Goal: Task Accomplishment & Management: Use online tool/utility

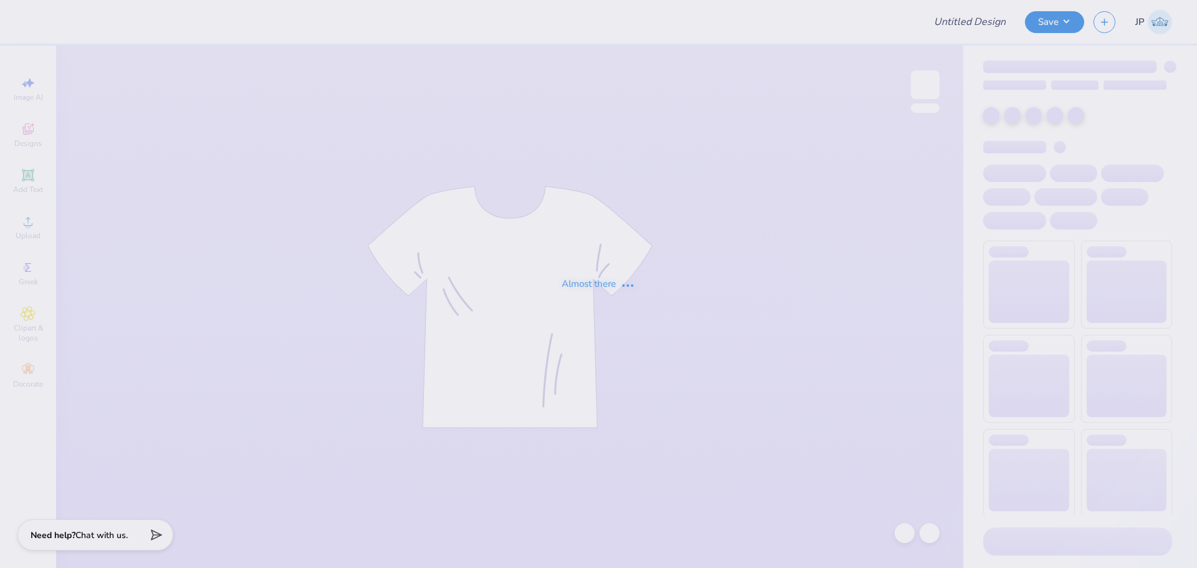
type input "SAMMY gameday"
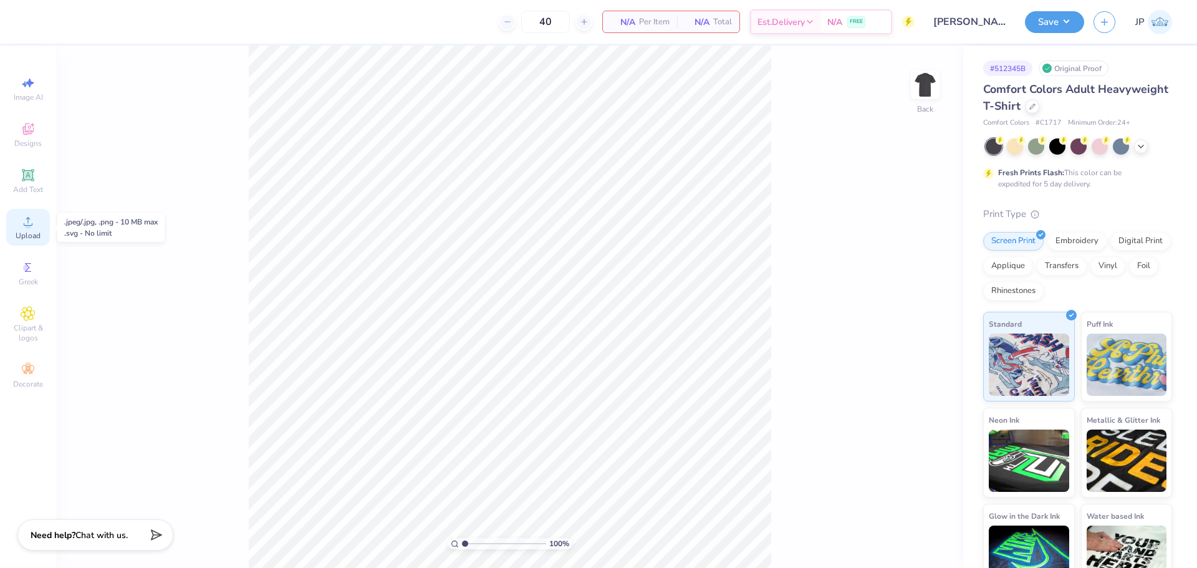
click at [32, 226] on icon at bounding box center [28, 221] width 15 height 15
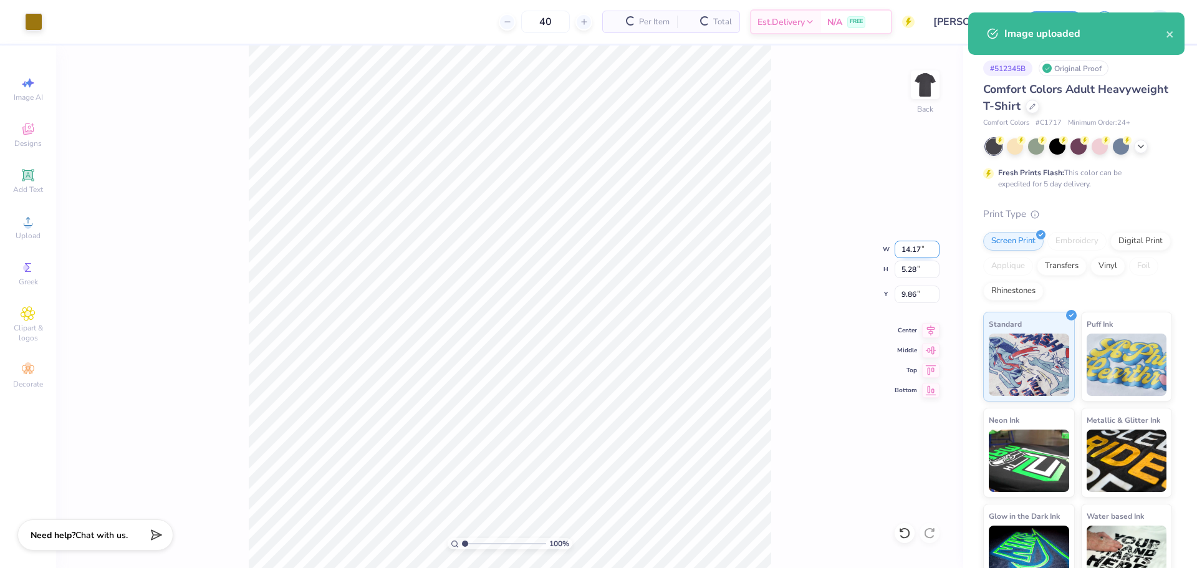
click at [908, 246] on input "14.17" at bounding box center [916, 249] width 45 height 17
click at [907, 246] on input "14.17" at bounding box center [916, 249] width 45 height 17
type input "3.50"
type input "1.30"
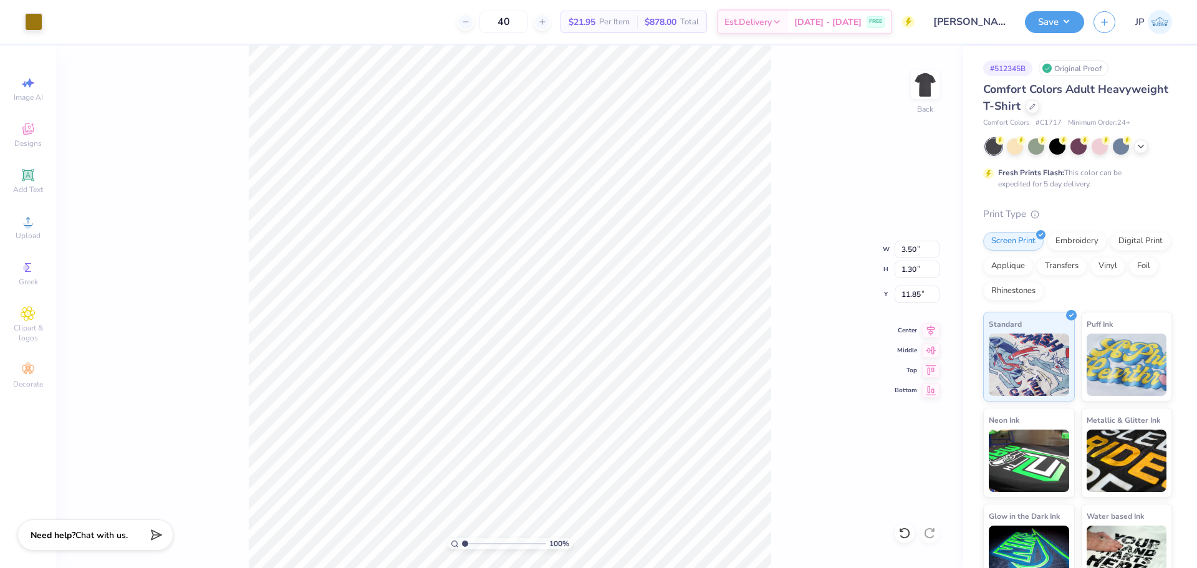
type input "3.00"
click at [921, 86] on img at bounding box center [925, 85] width 50 height 50
click at [31, 224] on circle at bounding box center [27, 225] width 7 height 7
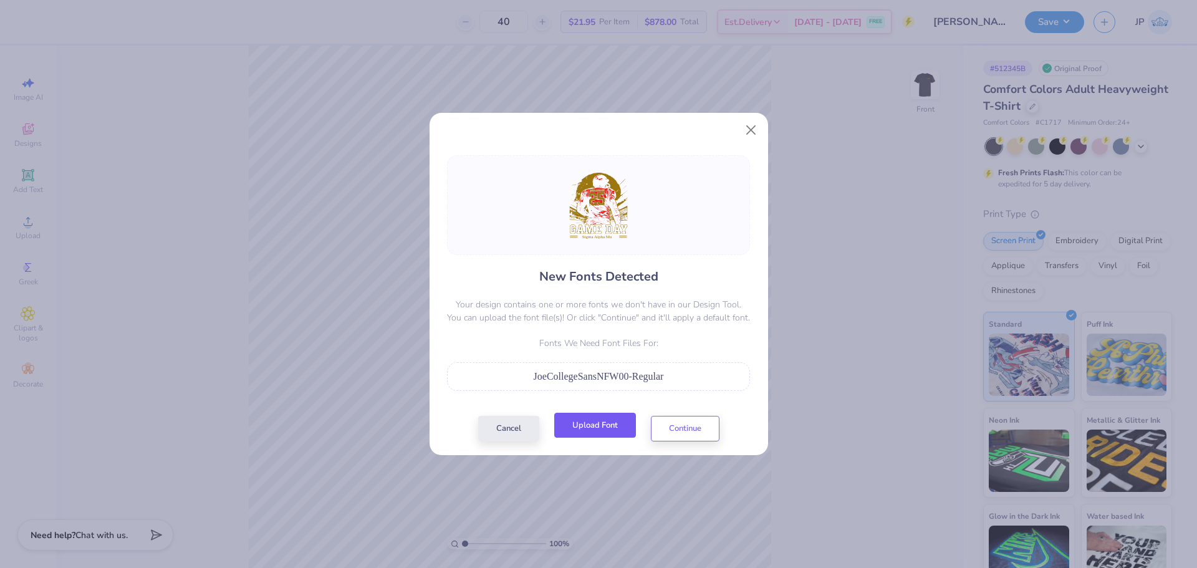
click at [598, 429] on button "Upload Font" at bounding box center [595, 426] width 82 height 26
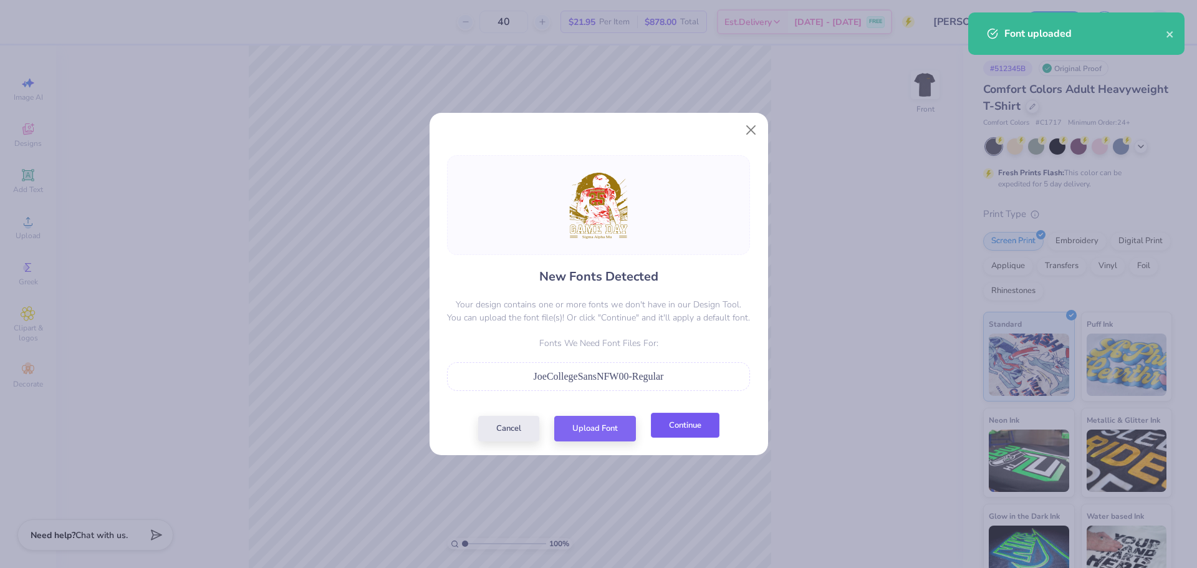
click at [681, 431] on button "Continue" at bounding box center [685, 426] width 69 height 26
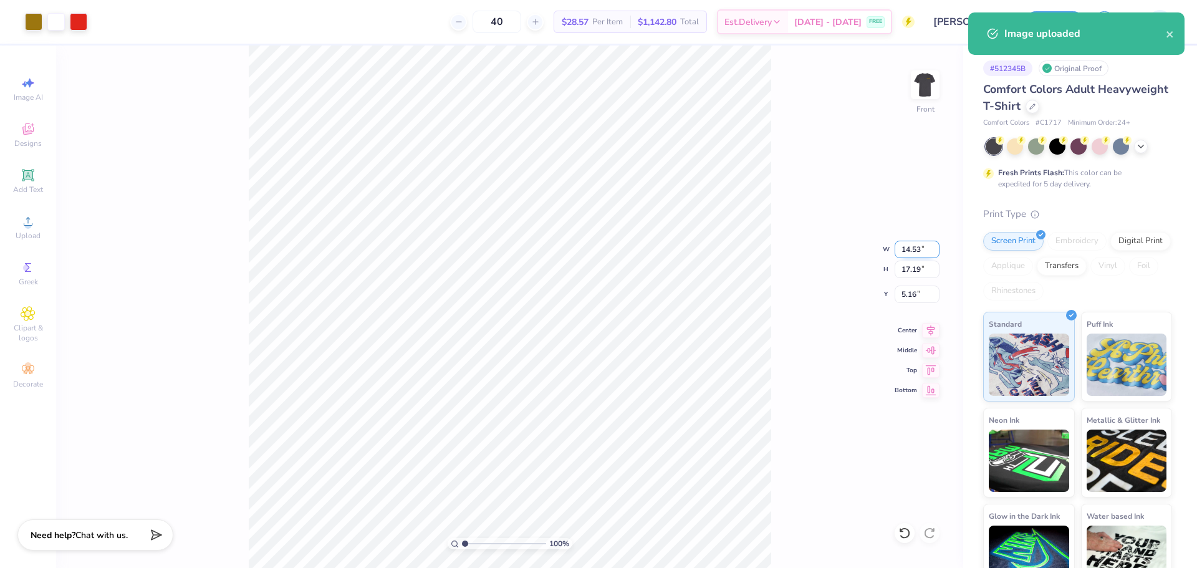
click at [917, 244] on input "14.53" at bounding box center [916, 249] width 45 height 17
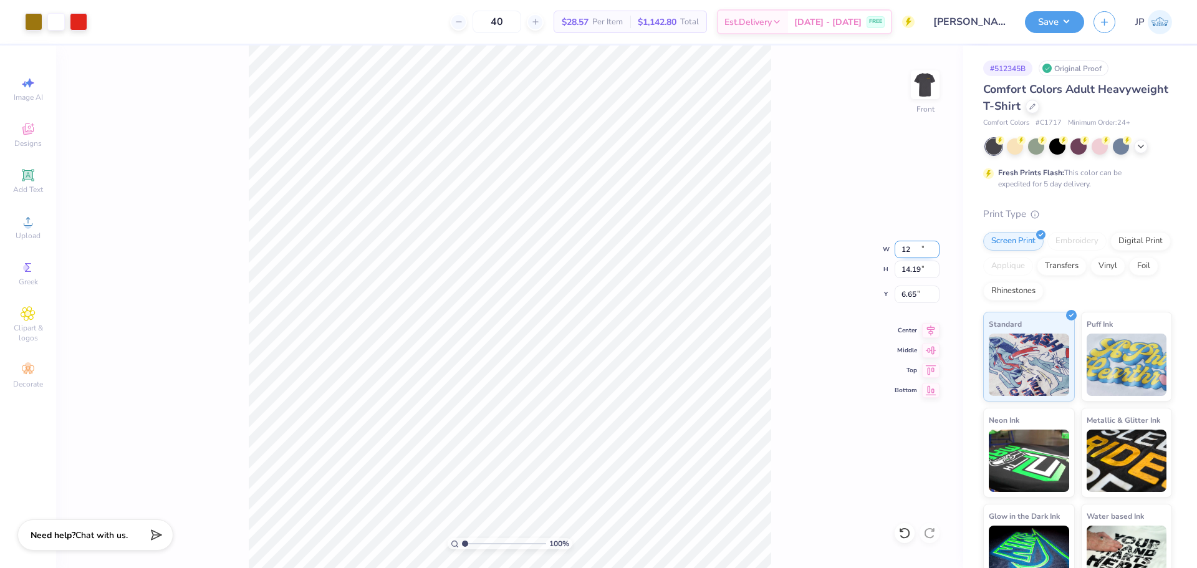
type input "12.00"
type input "14.19"
click at [908, 295] on input "6.65" at bounding box center [916, 293] width 45 height 17
type input "3.00"
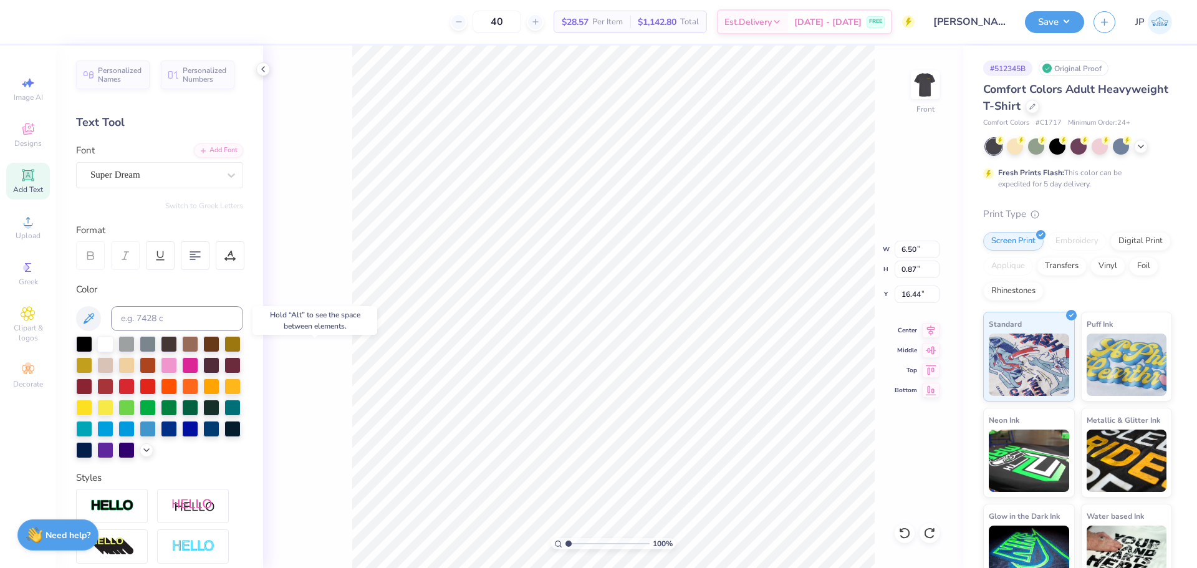
type input "16.32"
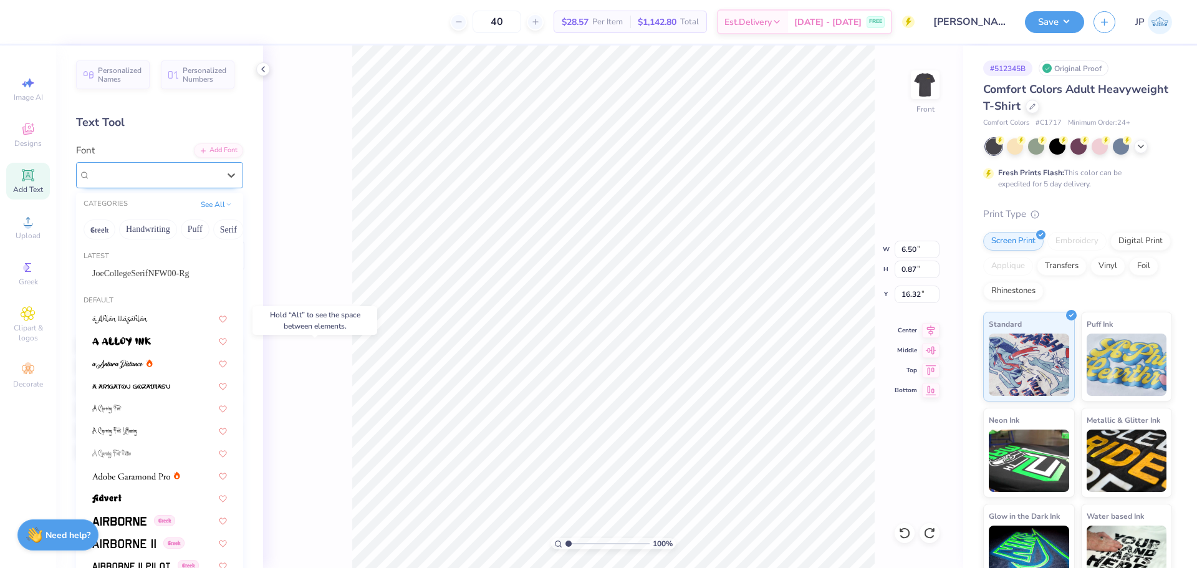
click at [155, 172] on div "Super Dream" at bounding box center [154, 174] width 131 height 19
click at [122, 268] on span "JoeCollegeSerifNFW00-Rg" at bounding box center [140, 273] width 97 height 13
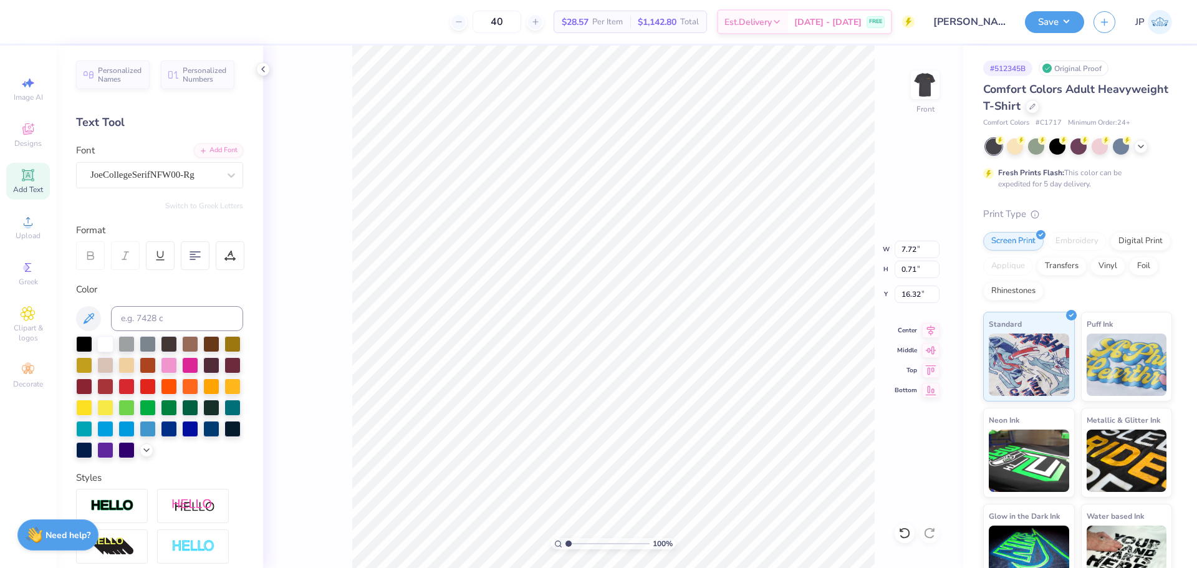
type input "7.72"
type input "0.71"
type input "16.38"
click at [234, 246] on div at bounding box center [230, 255] width 29 height 29
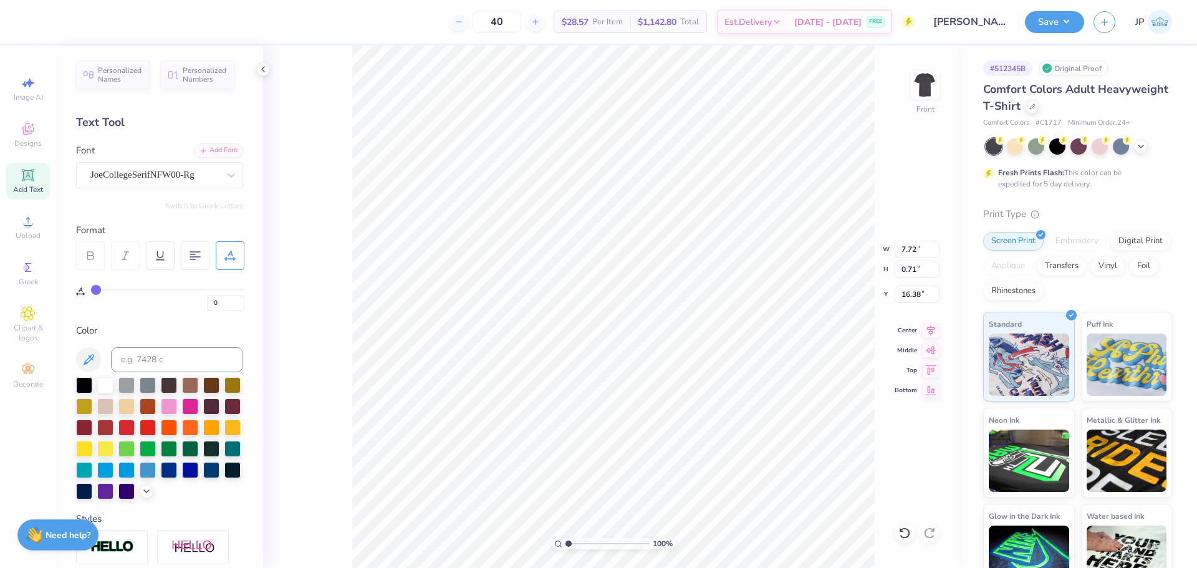
type input "1"
type input "2"
type input "3"
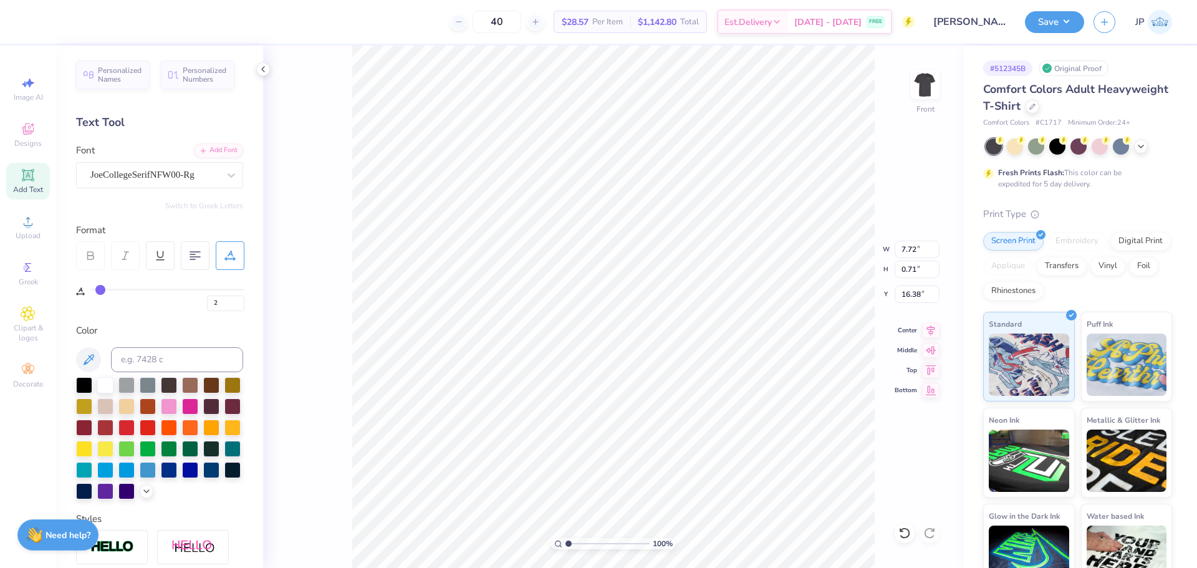
click at [100, 289] on input "range" at bounding box center [167, 290] width 153 height 2
type input "3"
type input "8.08"
click at [99, 289] on input "range" at bounding box center [167, 290] width 153 height 2
click at [932, 328] on icon at bounding box center [930, 328] width 17 height 15
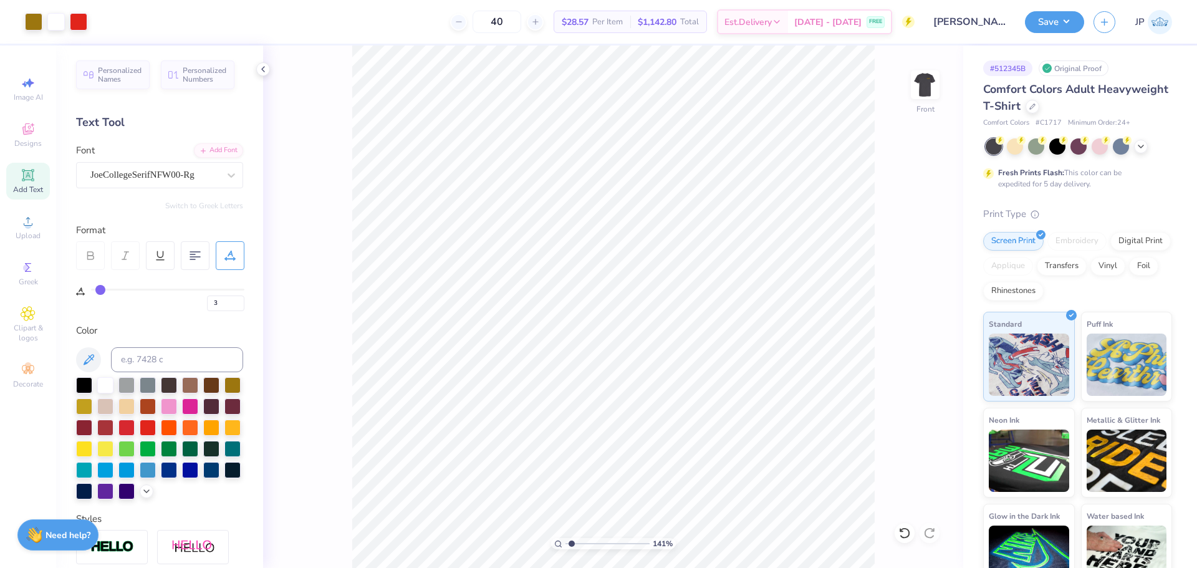
click at [572, 542] on input "range" at bounding box center [607, 543] width 84 height 11
type input "1.78"
click at [575, 542] on input "range" at bounding box center [607, 543] width 84 height 11
type input "8.39"
type input "0.74"
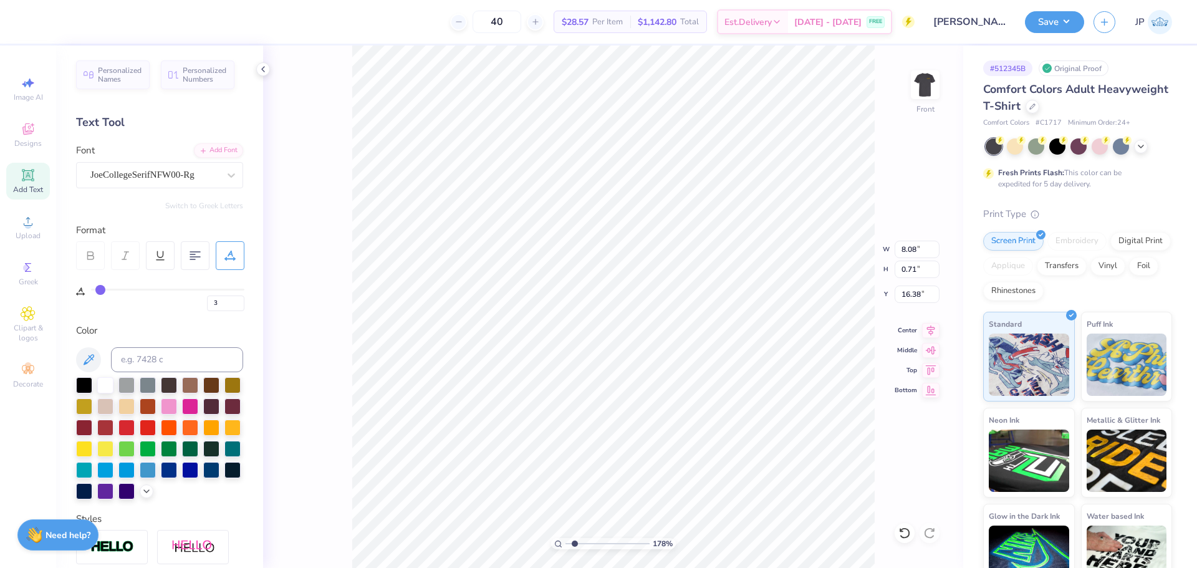
type input "16.35"
type input "7.58"
type input "0.67"
type input "6"
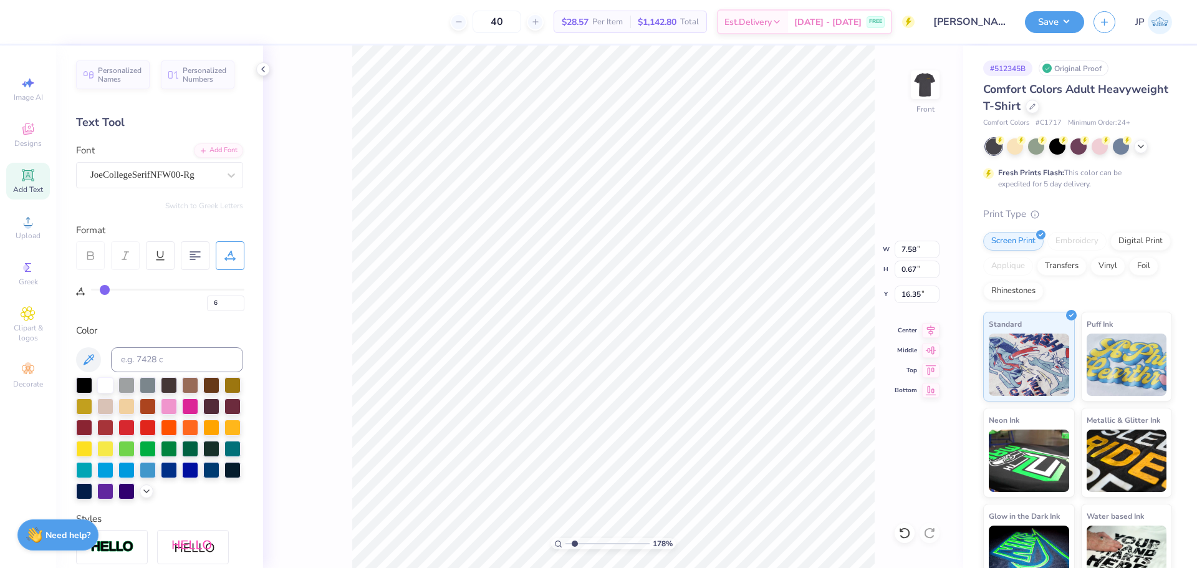
type input "7"
type input "9"
type input "10"
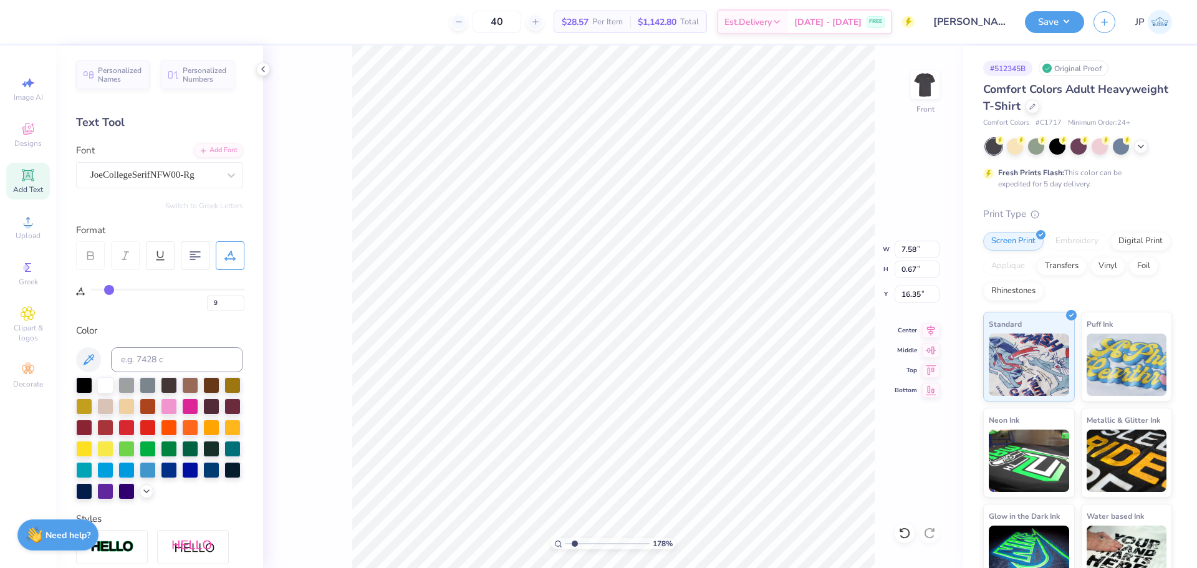
type input "10"
type input "11"
type input "12"
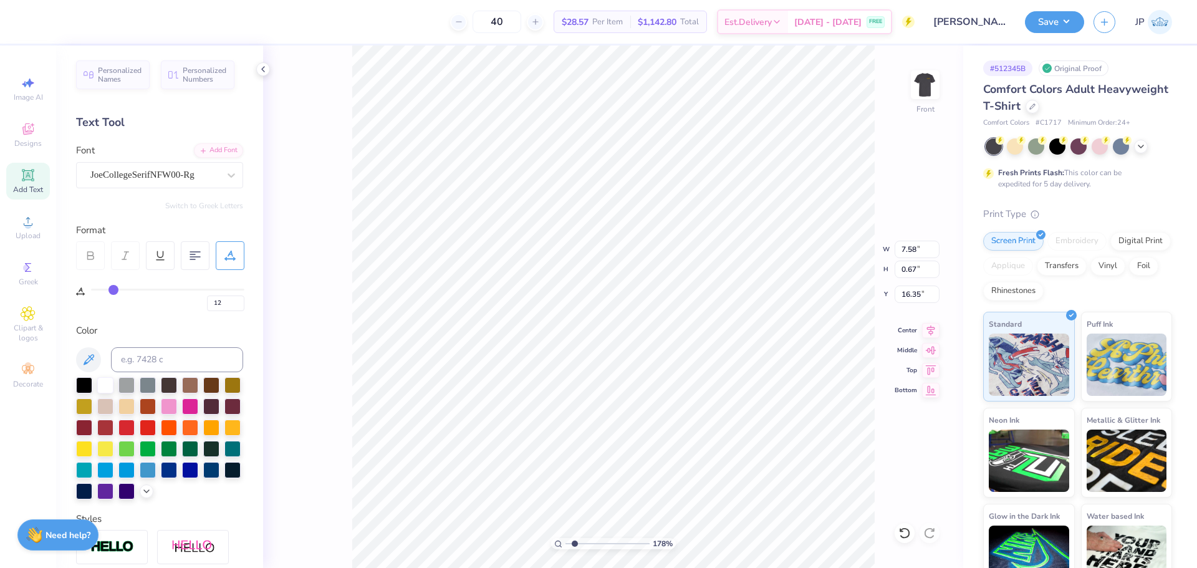
type input "13"
type input "14"
drag, startPoint x: 103, startPoint y: 289, endPoint x: 116, endPoint y: 289, distance: 12.5
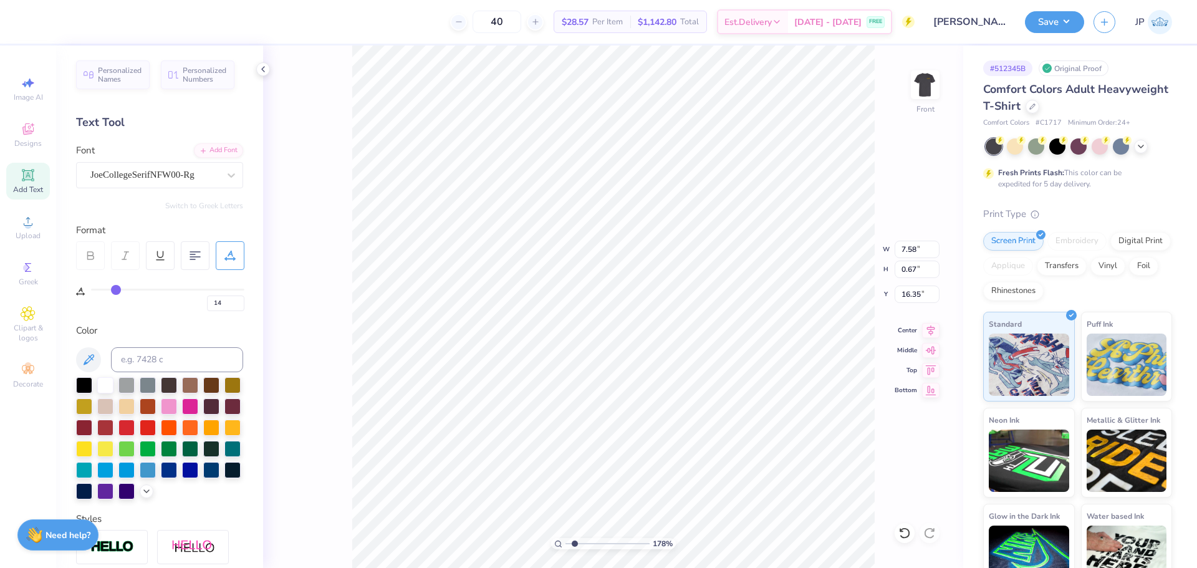
type input "14"
click at [116, 289] on input "range" at bounding box center [167, 290] width 153 height 2
type input "7.97"
type input "0.61"
type input "8.29"
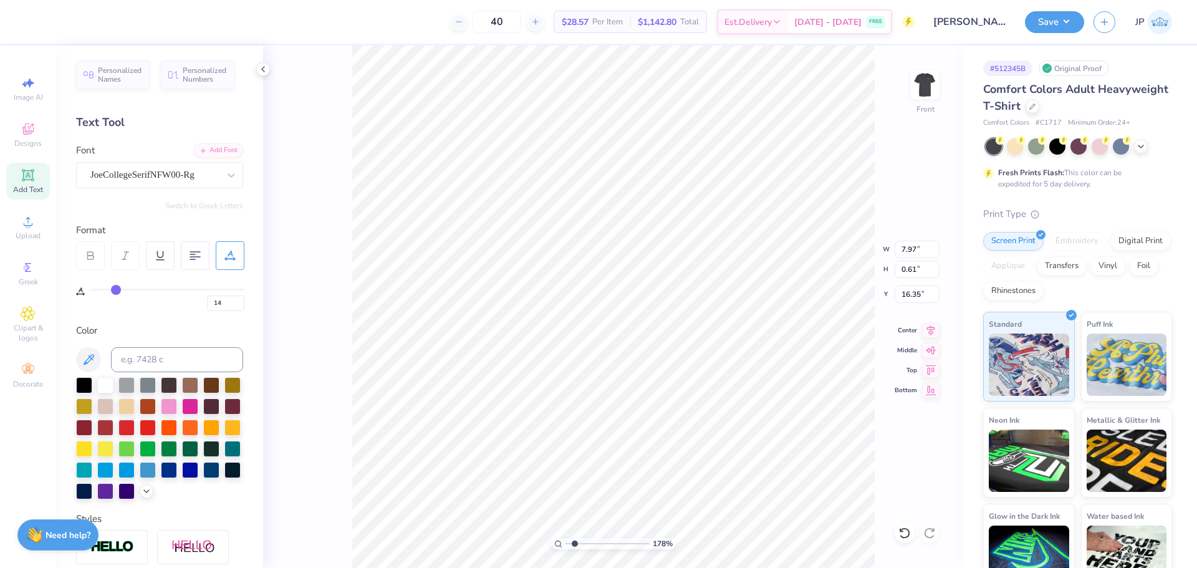
type input "0.63"
click at [934, 326] on icon at bounding box center [930, 328] width 17 height 15
click at [930, 334] on icon at bounding box center [930, 328] width 17 height 15
click at [591, 428] on li "Group" at bounding box center [607, 431] width 98 height 24
drag, startPoint x: 570, startPoint y: 544, endPoint x: 557, endPoint y: 540, distance: 12.8
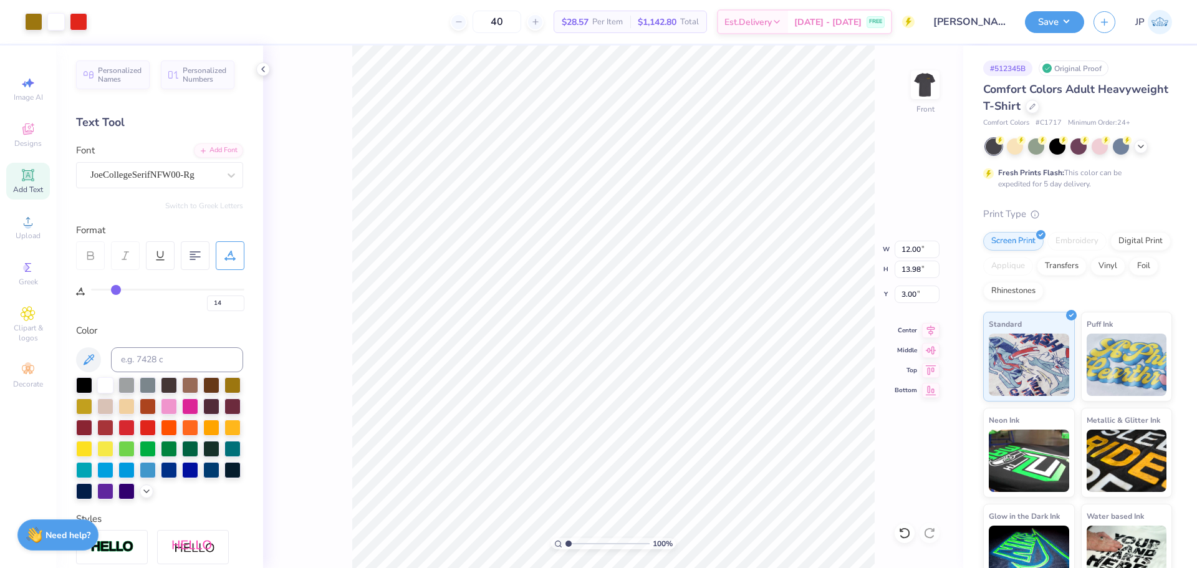
type input "1"
click at [565, 540] on input "range" at bounding box center [607, 543] width 84 height 11
click at [346, 11] on div "Art colors 40 $28.57 Per Item $1,142.80 Total Est. Delivery Sep 10 - 13 FREE De…" at bounding box center [598, 284] width 1197 height 568
click at [906, 291] on input "3.00" at bounding box center [916, 293] width 45 height 17
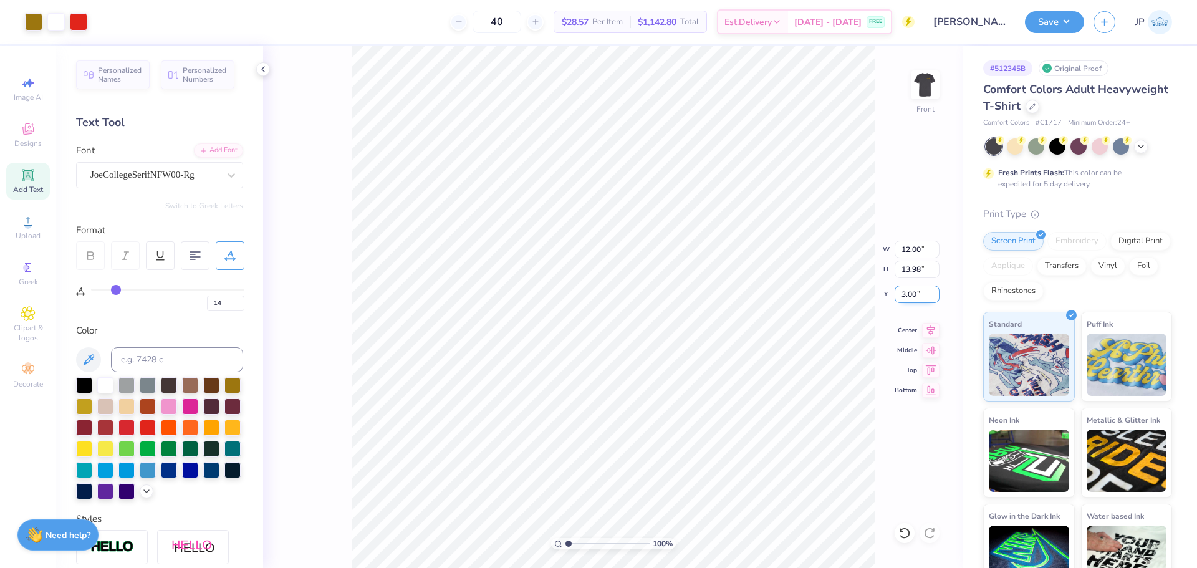
click at [906, 291] on input "3.00" at bounding box center [916, 293] width 45 height 17
type input "3"
click at [363, 12] on div "Art colors 40 $28.57 Per Item $1,142.80 Total Est. Delivery Sep 10 - 13 FREE De…" at bounding box center [598, 284] width 1197 height 568
click at [34, 24] on div at bounding box center [33, 20] width 17 height 17
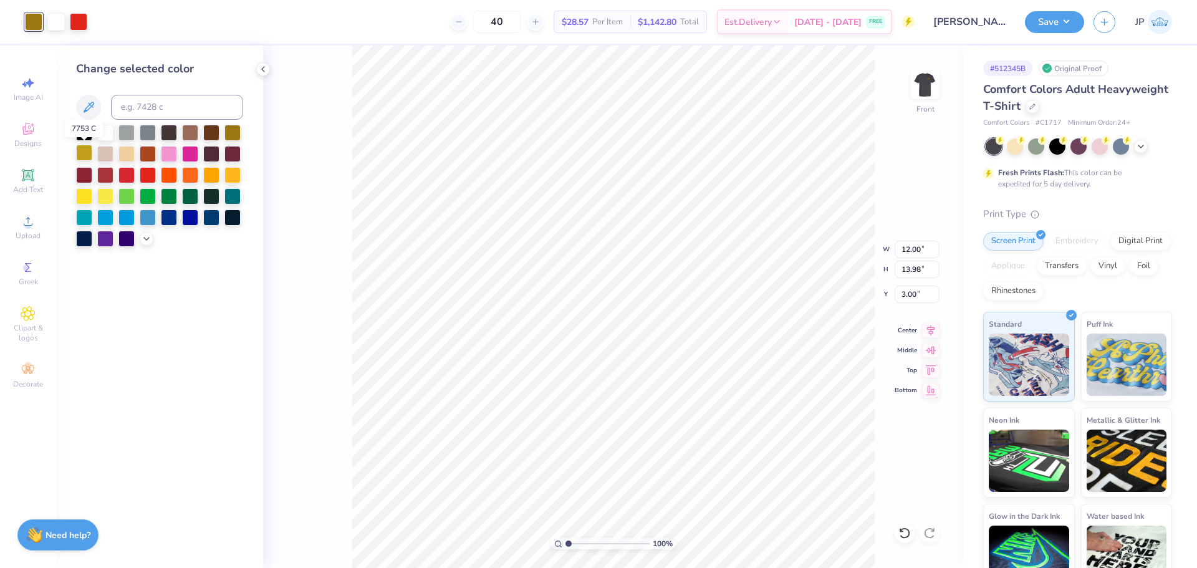
click at [85, 155] on div at bounding box center [84, 153] width 16 height 16
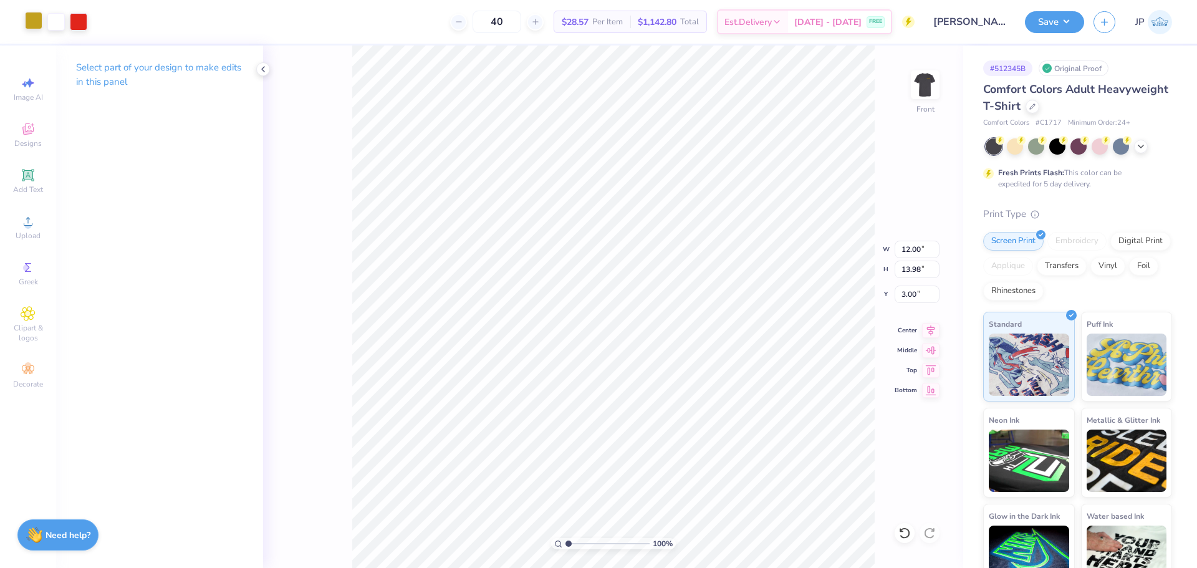
click at [25, 22] on div at bounding box center [33, 20] width 17 height 17
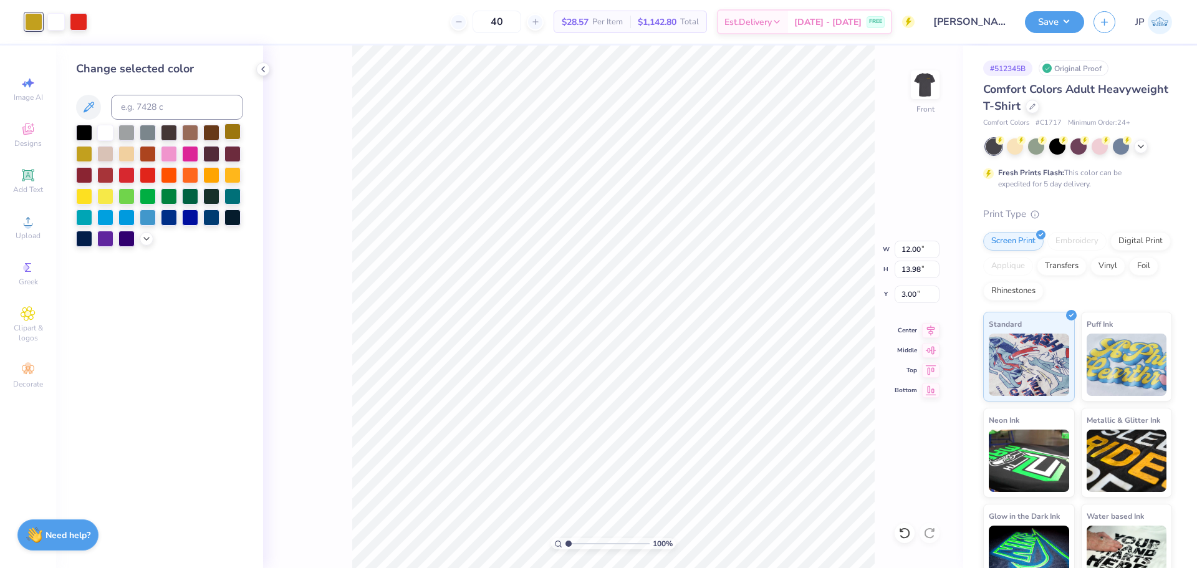
click at [226, 134] on div at bounding box center [232, 131] width 16 height 16
click at [85, 146] on div at bounding box center [84, 153] width 16 height 16
click at [143, 237] on icon at bounding box center [146, 237] width 10 height 10
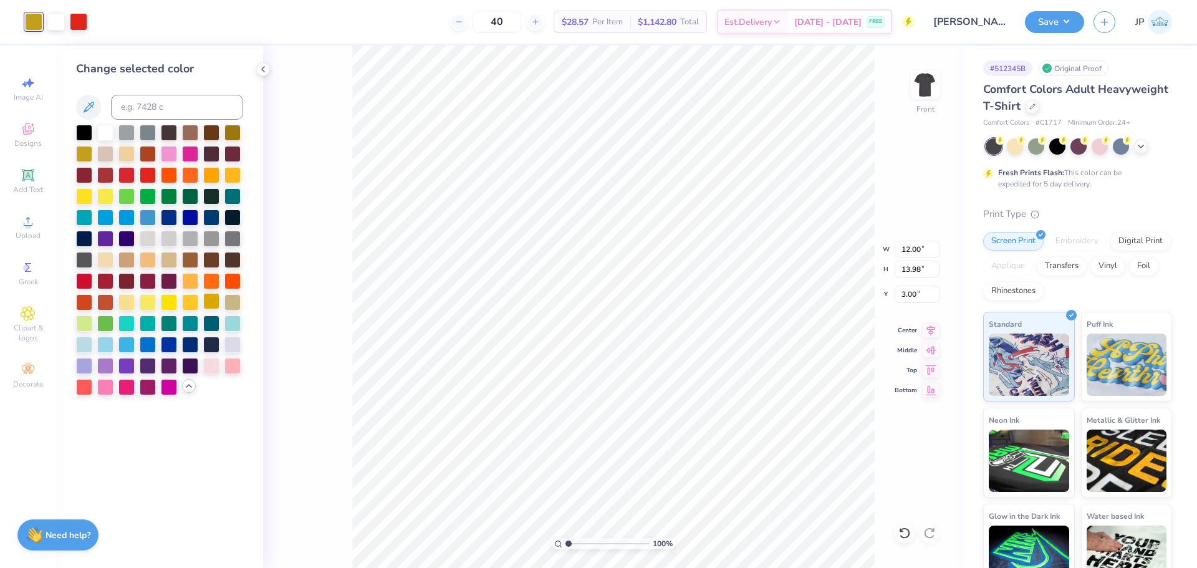
click at [216, 301] on div at bounding box center [211, 301] width 16 height 16
drag, startPoint x: 234, startPoint y: 305, endPoint x: 50, endPoint y: 174, distance: 225.7
click at [234, 305] on div at bounding box center [232, 302] width 16 height 16
click at [84, 151] on div at bounding box center [84, 153] width 16 height 16
click at [228, 295] on div at bounding box center [232, 301] width 16 height 16
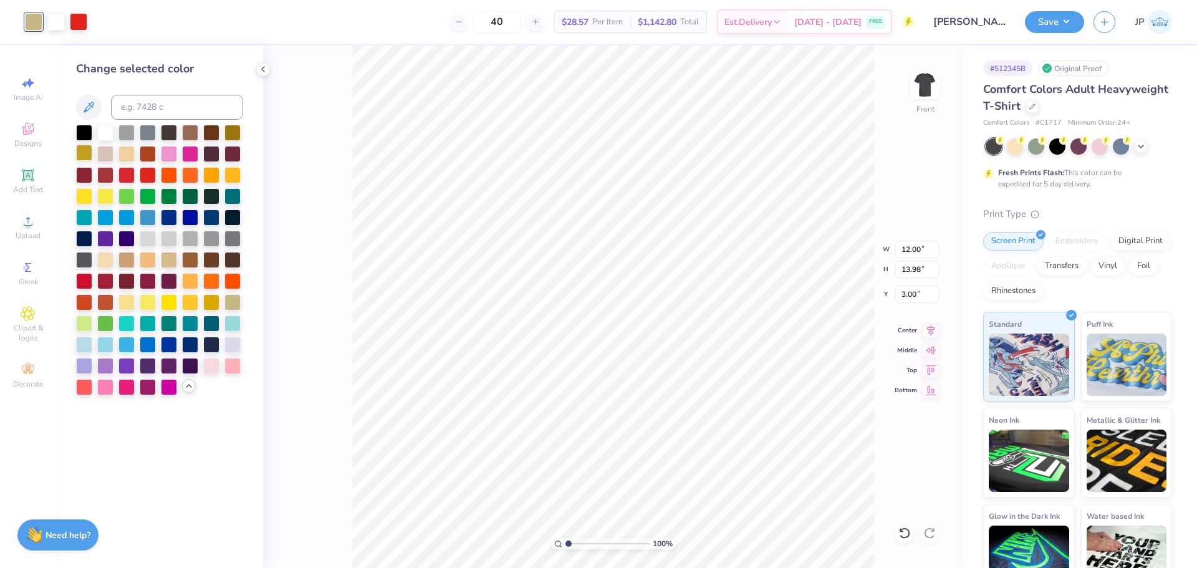
click at [84, 150] on div at bounding box center [84, 153] width 16 height 16
click at [914, 94] on img at bounding box center [925, 85] width 50 height 50
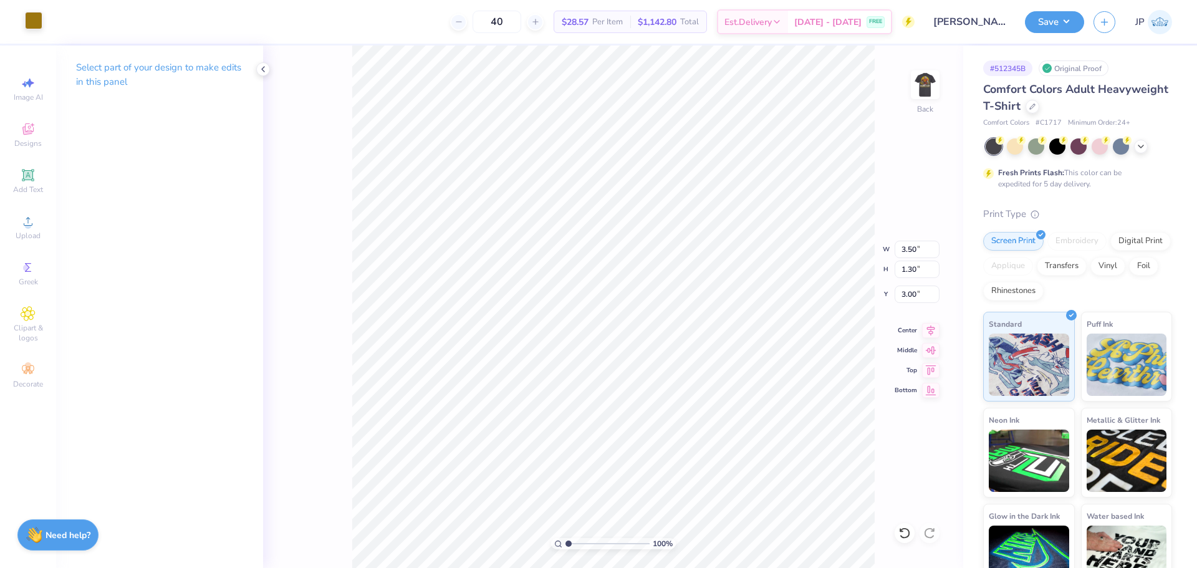
click at [32, 14] on div at bounding box center [33, 20] width 17 height 17
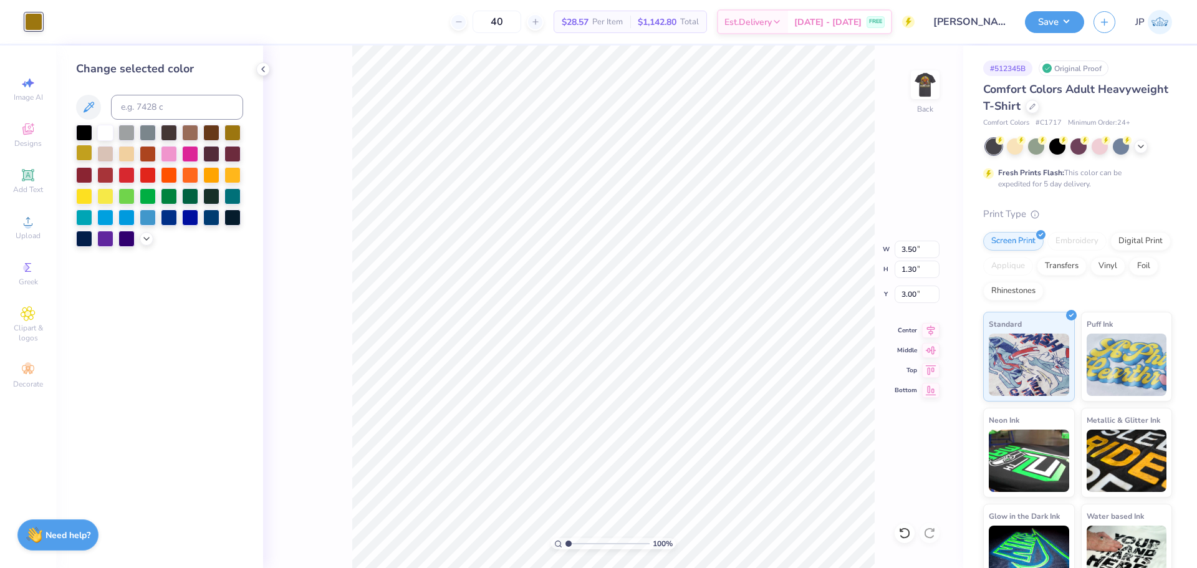
click at [80, 155] on div at bounding box center [84, 153] width 16 height 16
click at [922, 87] on img at bounding box center [925, 85] width 50 height 50
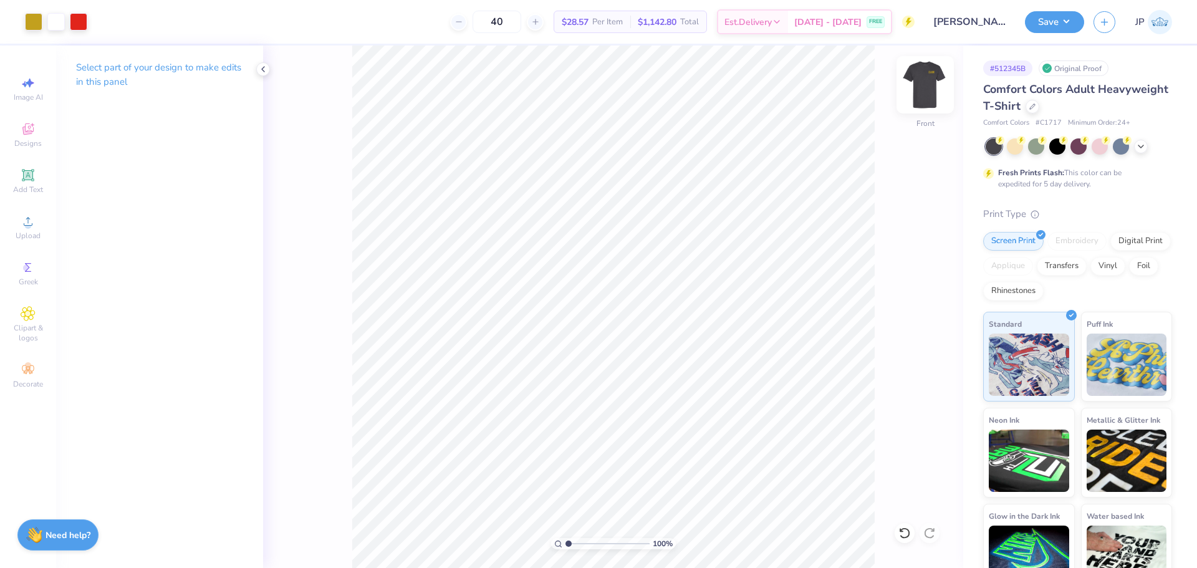
click at [932, 87] on img at bounding box center [925, 85] width 50 height 50
drag, startPoint x: 941, startPoint y: 88, endPoint x: 929, endPoint y: 85, distance: 12.1
click at [937, 88] on div "100 % Back" at bounding box center [613, 307] width 700 height 522
click at [918, 80] on img at bounding box center [925, 85] width 50 height 50
click at [1052, 24] on button "Save" at bounding box center [1054, 20] width 59 height 22
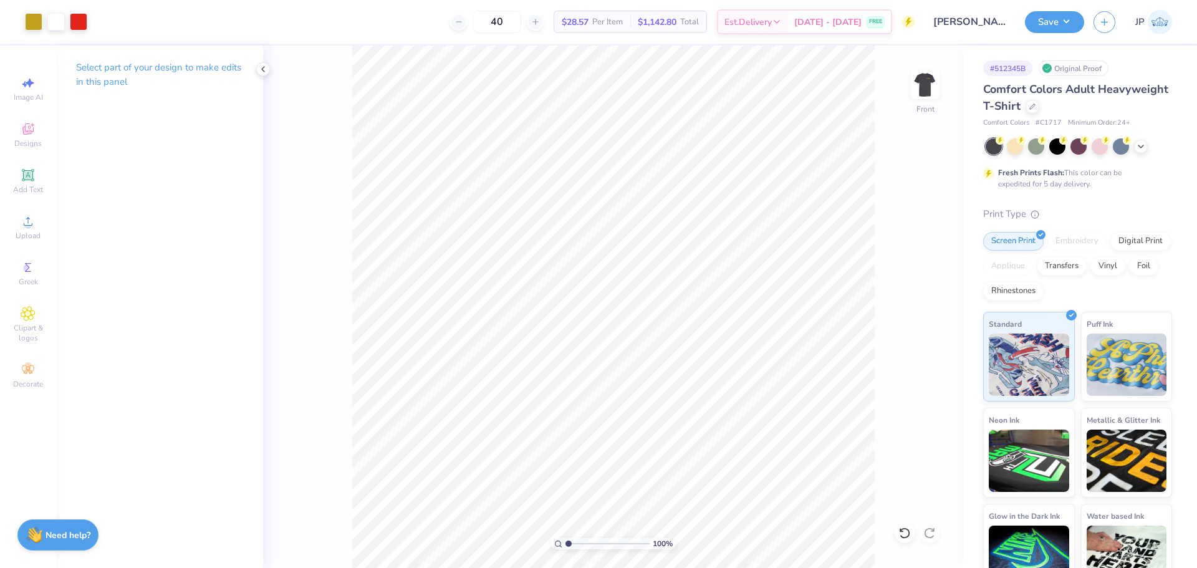
click at [410, 4] on div "Art colors 40 $28.57 Per Item $1,142.80 Total Est. Delivery Sep 10 - 13 FREE De…" at bounding box center [598, 284] width 1197 height 568
click at [44, 221] on div "Upload" at bounding box center [28, 227] width 44 height 37
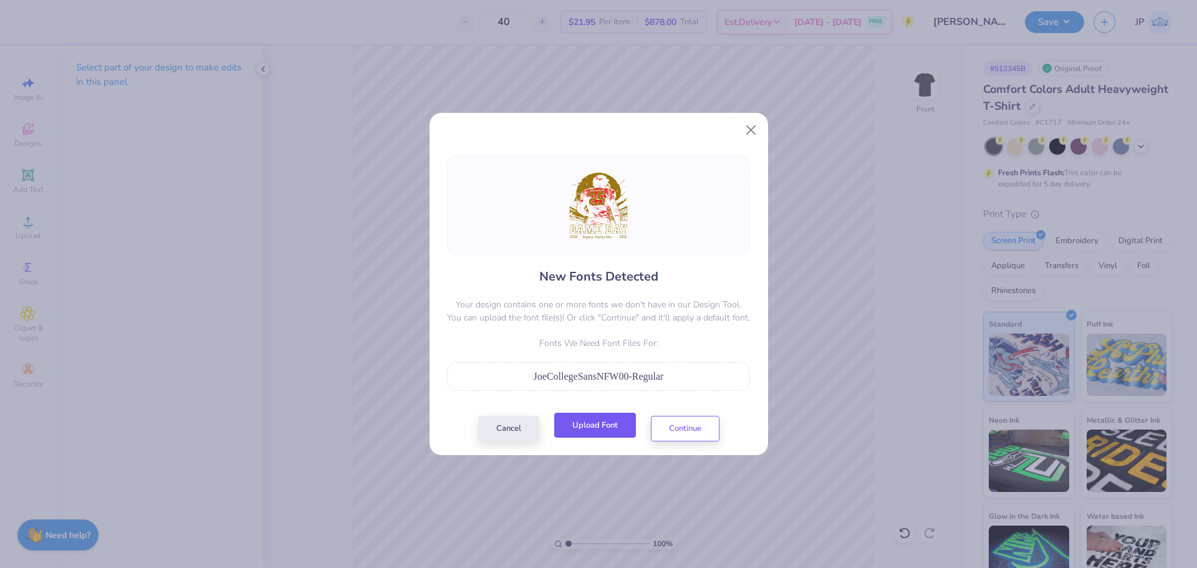
click at [613, 429] on button "Upload Font" at bounding box center [595, 426] width 82 height 26
click at [692, 423] on button "Continue" at bounding box center [685, 426] width 69 height 26
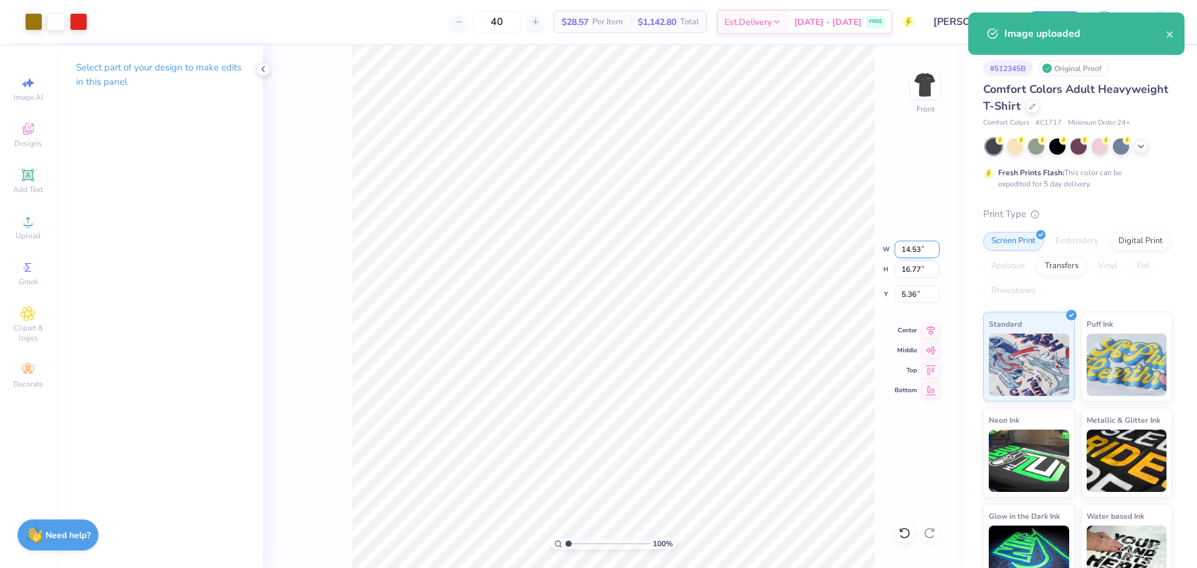
click at [915, 249] on input "14.53" at bounding box center [916, 249] width 45 height 17
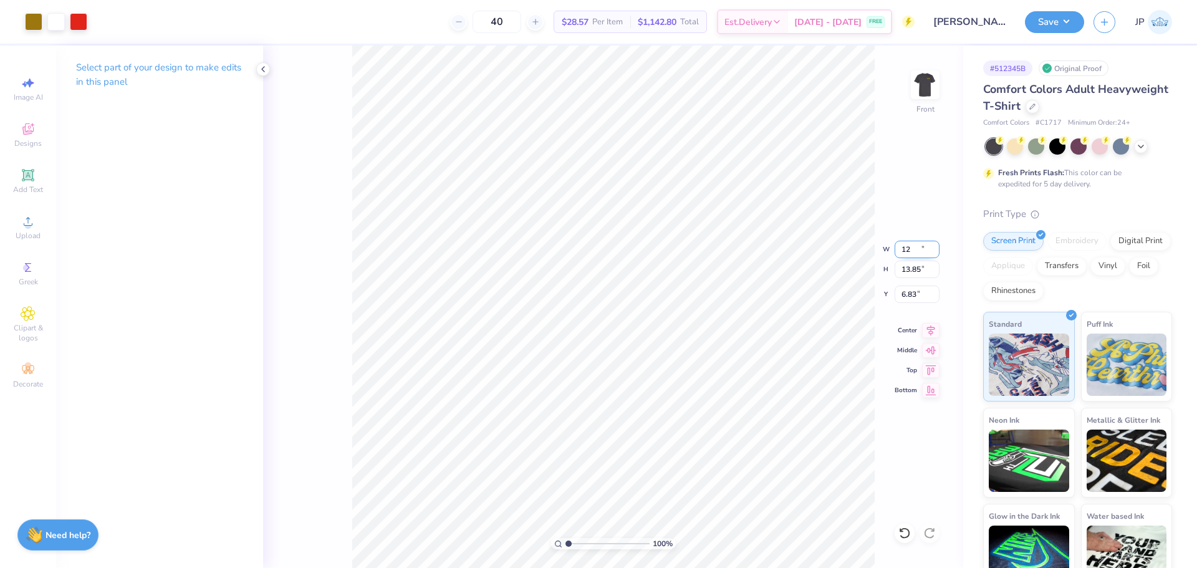
type input "12.00"
type input "13.85"
click at [903, 289] on input "6.83" at bounding box center [916, 293] width 45 height 17
type input "3.00"
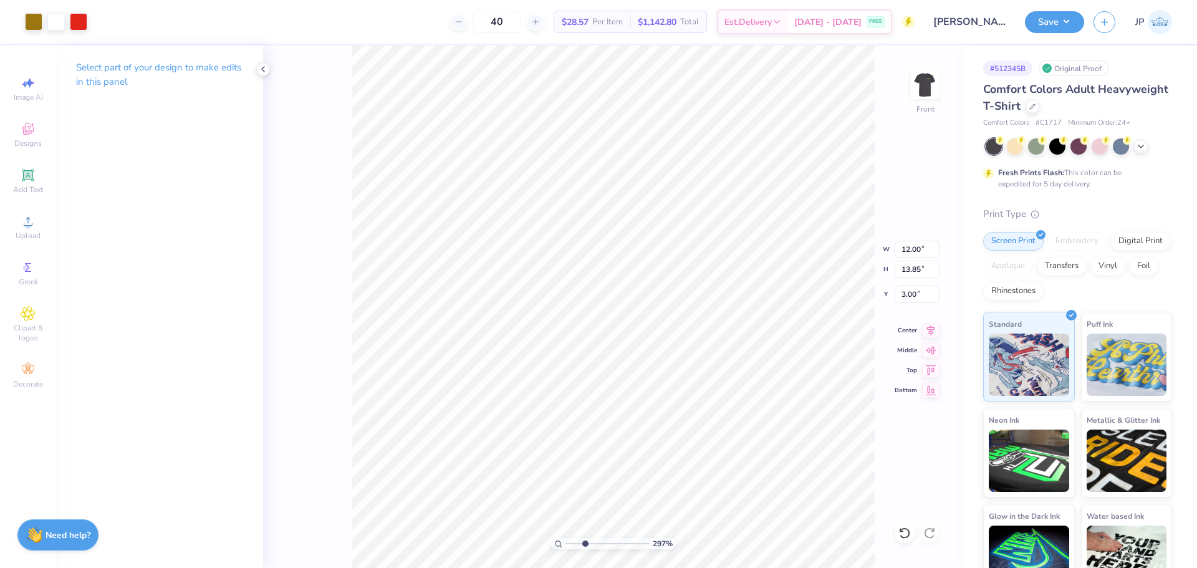
drag, startPoint x: 570, startPoint y: 540, endPoint x: 585, endPoint y: 540, distance: 14.3
type input "2.97"
click at [585, 540] on input "range" at bounding box center [607, 543] width 84 height 11
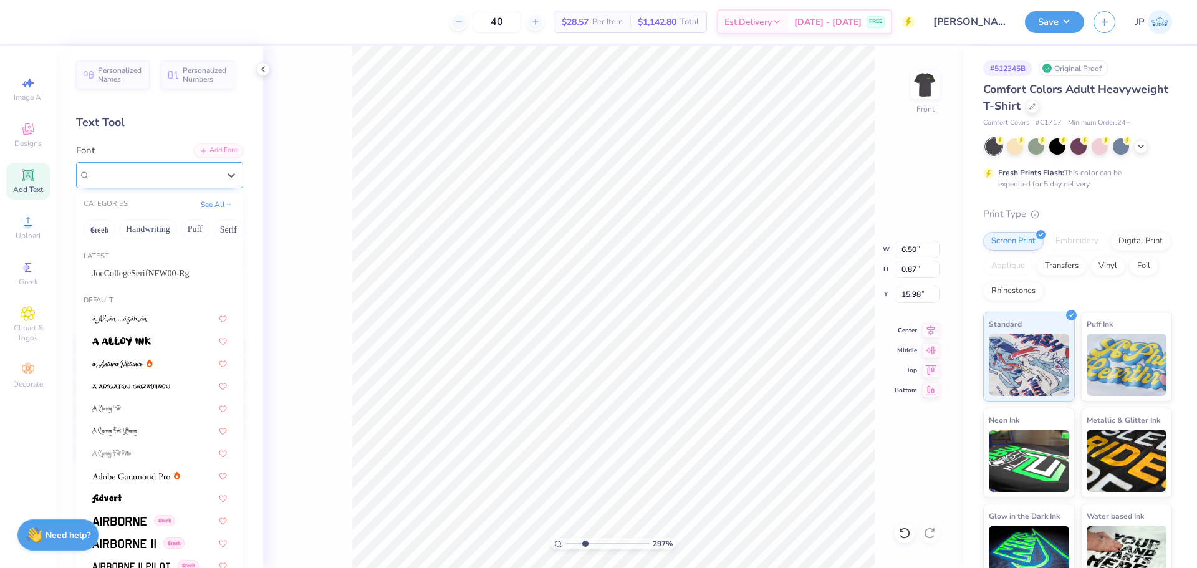
click at [150, 164] on div "Super Dream" at bounding box center [159, 175] width 167 height 26
click at [133, 272] on span "JoeCollegeSerifNFW00-Rg" at bounding box center [140, 273] width 97 height 13
type input "7.72"
type input "0.71"
type input "16.03"
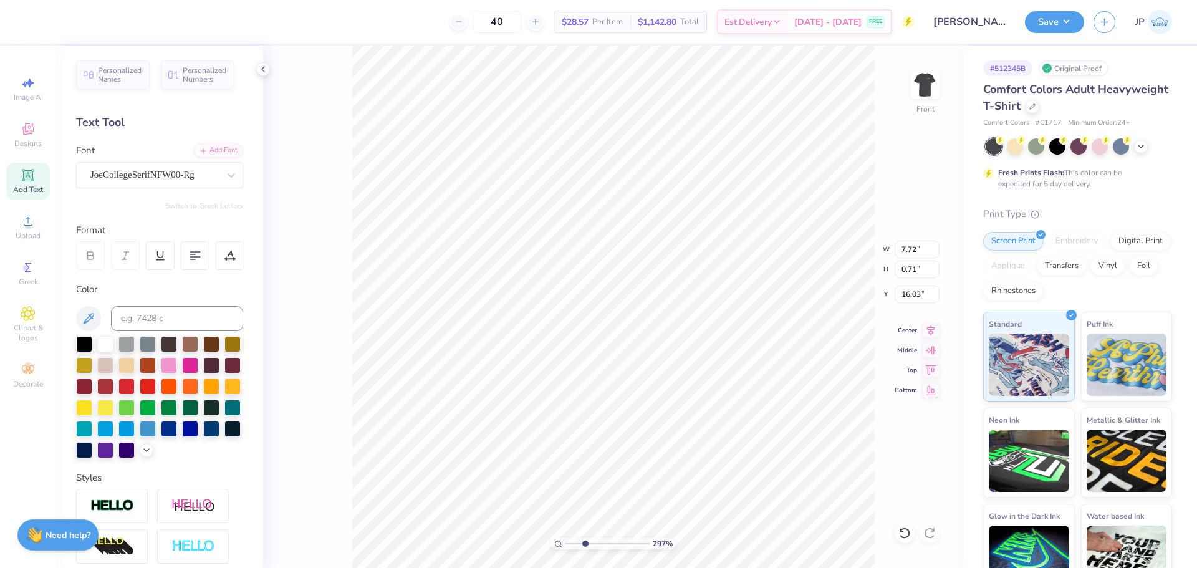
type input "6.89"
type input "0.64"
click at [232, 264] on div at bounding box center [230, 255] width 29 height 29
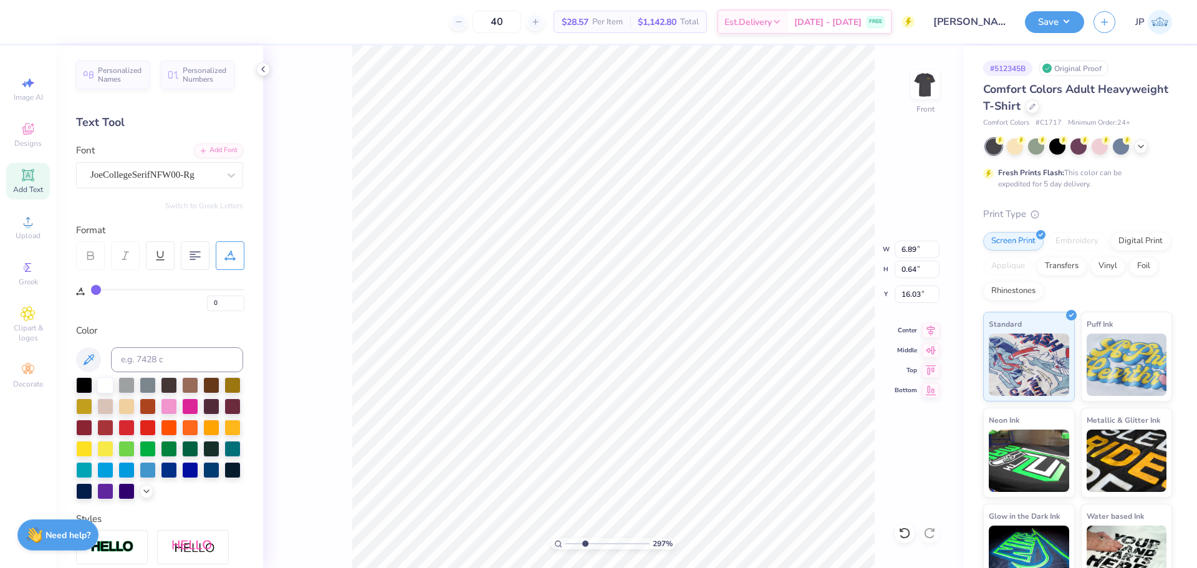
drag, startPoint x: 100, startPoint y: 292, endPoint x: 115, endPoint y: 295, distance: 14.6
click at [115, 295] on div "0" at bounding box center [167, 300] width 153 height 22
type input "5"
type input "7"
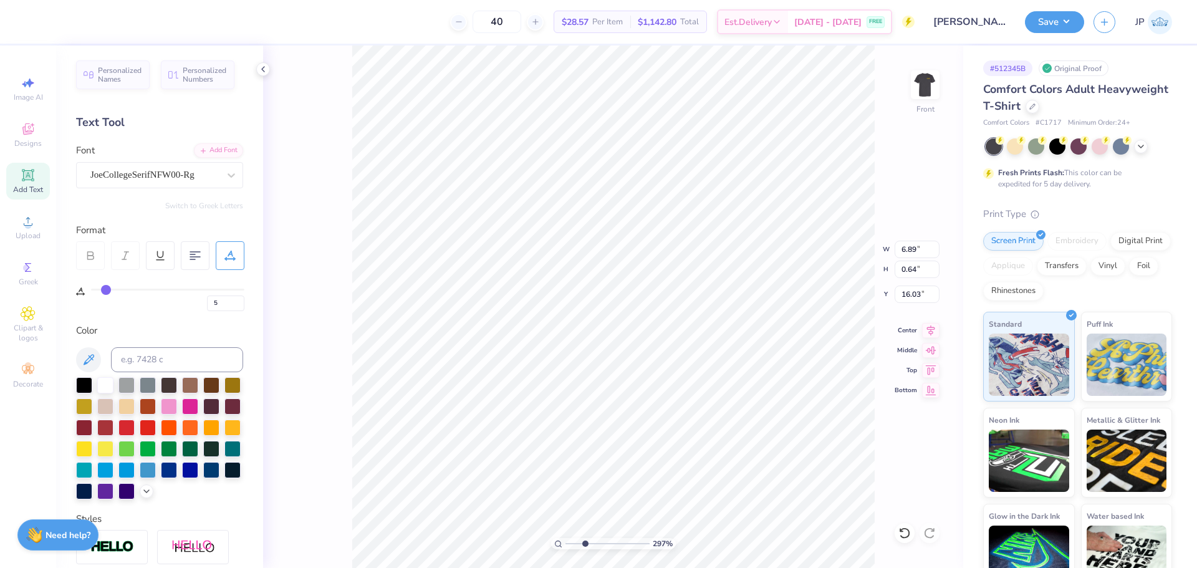
type input "7"
type input "10"
type input "12"
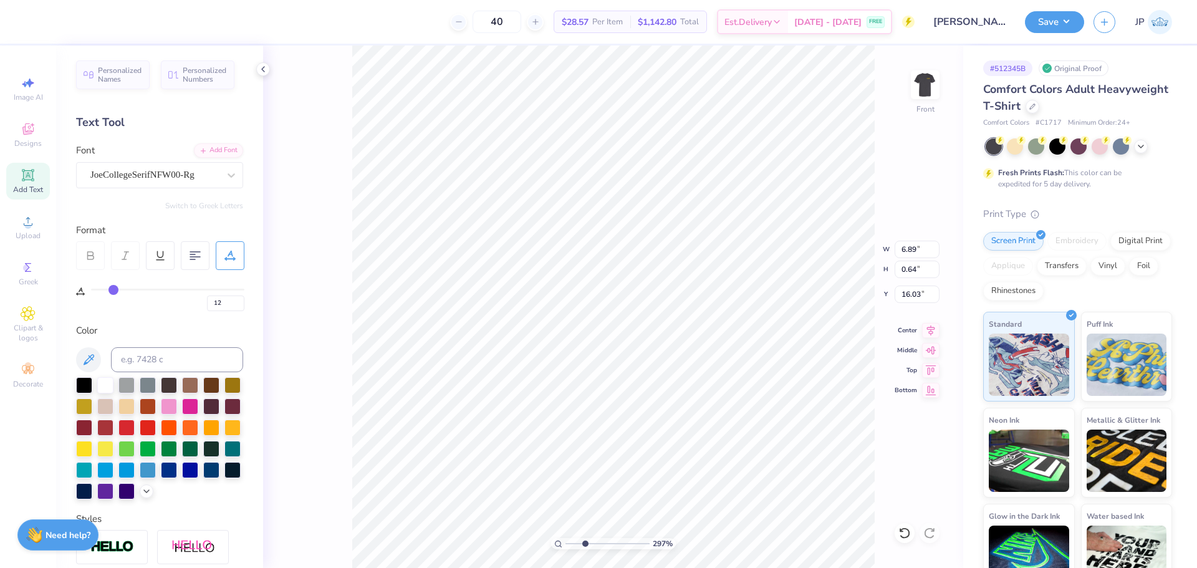
type input "13"
type input "14"
type input "15"
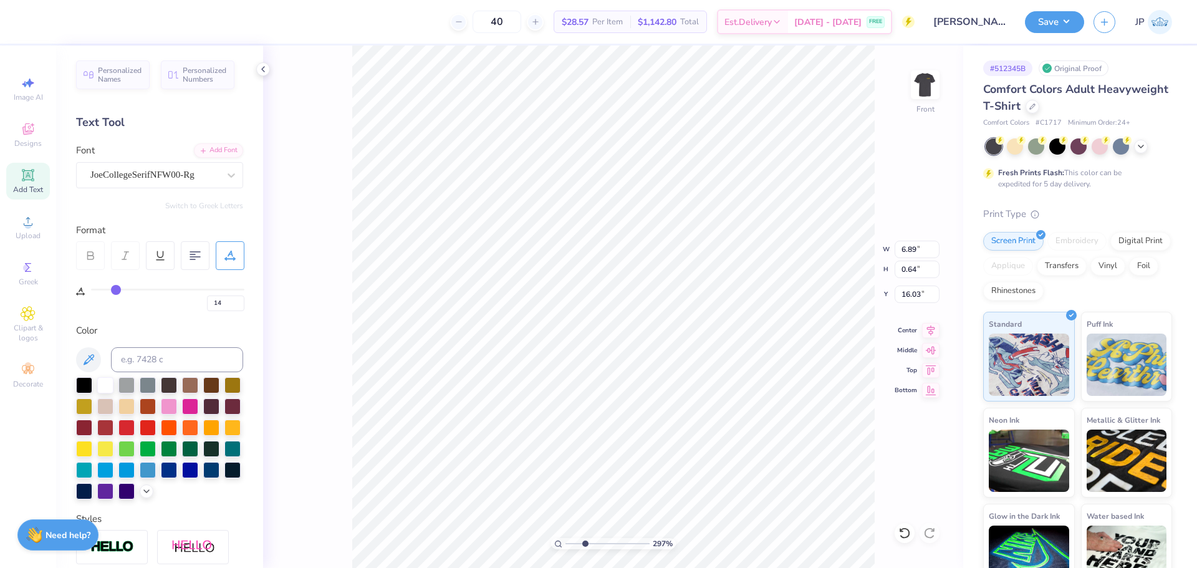
type input "15"
drag, startPoint x: 100, startPoint y: 290, endPoint x: 117, endPoint y: 293, distance: 17.6
type input "15"
click at [117, 290] on input "range" at bounding box center [167, 290] width 153 height 2
click at [927, 327] on icon at bounding box center [930, 328] width 17 height 15
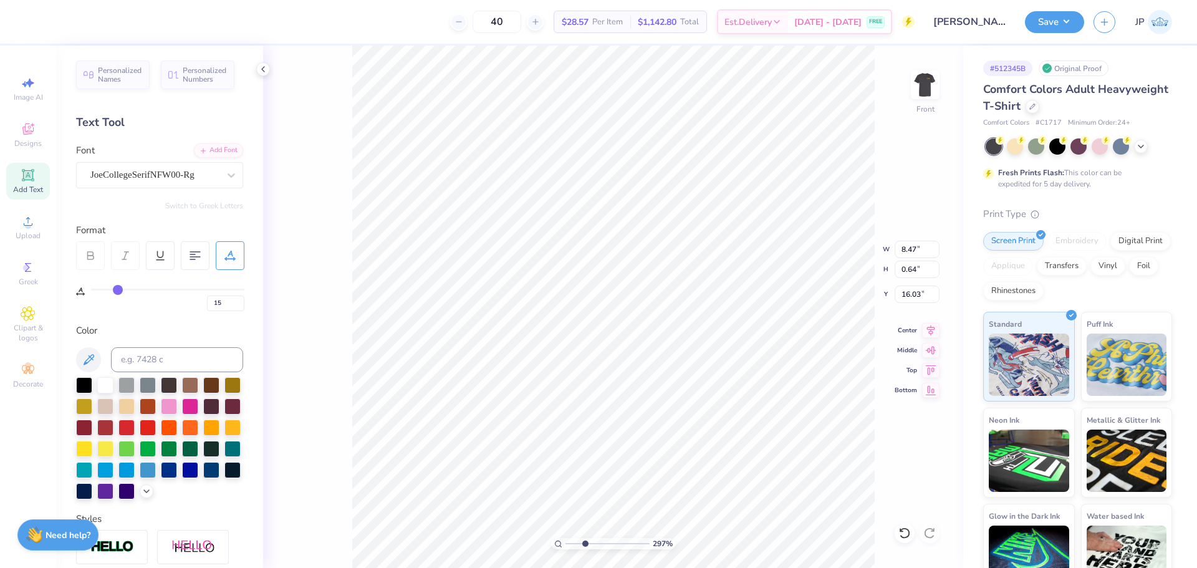
type input "8.29"
type input "0.62"
click at [936, 336] on div "297 % Front W 8.29 8.29 " H 0.62 0.62 " Y 16.03 16.03 " Center Middle Top Bottom" at bounding box center [613, 307] width 700 height 522
type input "8.29"
type input "0.62"
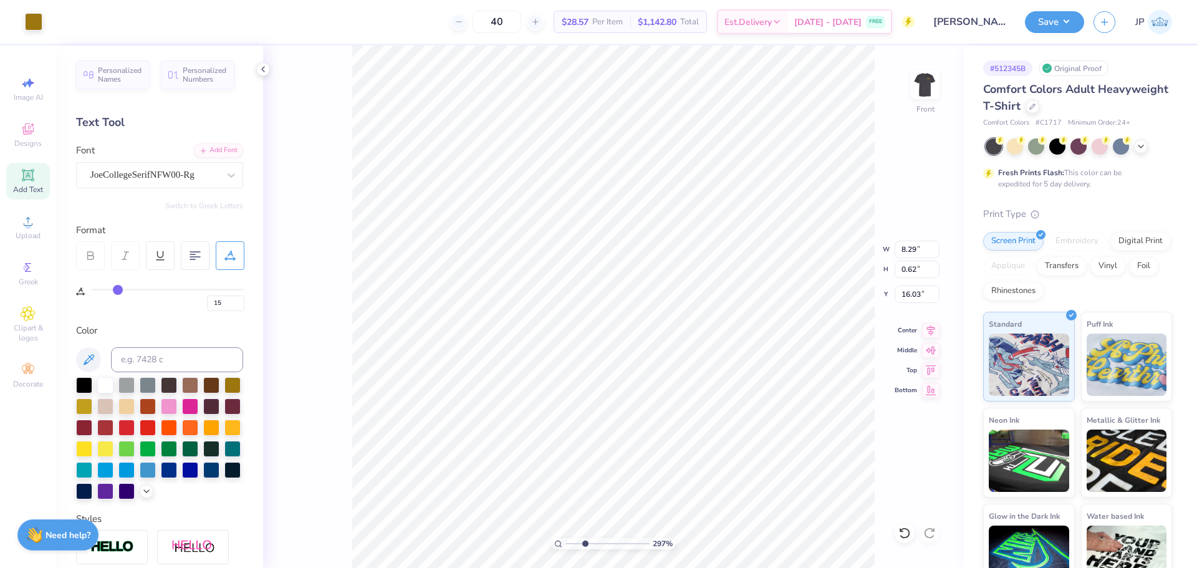
type input "16.03"
type input "8.29"
type input "0.62"
type input "16.03"
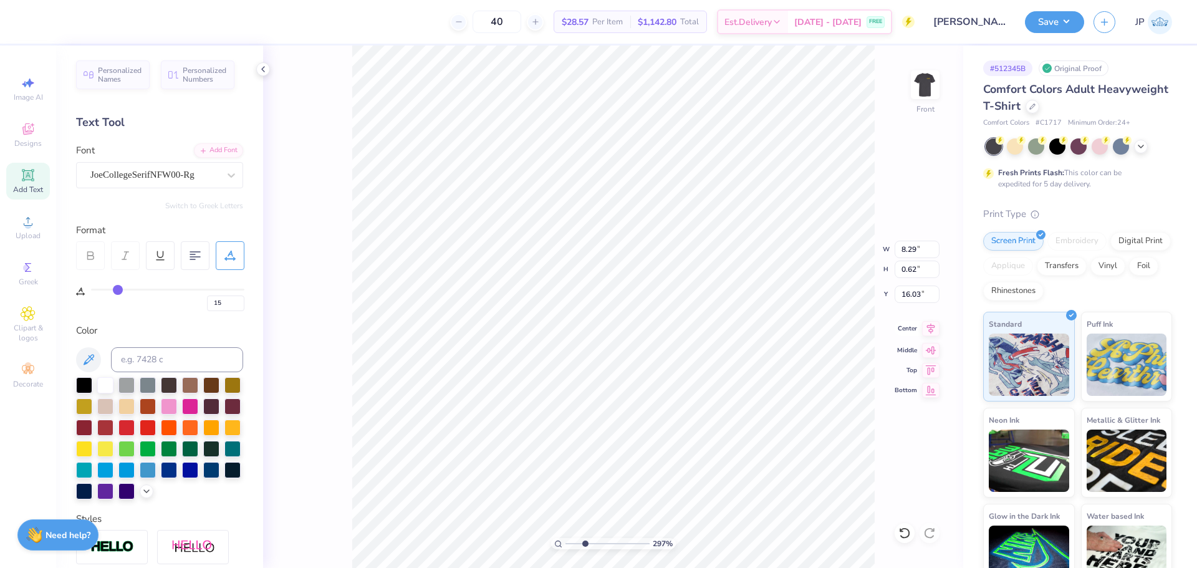
click at [934, 330] on icon at bounding box center [930, 328] width 17 height 15
click at [931, 330] on icon at bounding box center [930, 328] width 17 height 15
drag, startPoint x: 566, startPoint y: 538, endPoint x: 558, endPoint y: 536, distance: 8.3
click at [565, 538] on input "range" at bounding box center [607, 543] width 84 height 11
click at [345, 40] on div "Art colors 40 $28.57 Per Item $1,142.80 Total Est. Delivery Sep 10 - 13 FREE De…" at bounding box center [598, 284] width 1197 height 568
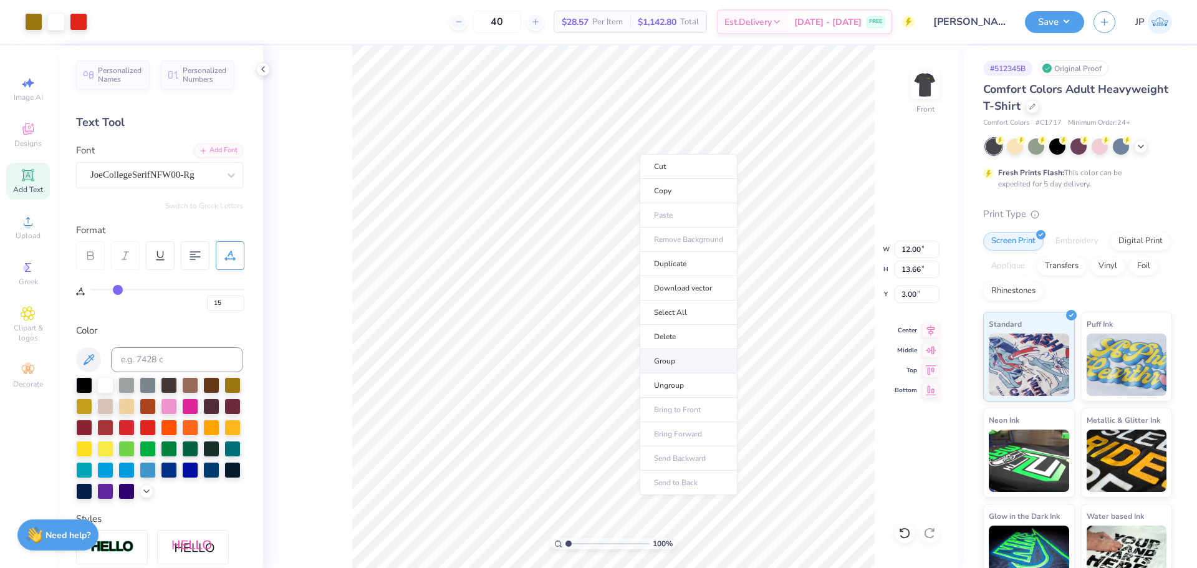
click at [674, 359] on li "Group" at bounding box center [688, 361] width 98 height 24
click at [361, 0] on html "Art colors 40 $28.57 Per Item $1,142.80 Total Est. Delivery Sep 10 - 13 FREE De…" at bounding box center [598, 284] width 1197 height 568
drag, startPoint x: 568, startPoint y: 542, endPoint x: 578, endPoint y: 542, distance: 10.0
type input "2.23"
click at [578, 542] on input "range" at bounding box center [607, 543] width 84 height 11
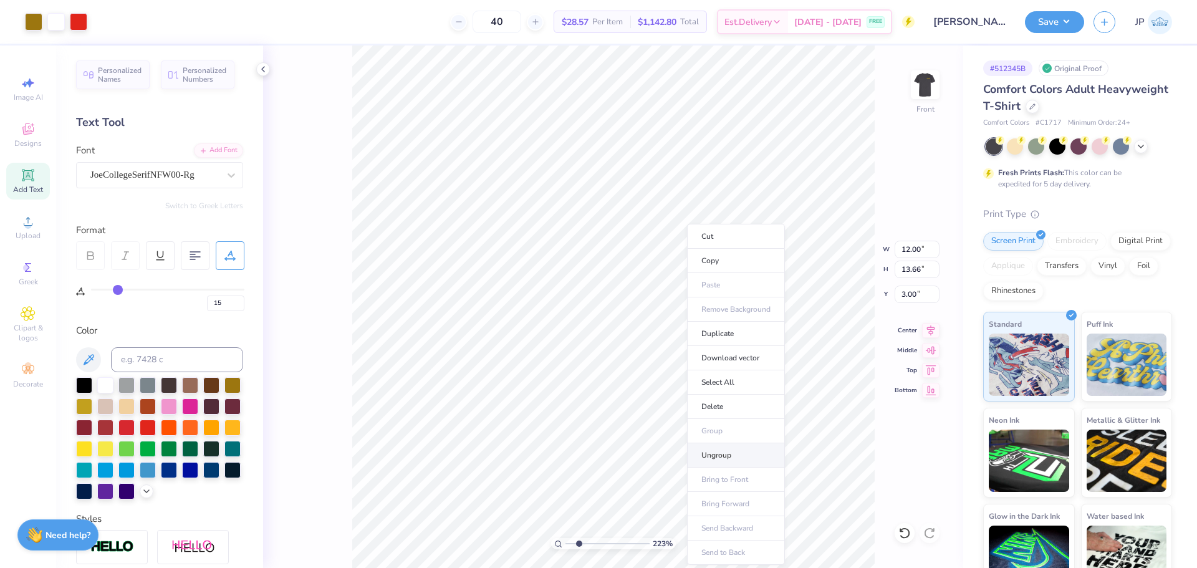
click at [722, 451] on li "Ungroup" at bounding box center [736, 455] width 98 height 24
click at [451, 456] on li "Ungroup" at bounding box center [463, 455] width 98 height 24
click at [351, 387] on div "223 % Front" at bounding box center [613, 307] width 700 height 522
type input "0.42"
click at [828, 426] on li "Group" at bounding box center [850, 431] width 98 height 24
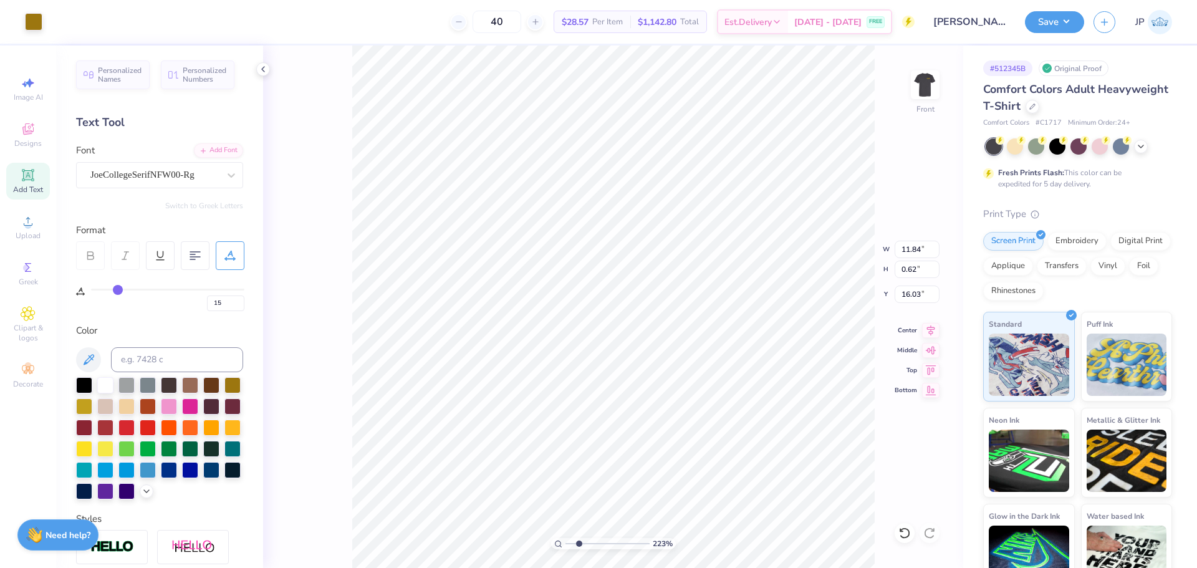
type input "11.84"
type input "0.62"
type input "16.03"
drag, startPoint x: 582, startPoint y: 543, endPoint x: 563, endPoint y: 538, distance: 19.4
type input "1"
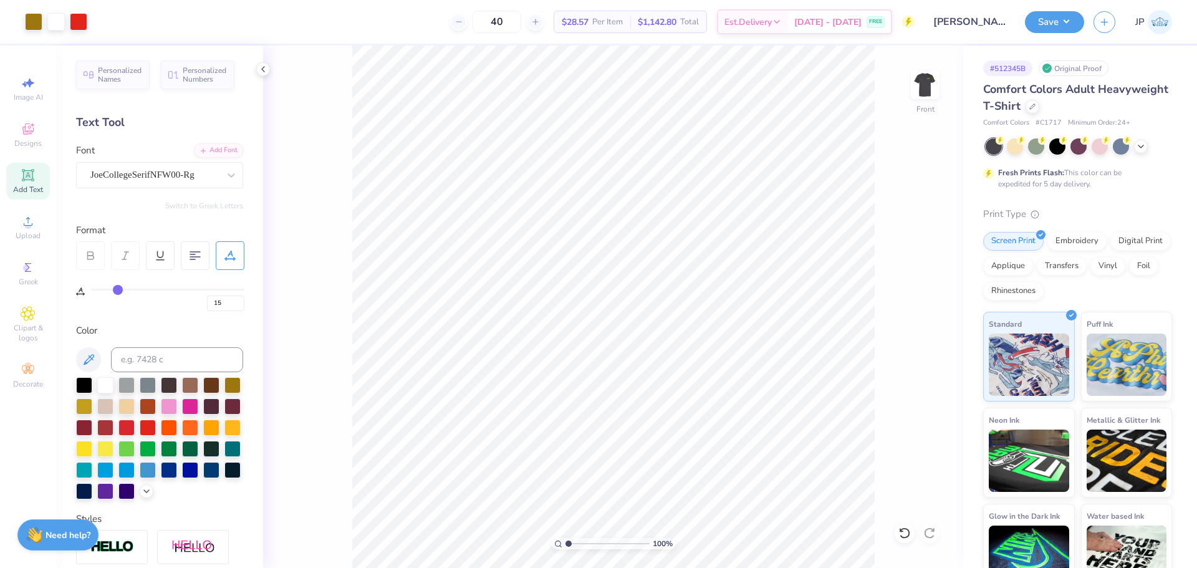
click at [565, 538] on input "range" at bounding box center [607, 543] width 84 height 11
click at [618, 395] on li "Group" at bounding box center [619, 396] width 98 height 24
click at [937, 80] on img at bounding box center [925, 85] width 50 height 50
click at [937, 80] on img at bounding box center [924, 84] width 25 height 25
click at [36, 23] on div at bounding box center [33, 20] width 17 height 17
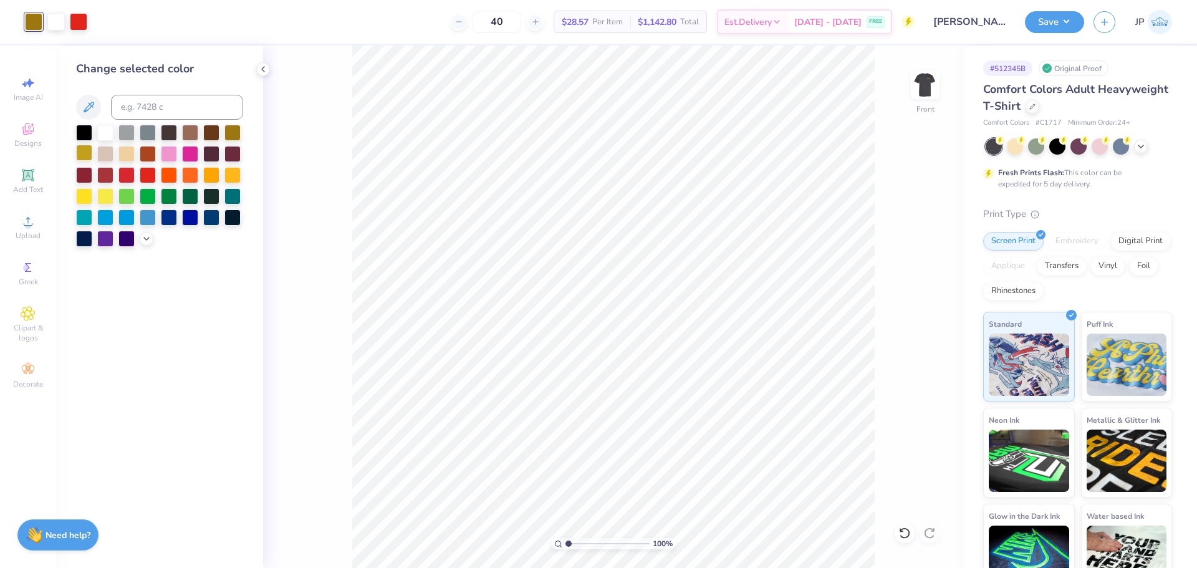
click at [84, 158] on div at bounding box center [84, 153] width 16 height 16
click at [919, 91] on img at bounding box center [925, 85] width 50 height 50
click at [916, 87] on img at bounding box center [925, 85] width 50 height 50
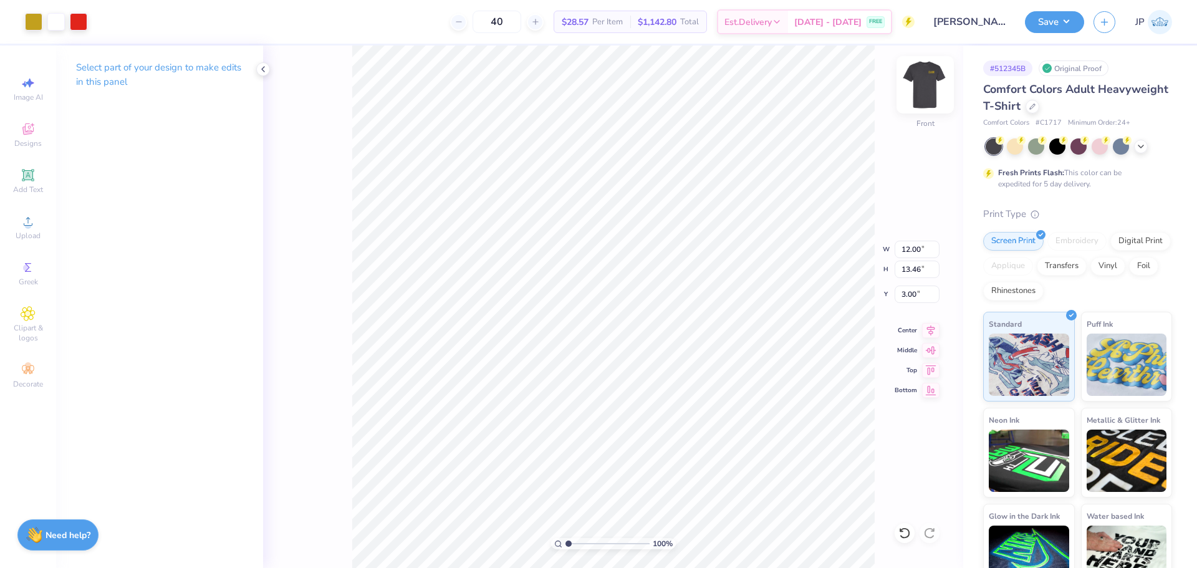
click at [929, 85] on img at bounding box center [925, 85] width 50 height 50
click at [924, 85] on img at bounding box center [925, 85] width 50 height 50
click at [1060, 17] on button "Save" at bounding box center [1054, 20] width 59 height 22
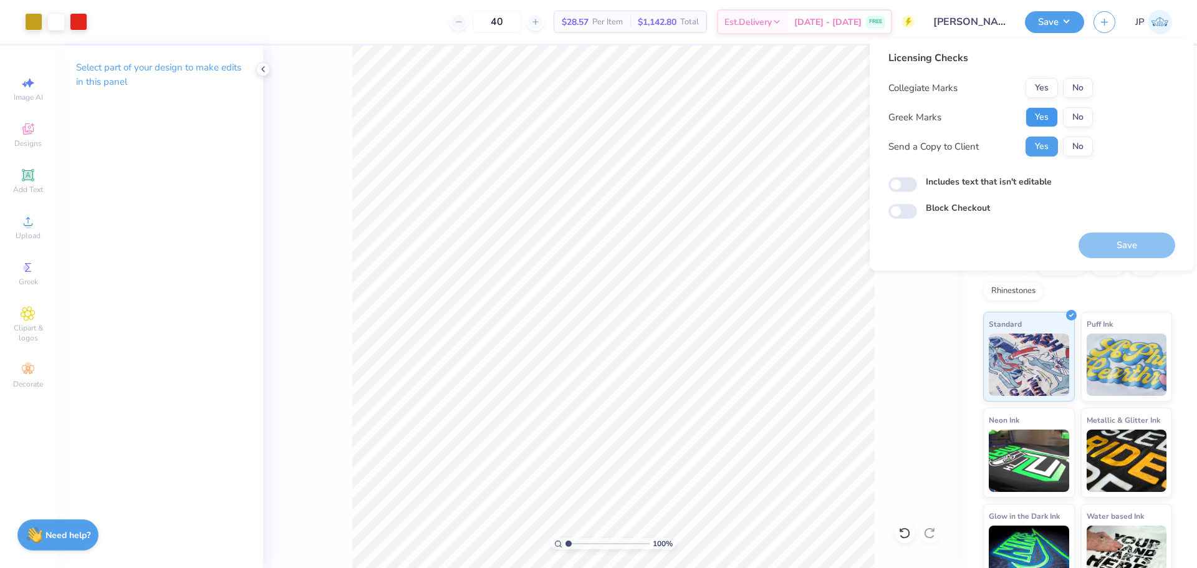
click at [1048, 115] on button "Yes" at bounding box center [1041, 117] width 32 height 20
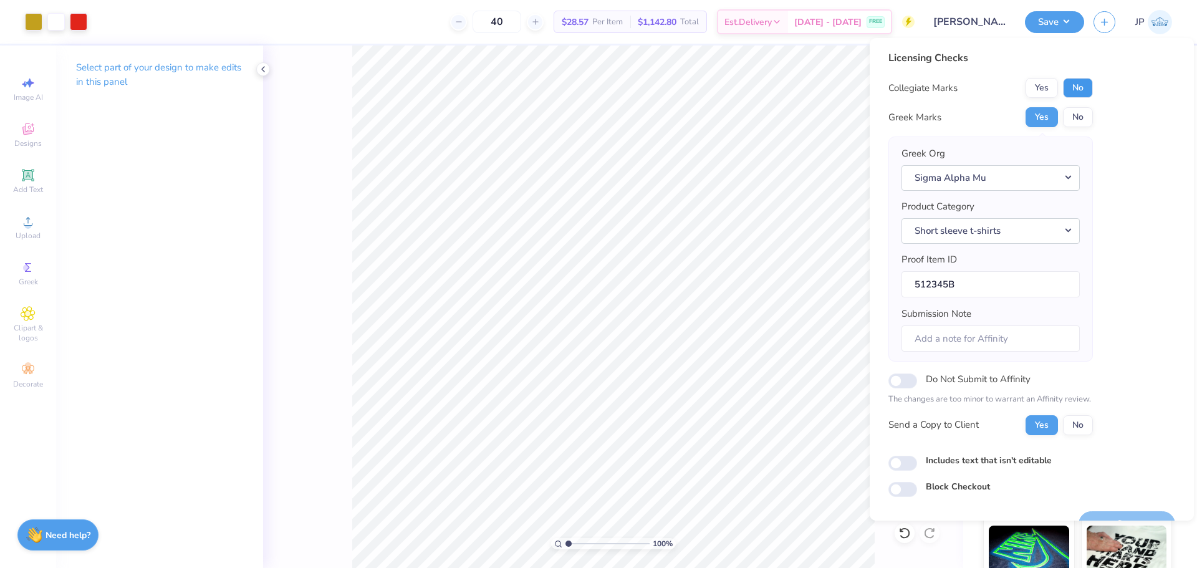
drag, startPoint x: 1064, startPoint y: 103, endPoint x: 1080, endPoint y: 87, distance: 22.5
click at [1080, 87] on button "No" at bounding box center [1078, 88] width 30 height 20
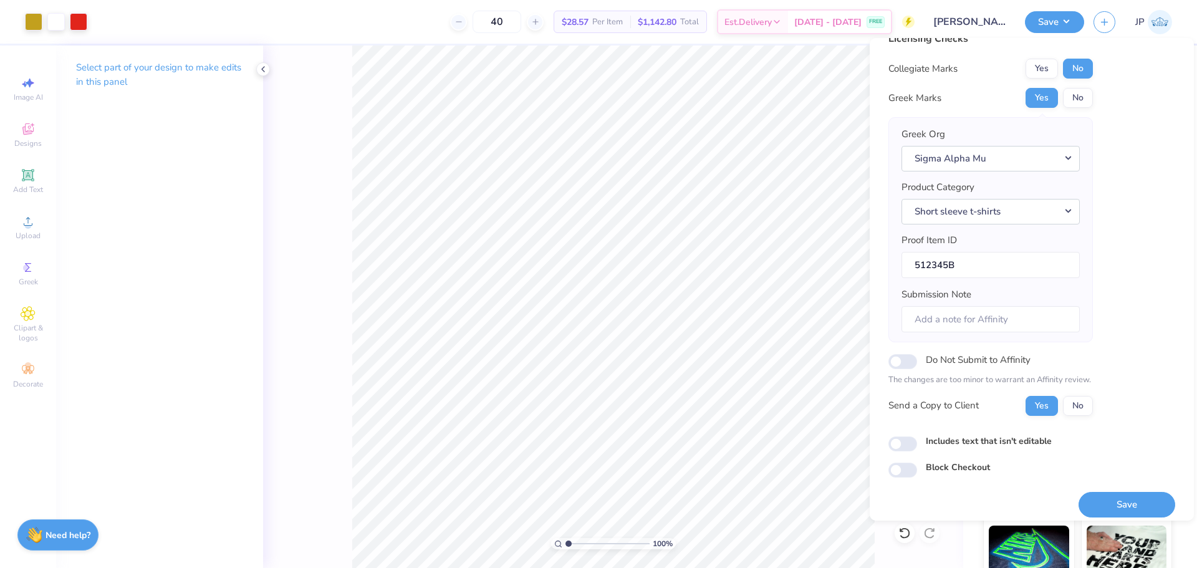
scroll to position [28, 0]
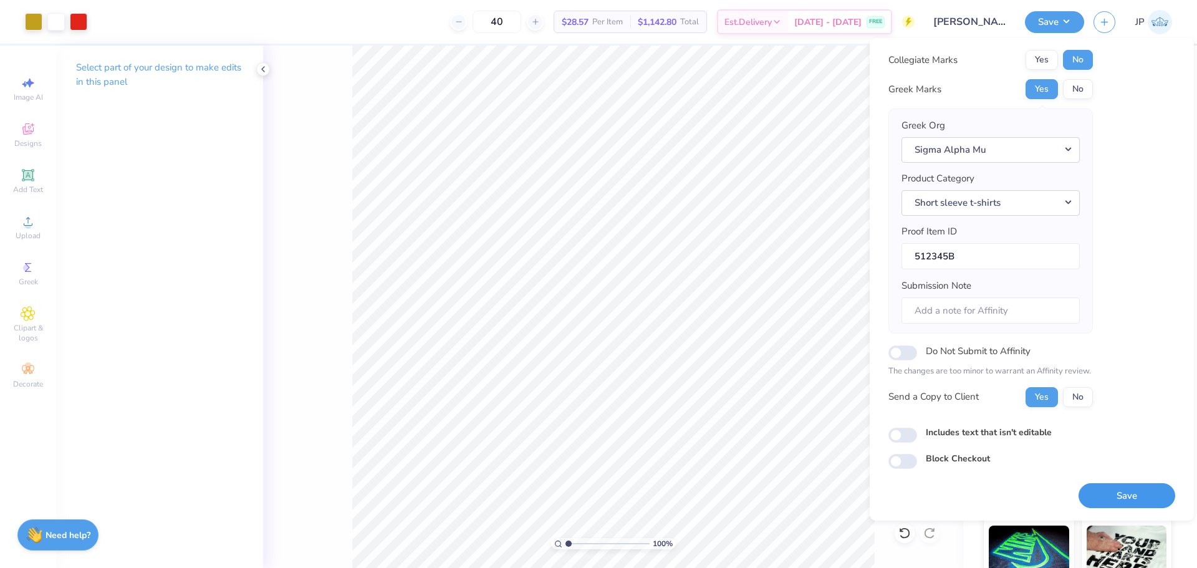
click at [1108, 492] on button "Save" at bounding box center [1126, 496] width 97 height 26
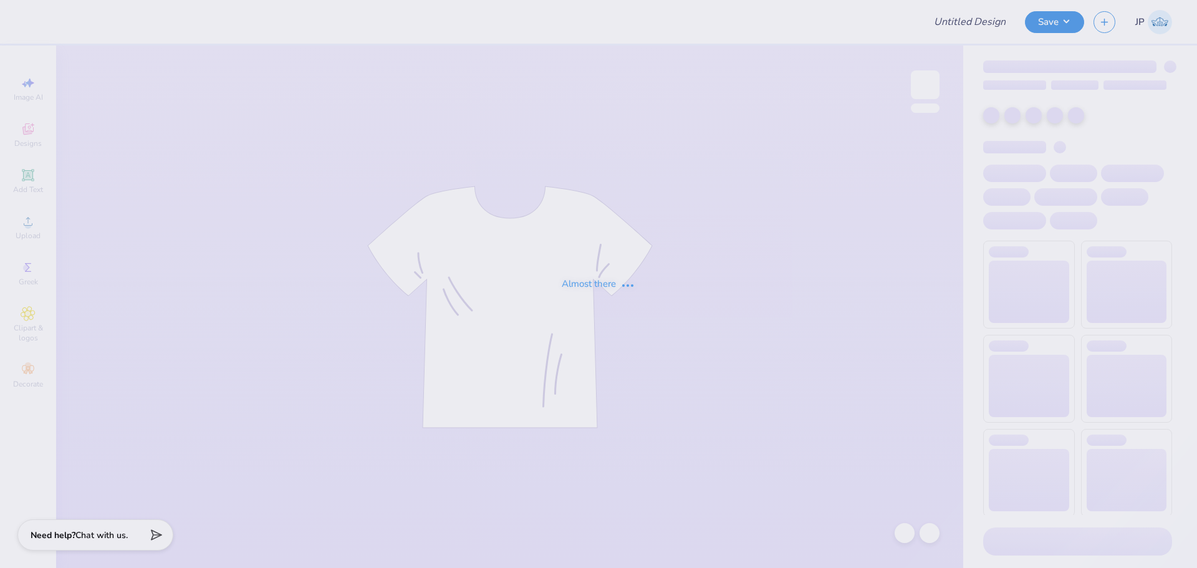
type input "Wellness Society Sweatshirt"
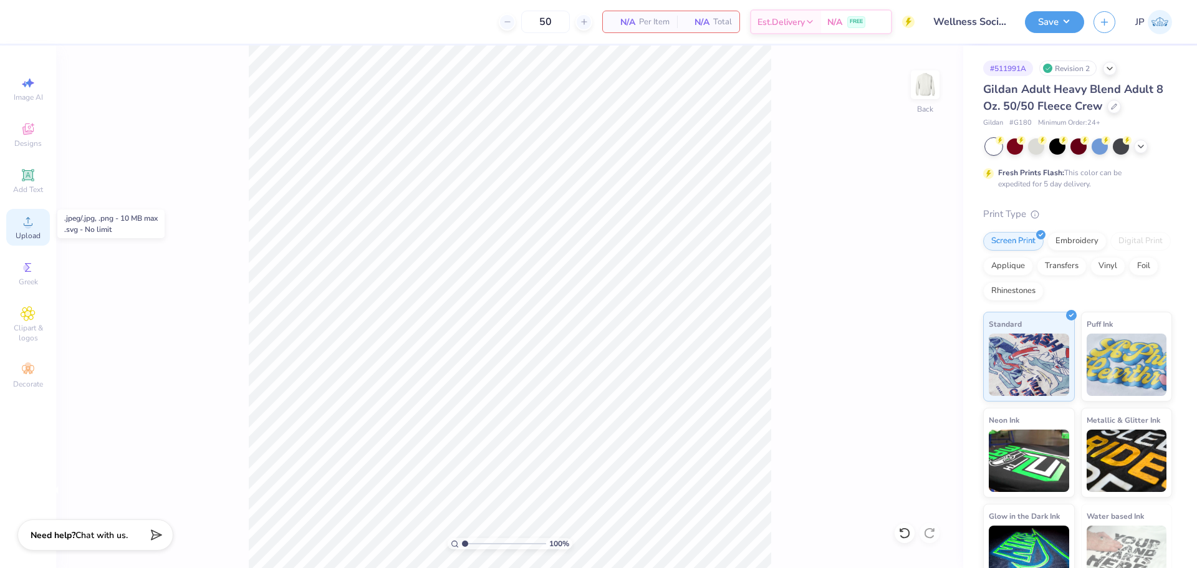
click at [38, 224] on div "Upload" at bounding box center [28, 227] width 44 height 37
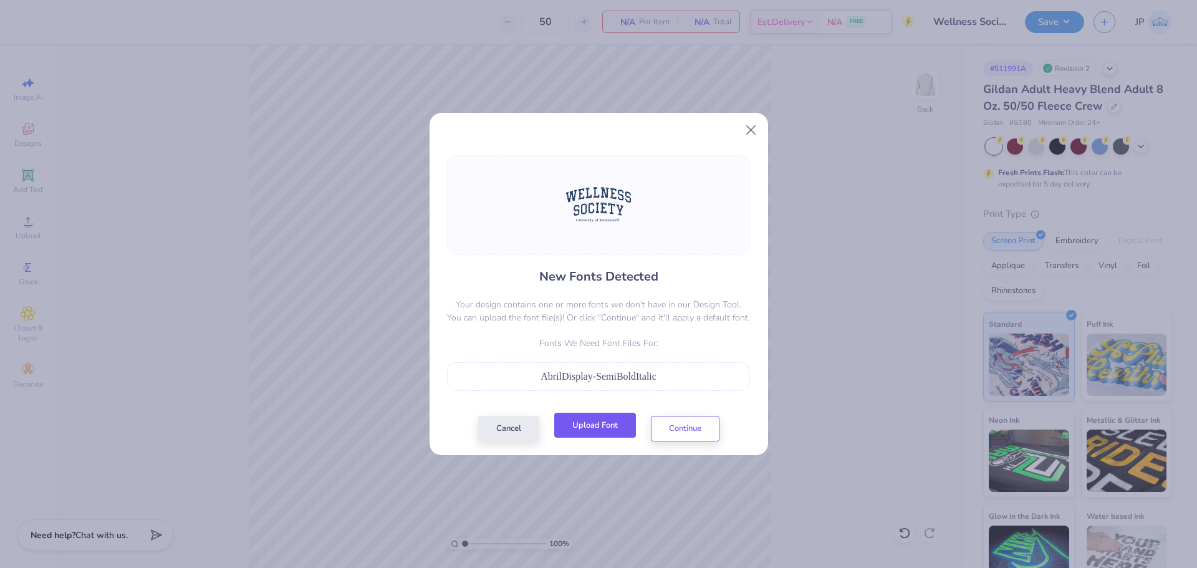
click at [595, 428] on button "Upload Font" at bounding box center [595, 426] width 82 height 26
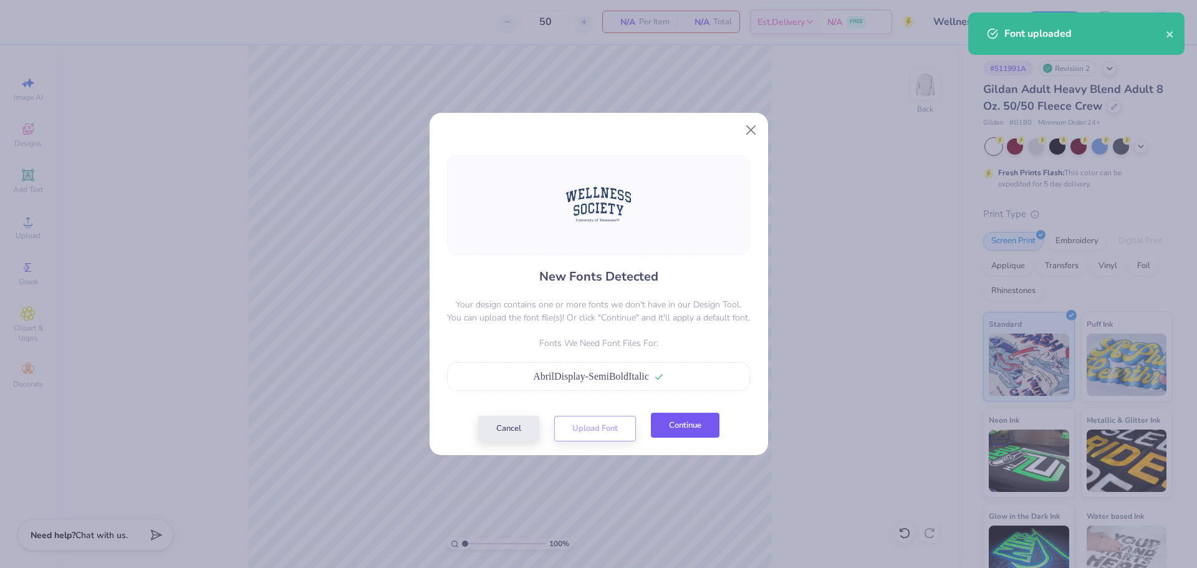
click at [704, 428] on button "Continue" at bounding box center [685, 426] width 69 height 26
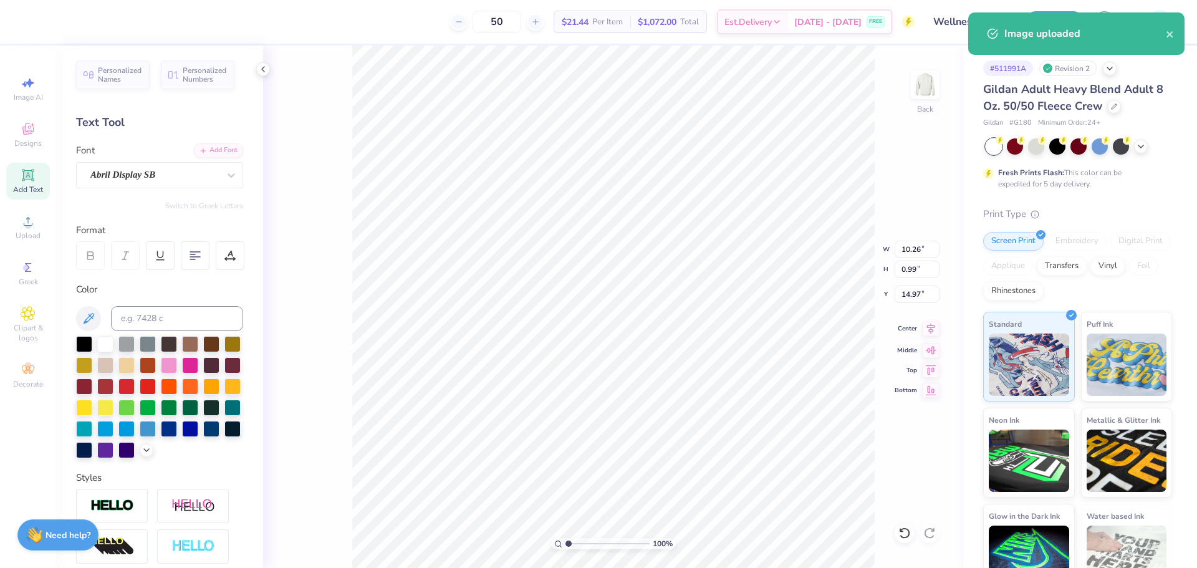
click at [929, 326] on icon at bounding box center [930, 328] width 17 height 15
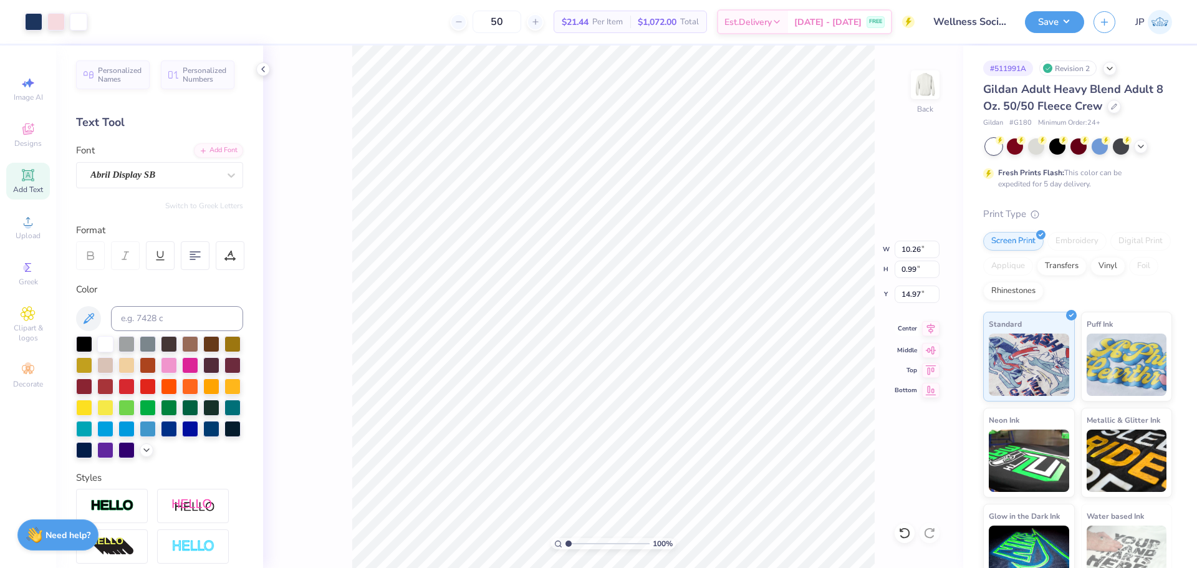
type input "15.00"
type input "6.75"
type input "7.79"
click at [926, 330] on icon at bounding box center [930, 328] width 17 height 15
click at [696, 426] on li "Group" at bounding box center [687, 431] width 98 height 24
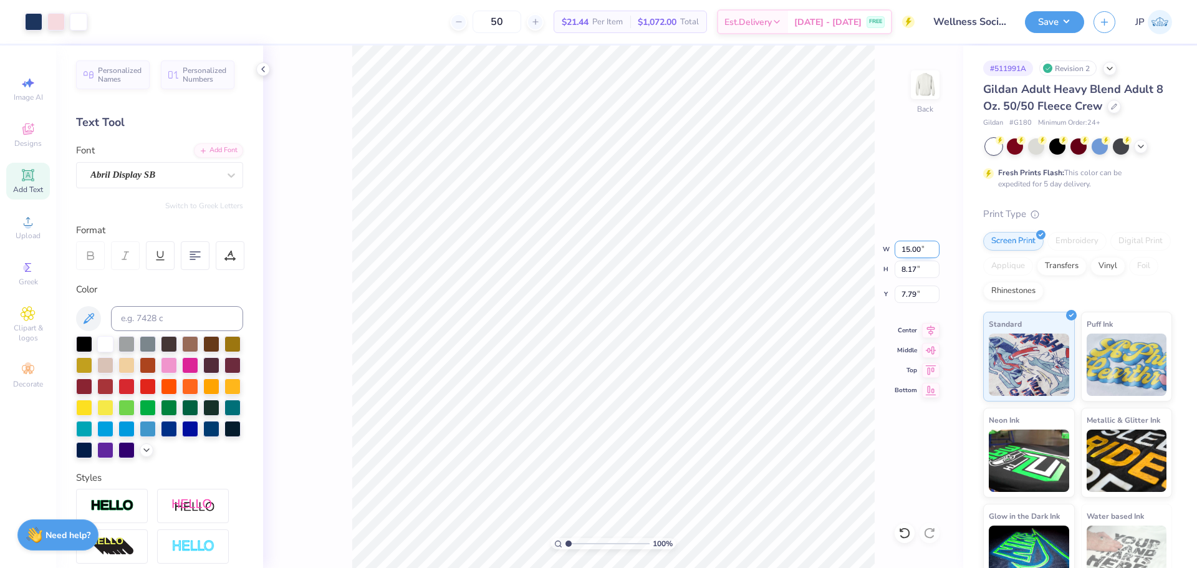
click at [917, 248] on input "15.00" at bounding box center [916, 249] width 45 height 17
type input "12.00"
type input "6.54"
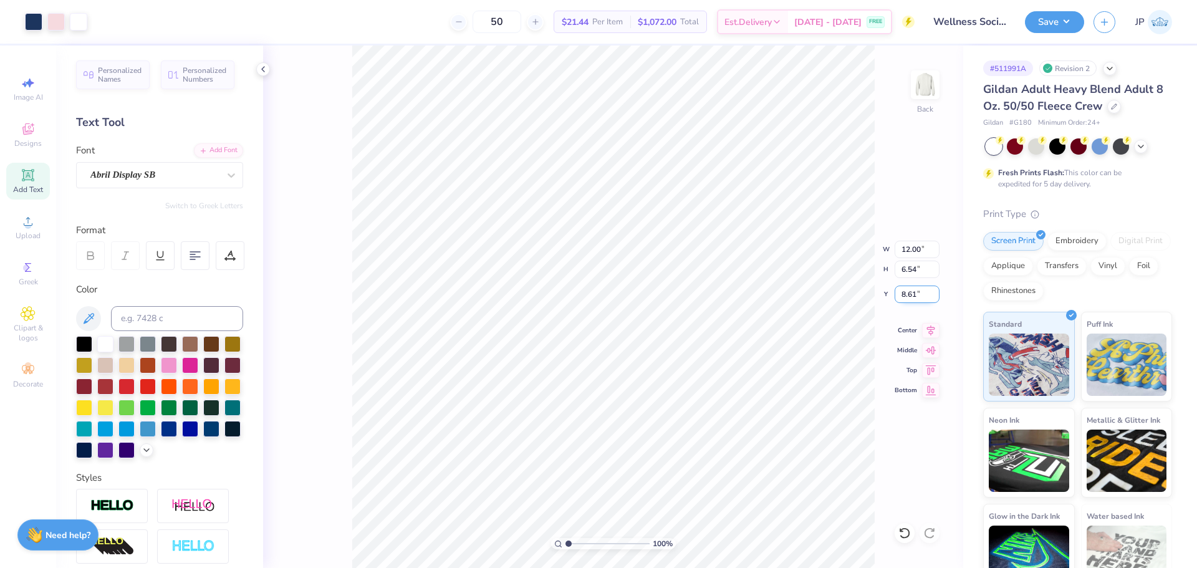
click at [919, 299] on input "8.61" at bounding box center [916, 293] width 45 height 17
type input "3.00"
click at [878, 312] on div "100 % Back W 12.00 12.00 " H 6.54 6.54 " Y 3.00 3.00 " Center Middle Top Bottom" at bounding box center [613, 307] width 700 height 522
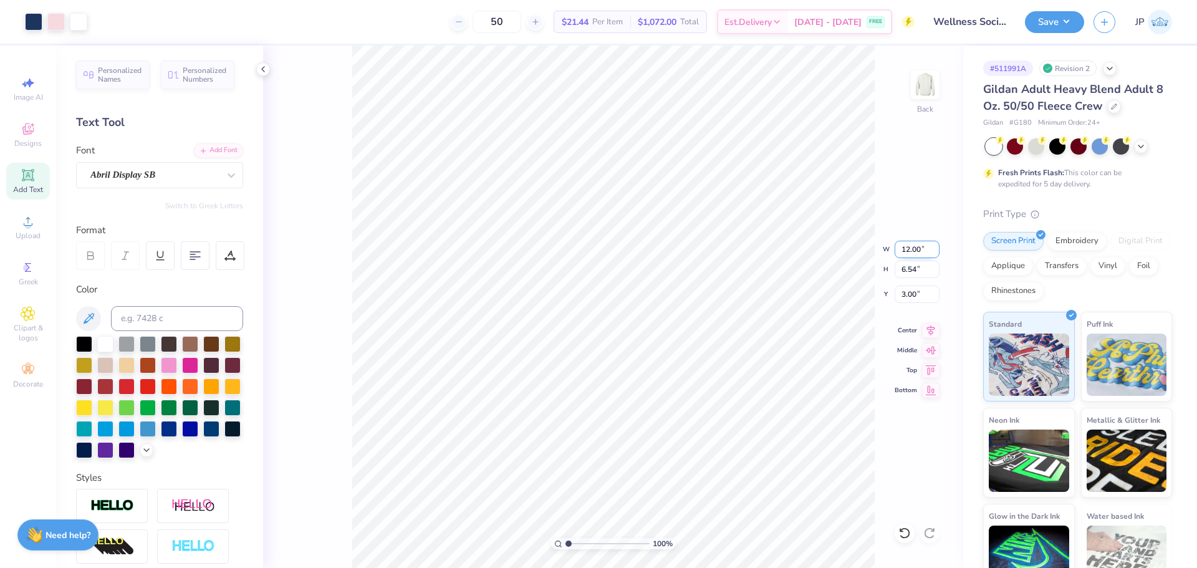
click at [916, 250] on input "12.00" at bounding box center [916, 249] width 45 height 17
click at [914, 249] on input "12.00" at bounding box center [916, 249] width 45 height 17
click at [913, 249] on input "12.00" at bounding box center [916, 249] width 45 height 17
type input "12.50"
type input "6.81"
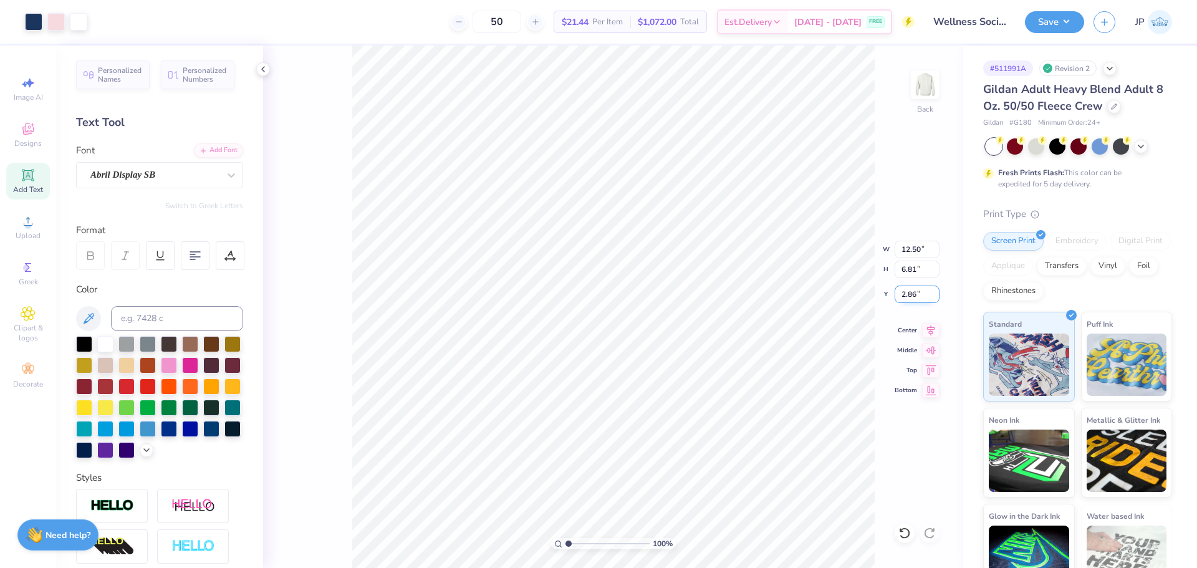
click at [913, 294] on input "2.86" at bounding box center [916, 293] width 45 height 17
type input "3.00"
click at [1057, 19] on button "Save" at bounding box center [1054, 20] width 59 height 22
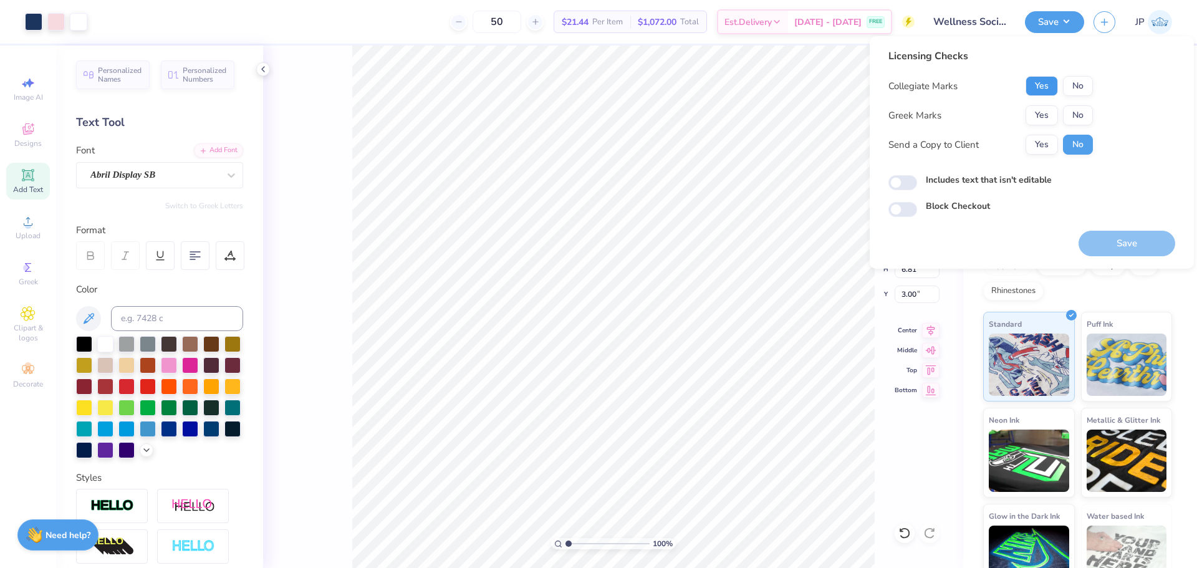
click at [1040, 90] on button "Yes" at bounding box center [1041, 86] width 32 height 20
click at [1074, 111] on button "No" at bounding box center [1078, 115] width 30 height 20
click at [1150, 246] on button "Save" at bounding box center [1126, 244] width 97 height 26
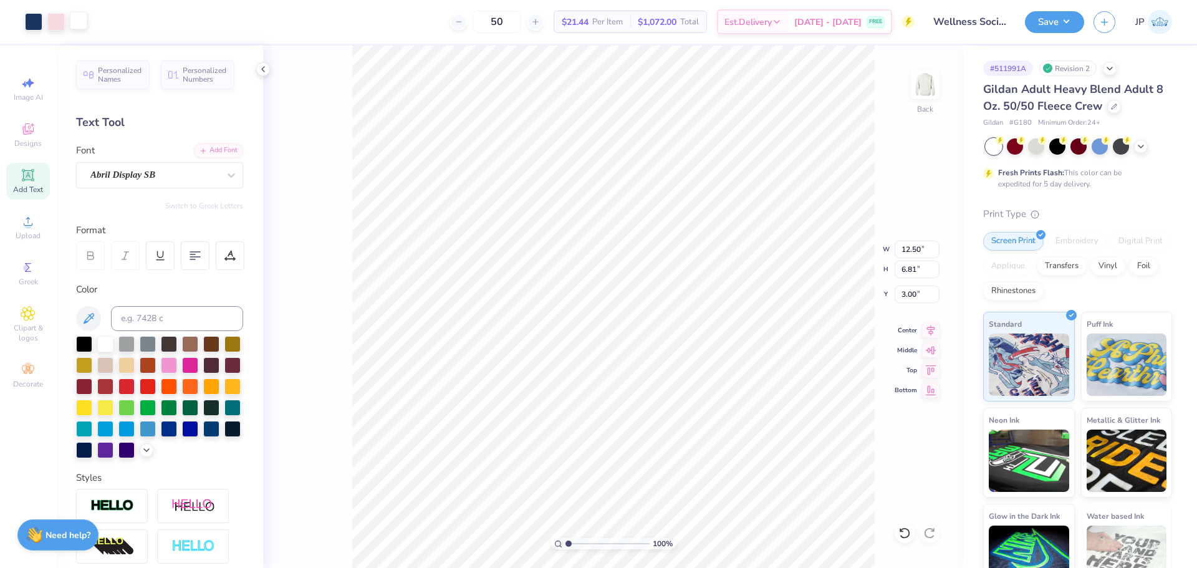
click at [81, 24] on div at bounding box center [78, 20] width 17 height 17
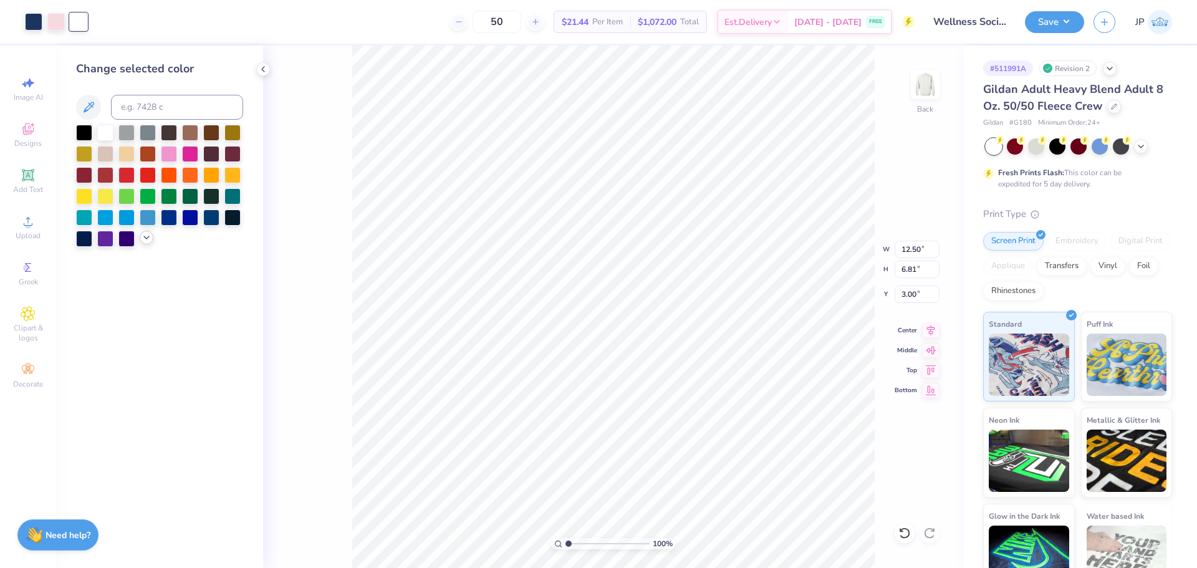
click at [141, 236] on div at bounding box center [147, 238] width 14 height 14
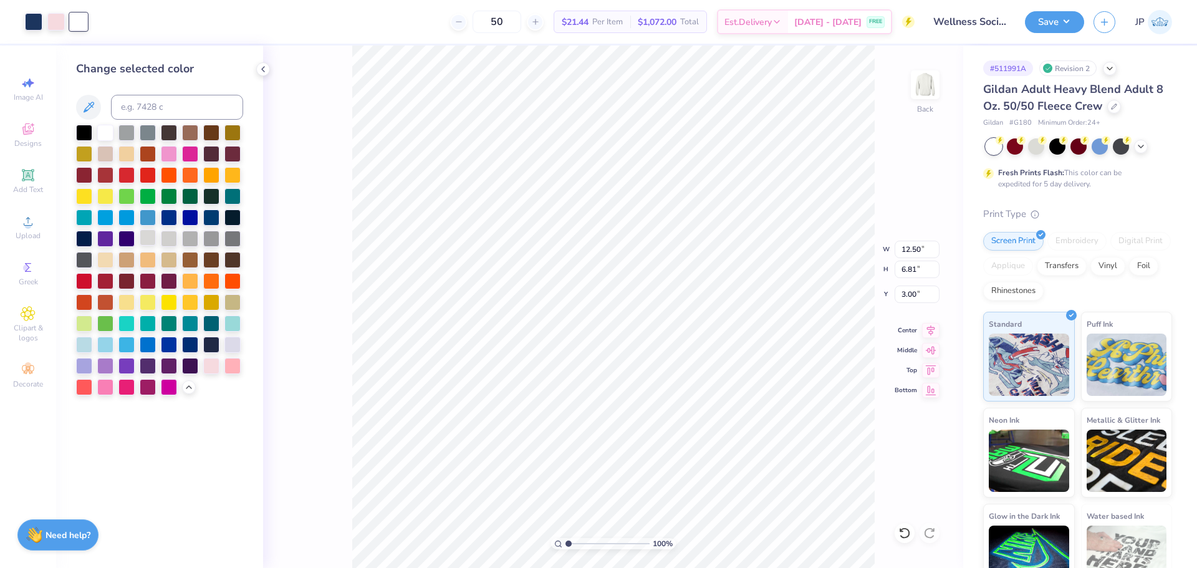
click at [146, 236] on div at bounding box center [148, 237] width 16 height 16
click at [169, 237] on div at bounding box center [169, 237] width 16 height 16
click at [204, 241] on div at bounding box center [211, 237] width 16 height 16
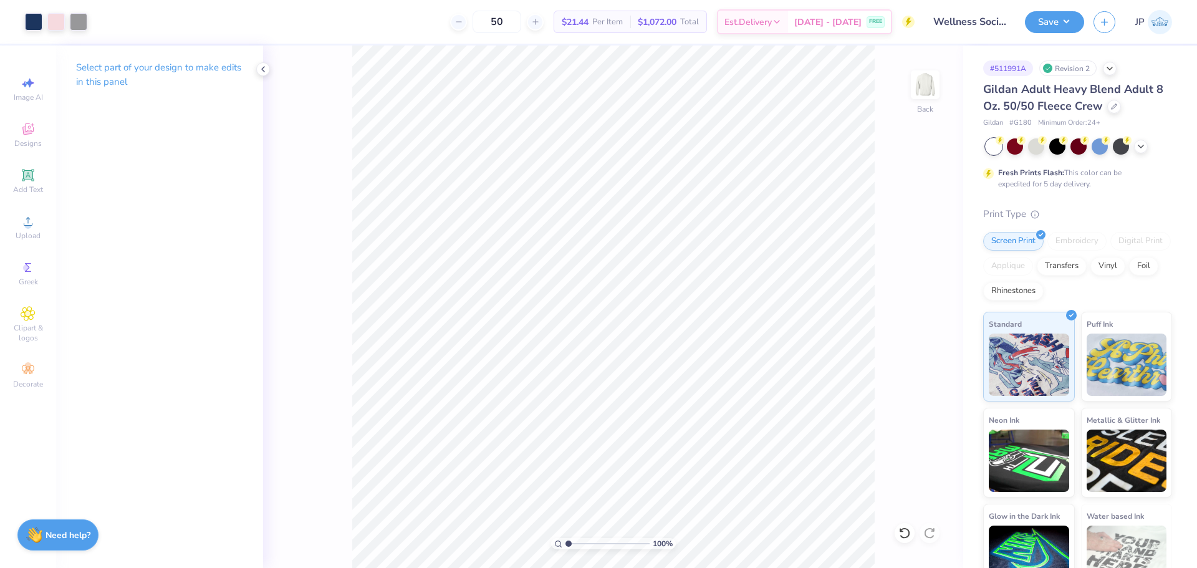
drag, startPoint x: 565, startPoint y: 539, endPoint x: 566, endPoint y: 530, distance: 9.4
click at [566, 538] on input "range" at bounding box center [607, 543] width 84 height 11
click at [78, 22] on div at bounding box center [78, 20] width 17 height 17
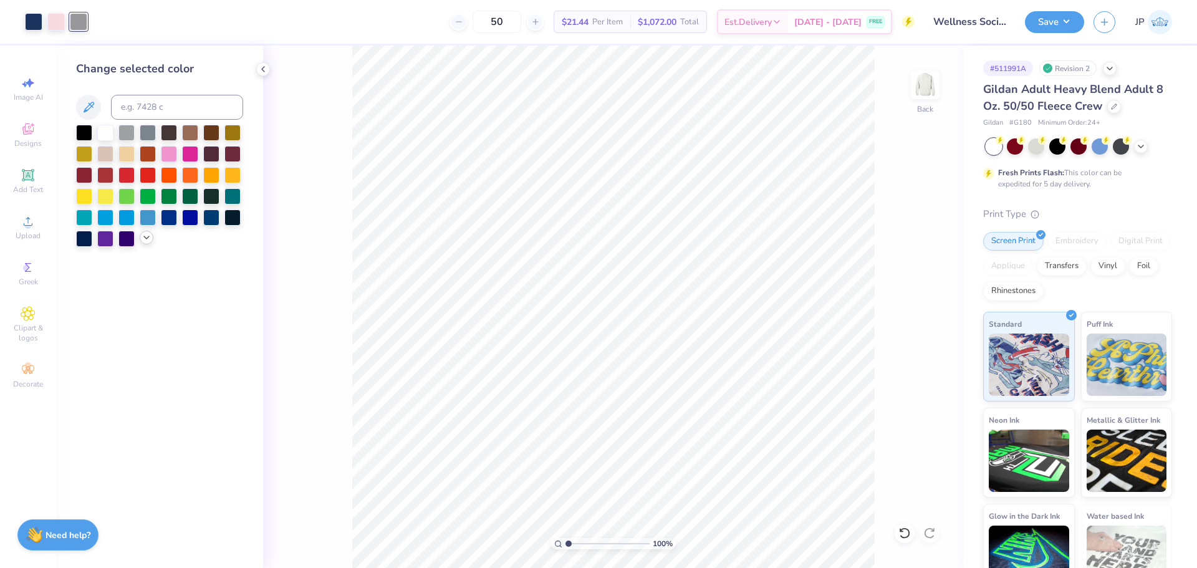
click at [146, 236] on icon at bounding box center [146, 237] width 10 height 10
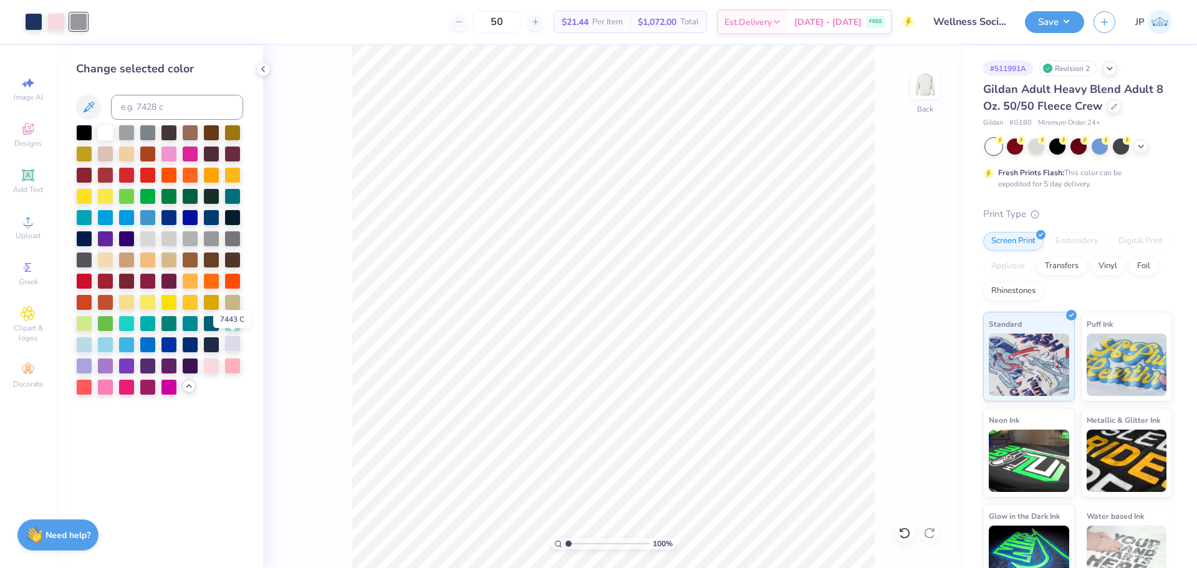
click at [231, 344] on div at bounding box center [232, 343] width 16 height 16
click at [87, 343] on div at bounding box center [84, 343] width 16 height 16
drag, startPoint x: 567, startPoint y: 545, endPoint x: 514, endPoint y: 514, distance: 62.0
click at [565, 538] on input "range" at bounding box center [607, 543] width 84 height 11
click at [171, 238] on div at bounding box center [169, 237] width 16 height 16
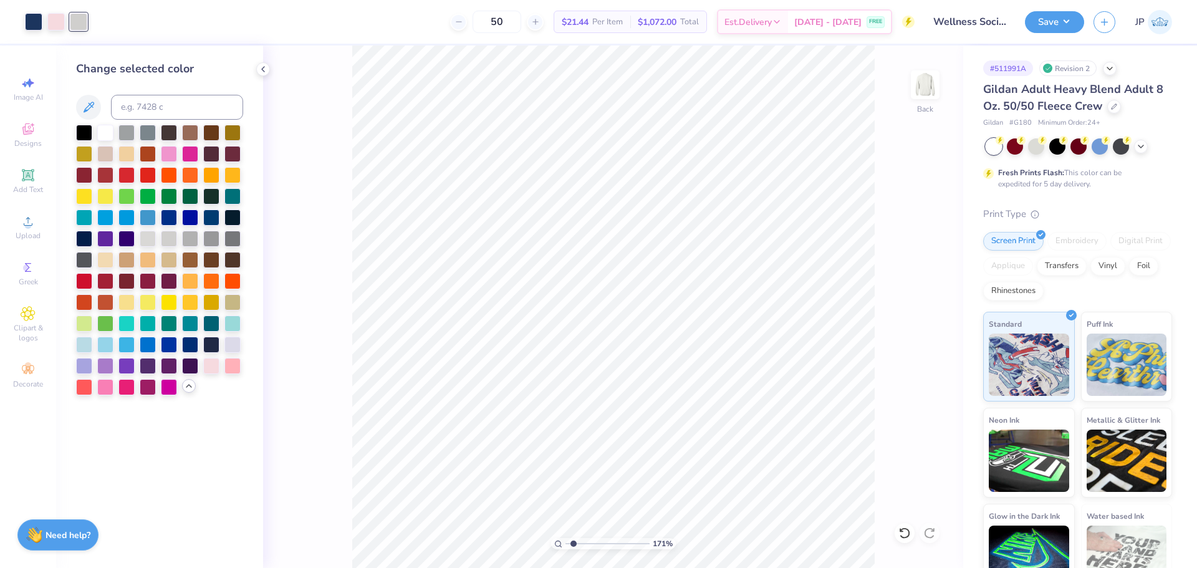
click at [573, 540] on input "range" at bounding box center [607, 543] width 84 height 11
click at [205, 232] on div at bounding box center [211, 237] width 16 height 16
click at [235, 345] on div at bounding box center [232, 343] width 16 height 16
click at [86, 344] on div at bounding box center [84, 343] width 16 height 16
click at [148, 241] on div at bounding box center [148, 237] width 16 height 16
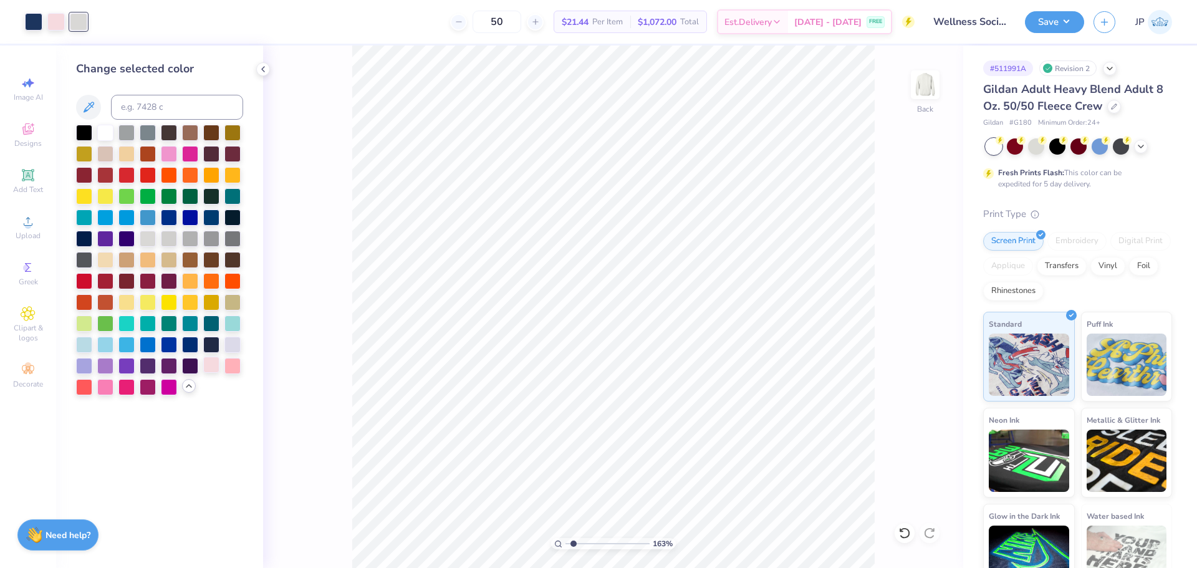
click at [211, 369] on div at bounding box center [211, 365] width 16 height 16
click at [238, 339] on div at bounding box center [232, 343] width 16 height 16
click at [149, 236] on div at bounding box center [148, 237] width 16 height 16
click at [180, 241] on div at bounding box center [159, 260] width 167 height 271
click at [98, 128] on div at bounding box center [105, 131] width 16 height 16
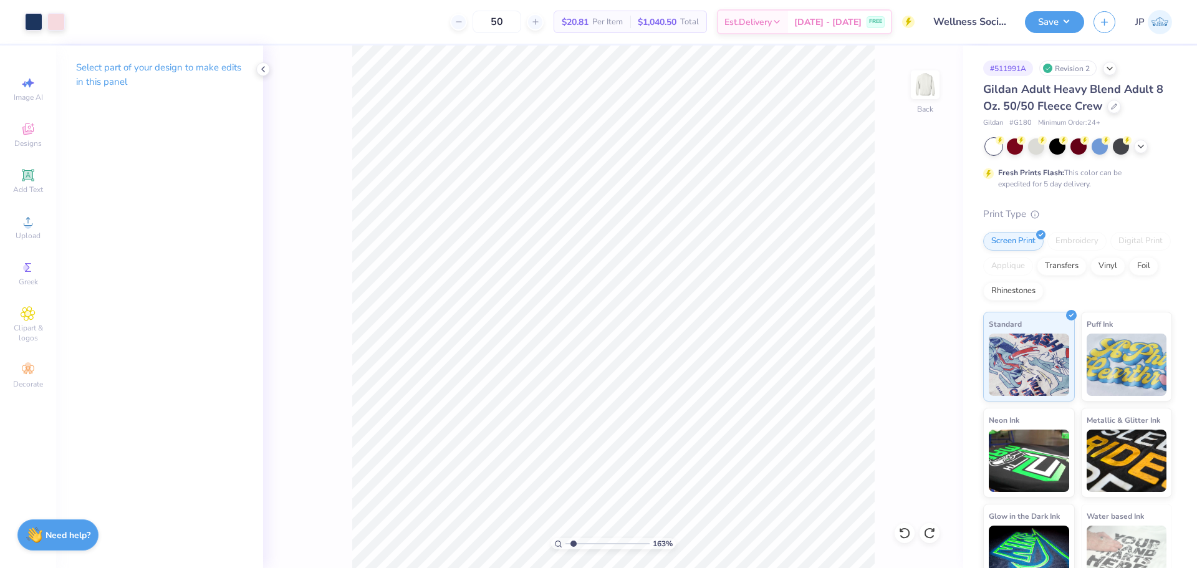
click at [16, 22] on div "Art colors" at bounding box center [32, 22] width 65 height 44
click at [80, 27] on div at bounding box center [78, 20] width 17 height 17
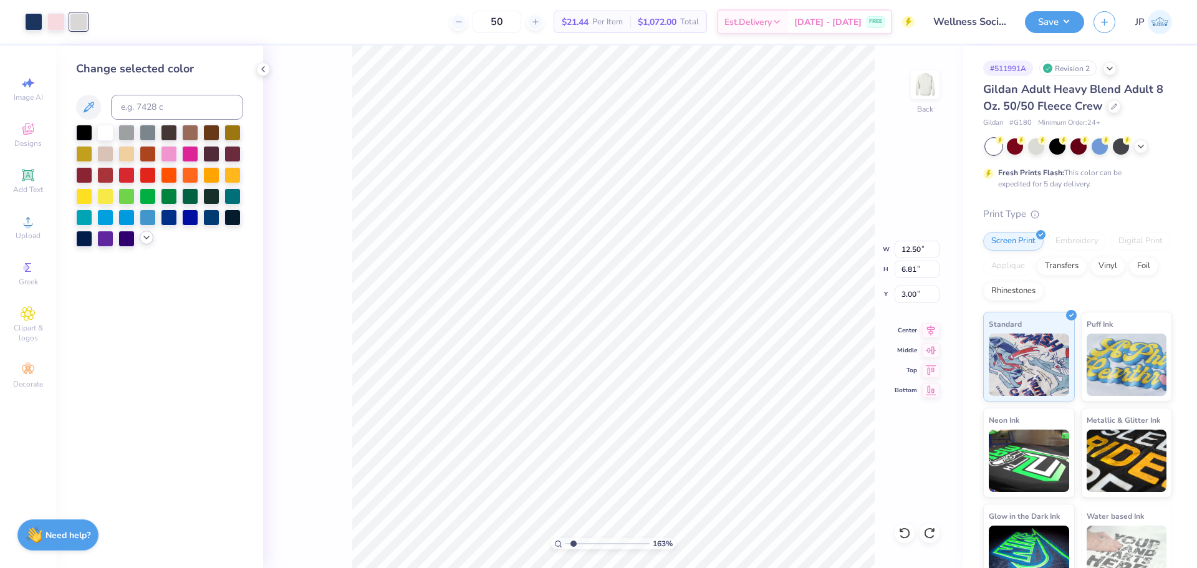
click at [144, 237] on icon at bounding box center [146, 237] width 10 height 10
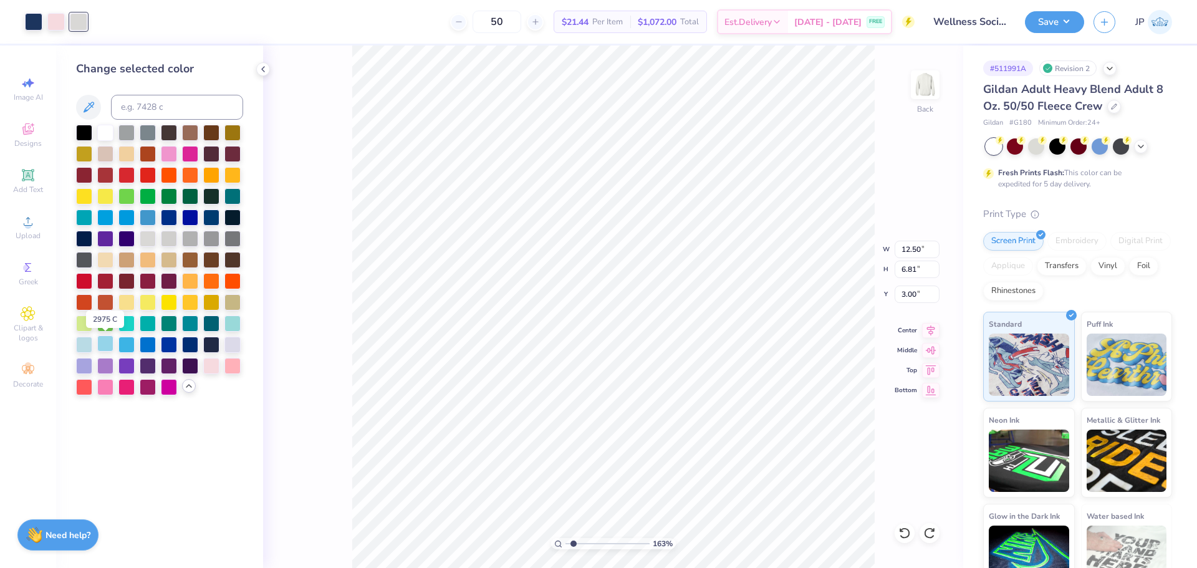
click at [107, 345] on div at bounding box center [105, 343] width 16 height 16
click at [80, 342] on div at bounding box center [84, 343] width 16 height 16
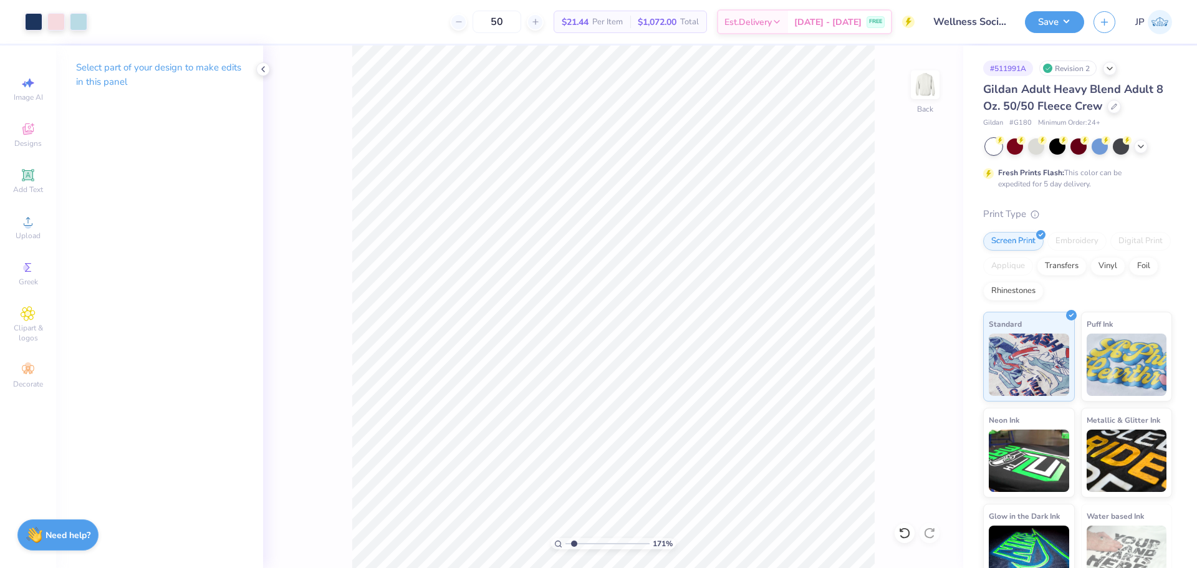
type input "1.71"
click at [574, 548] on input "range" at bounding box center [607, 543] width 84 height 11
click at [1053, 23] on button "Save" at bounding box center [1054, 20] width 59 height 22
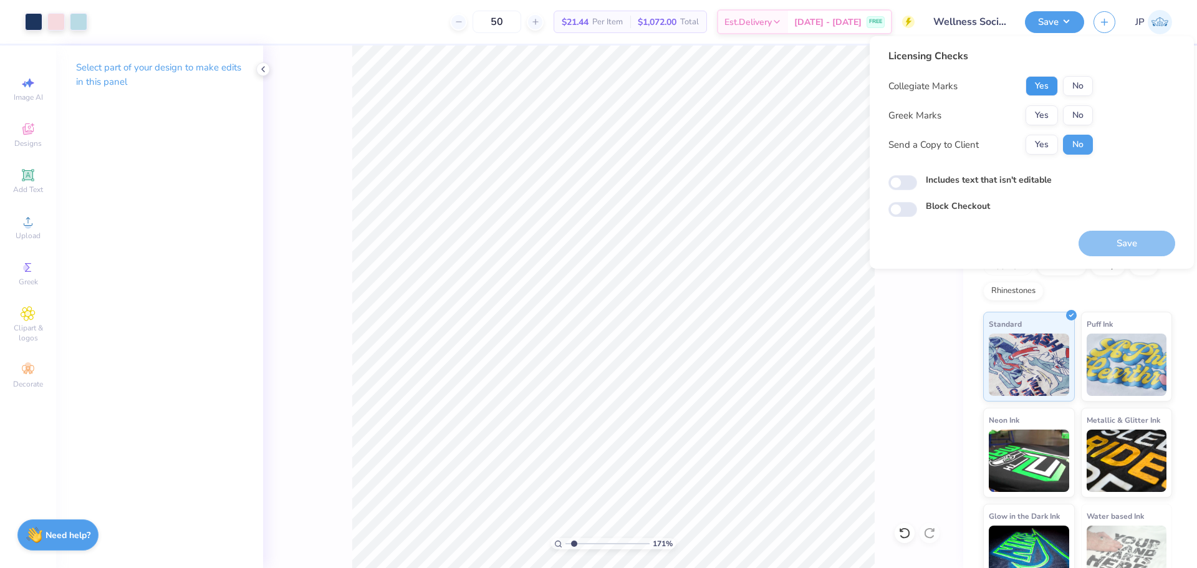
click at [1047, 85] on button "Yes" at bounding box center [1041, 86] width 32 height 20
click at [1074, 115] on button "No" at bounding box center [1078, 115] width 30 height 20
drag, startPoint x: 1126, startPoint y: 245, endPoint x: 975, endPoint y: 173, distance: 166.7
click at [1125, 245] on button "Save" at bounding box center [1126, 244] width 97 height 26
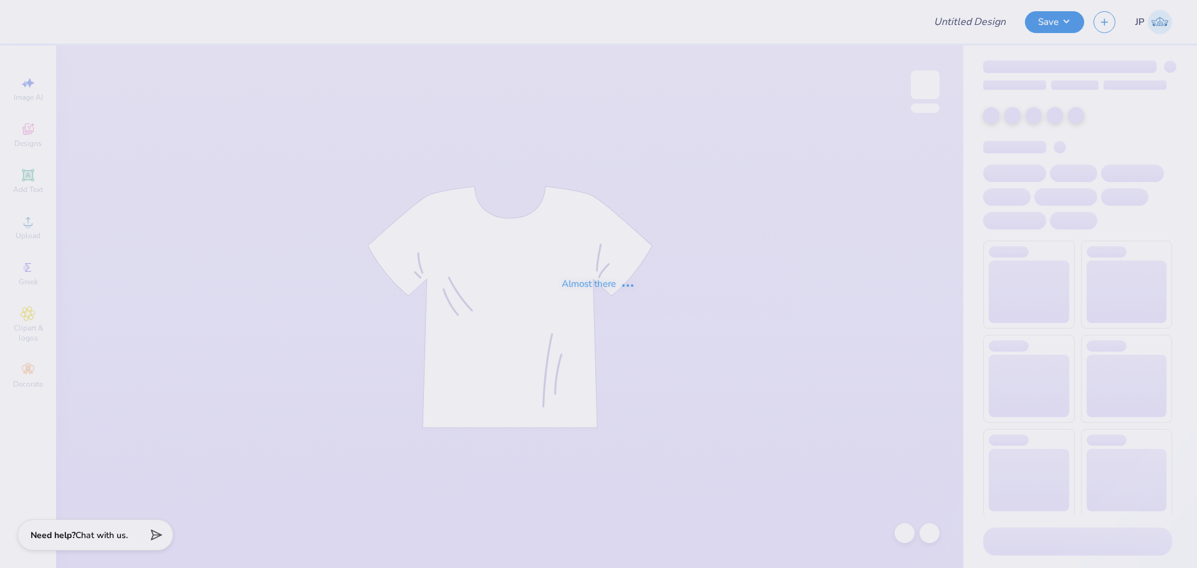
type input "AGR Parents Weekend 3"
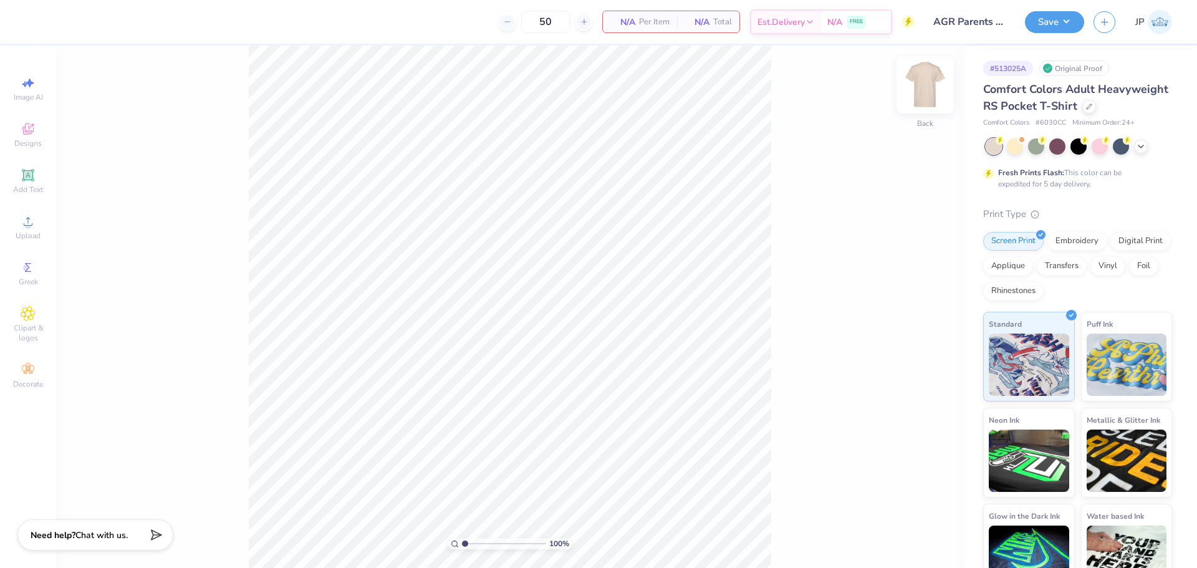
click at [930, 79] on img at bounding box center [925, 85] width 50 height 50
click at [32, 230] on div "Upload" at bounding box center [28, 227] width 44 height 37
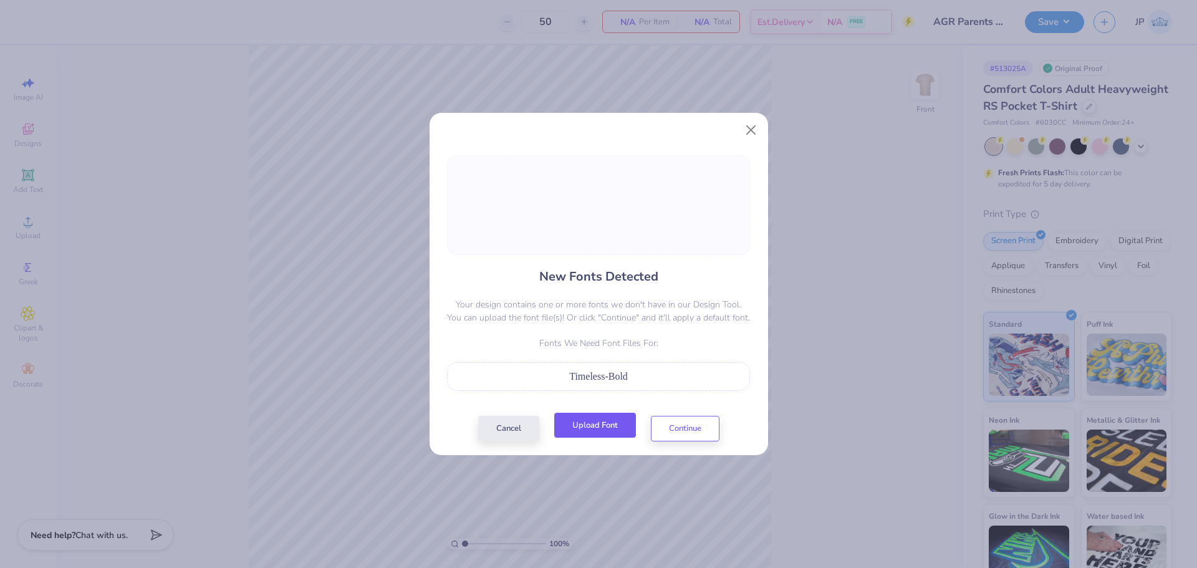
click at [619, 431] on button "Upload Font" at bounding box center [595, 426] width 82 height 26
click at [687, 414] on div "New Fonts Detected Your design contains one or more fonts we don't have in our …" at bounding box center [598, 298] width 310 height 286
click at [685, 426] on button "Continue" at bounding box center [685, 426] width 69 height 26
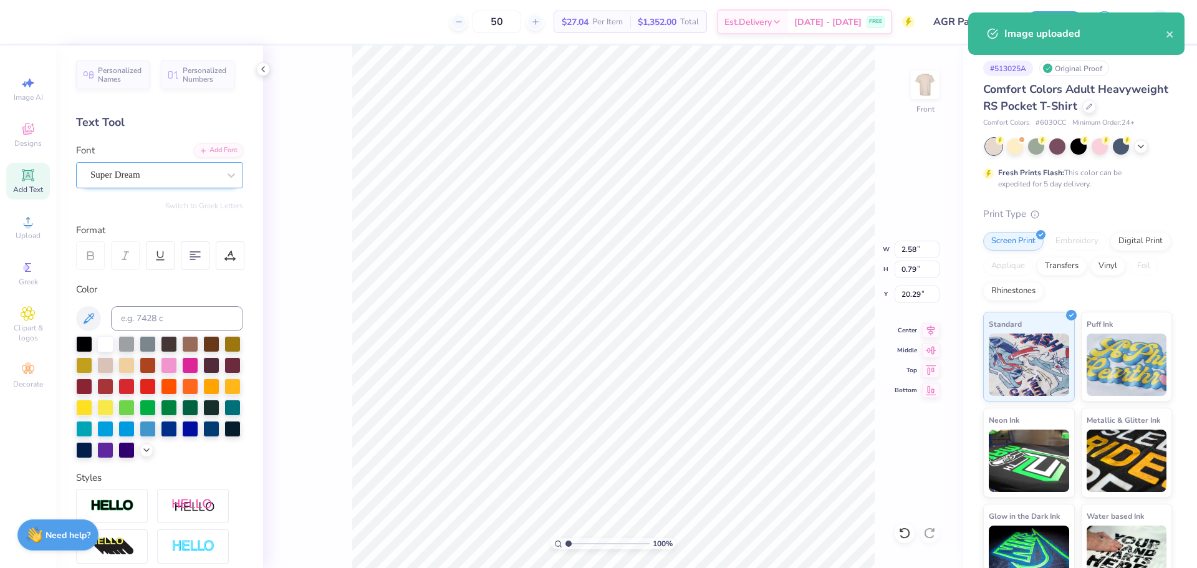
click at [139, 174] on div "Super Dream" at bounding box center [154, 174] width 131 height 19
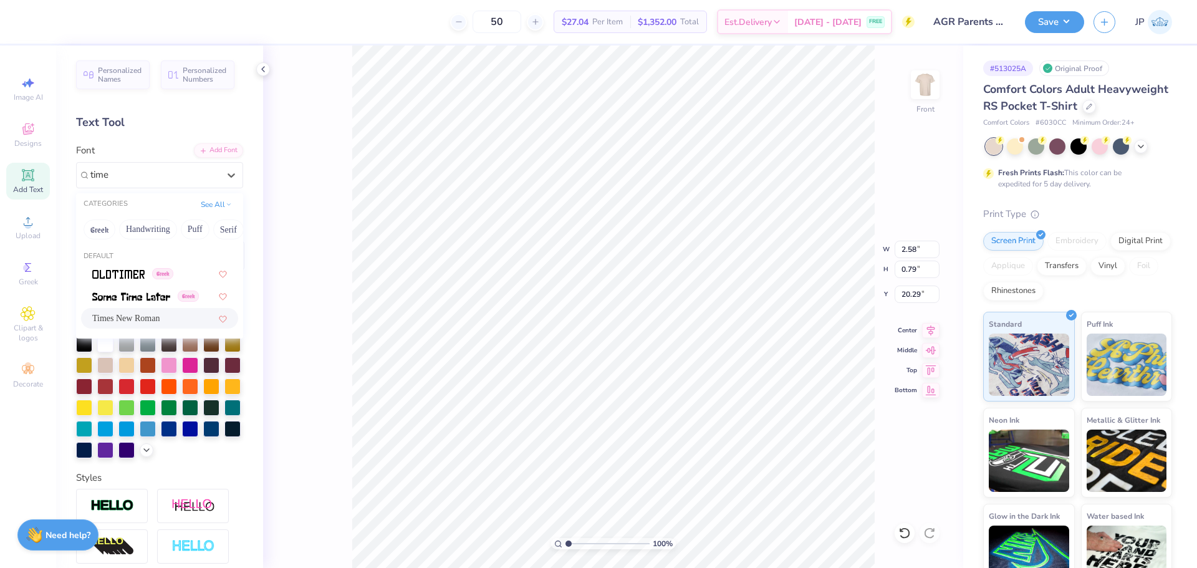
click at [127, 319] on span "Times New Roman" at bounding box center [125, 318] width 67 height 13
type input "time"
type input "2.13"
type input "0.77"
type input "20.31"
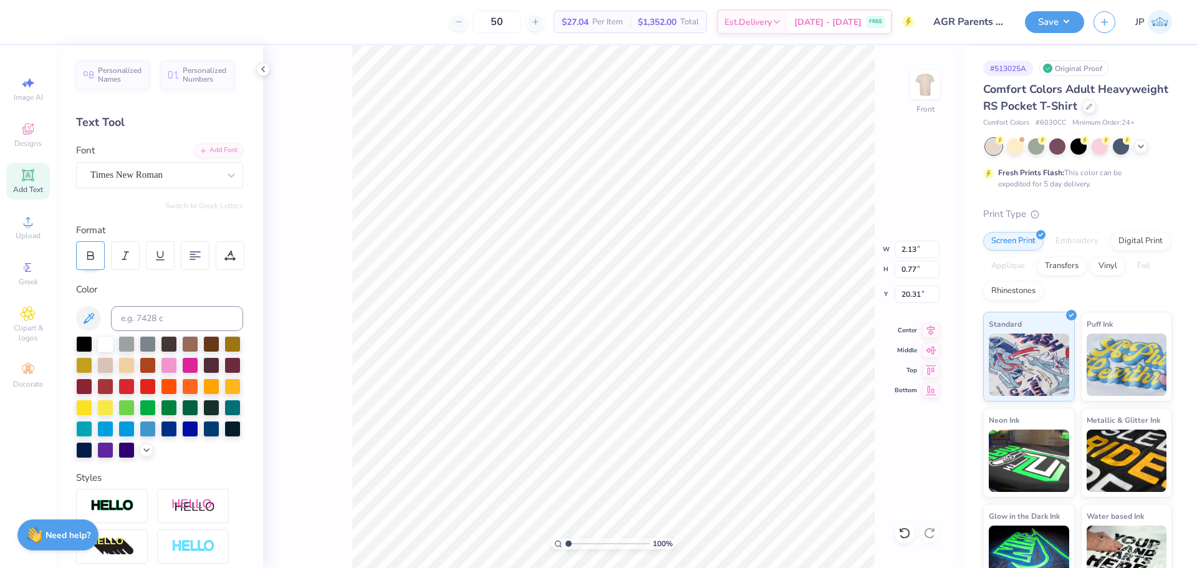
click at [89, 259] on icon at bounding box center [90, 255] width 11 height 11
type input "2.10"
type input "0.75"
type input "20.39"
click at [228, 258] on icon at bounding box center [229, 255] width 11 height 11
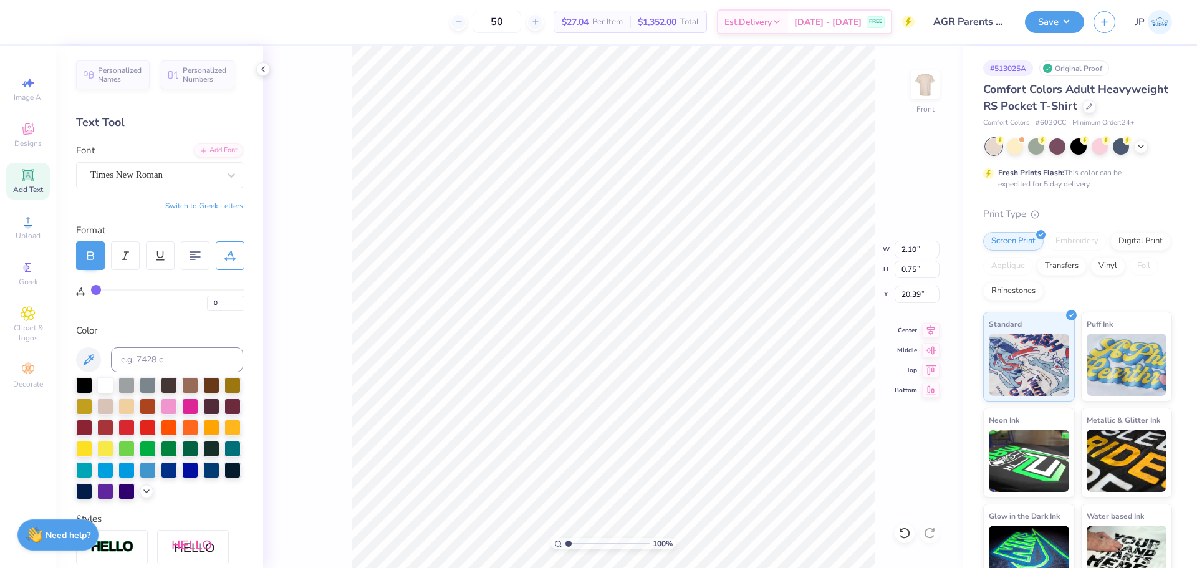
type input "2"
type input "3"
type input "4"
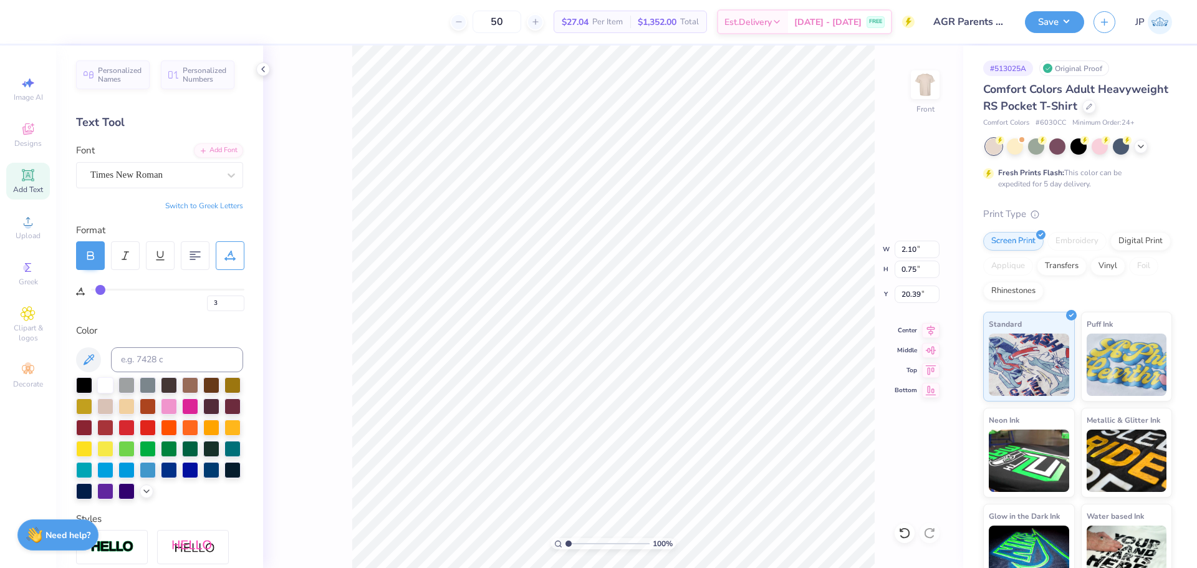
type input "4"
type input "5"
type input "6"
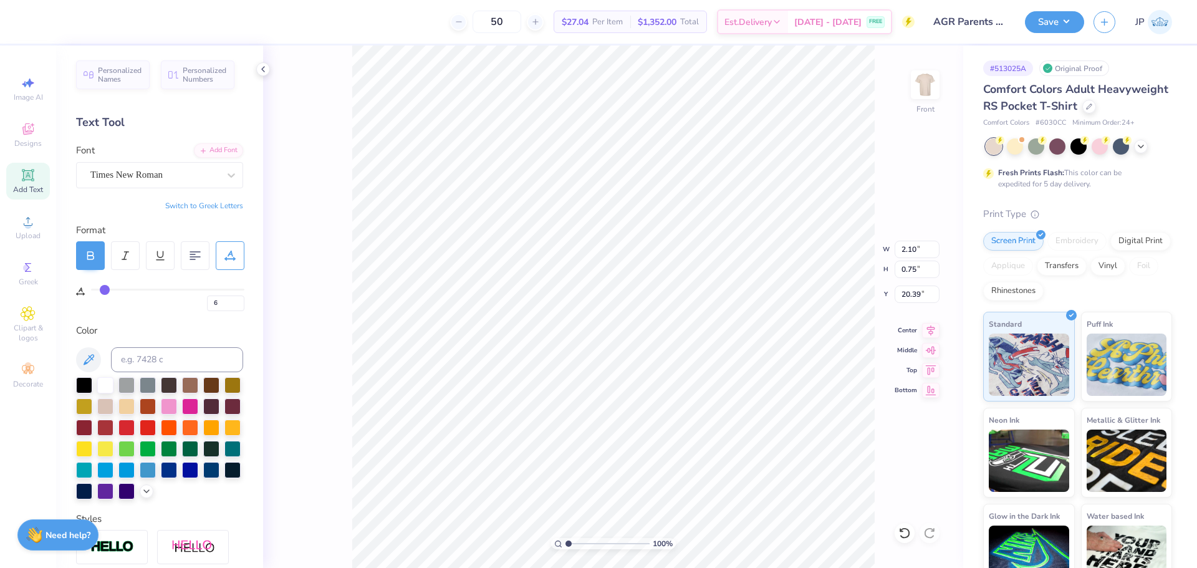
type input "7"
drag, startPoint x: 95, startPoint y: 289, endPoint x: 106, endPoint y: 287, distance: 10.7
type input "7"
click at [106, 289] on input "range" at bounding box center [167, 290] width 153 height 2
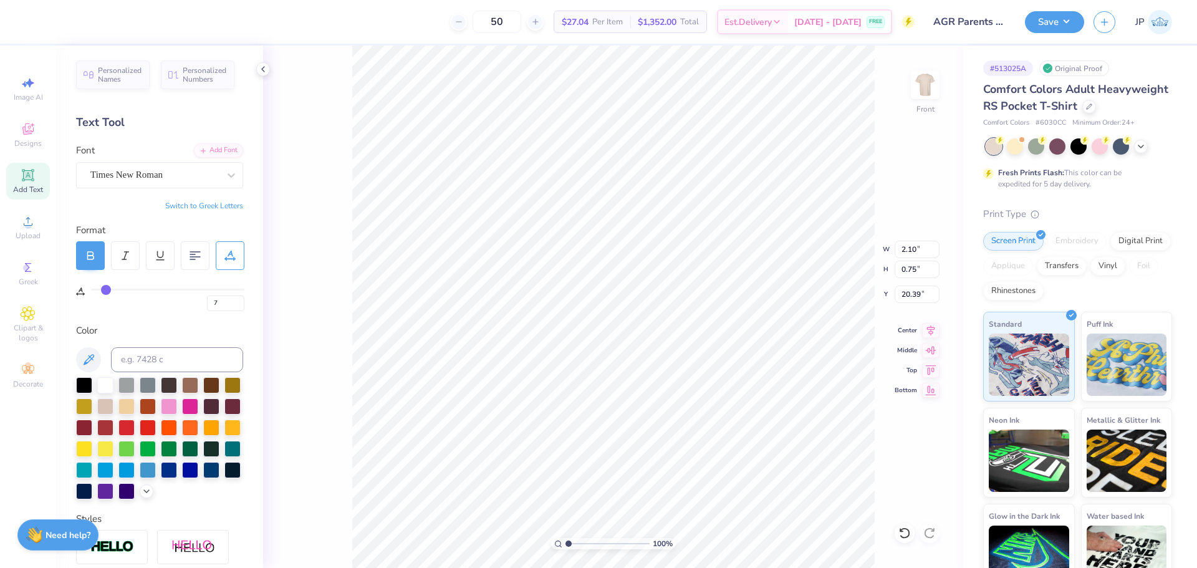
type input "2.33"
type input "9"
type input "11"
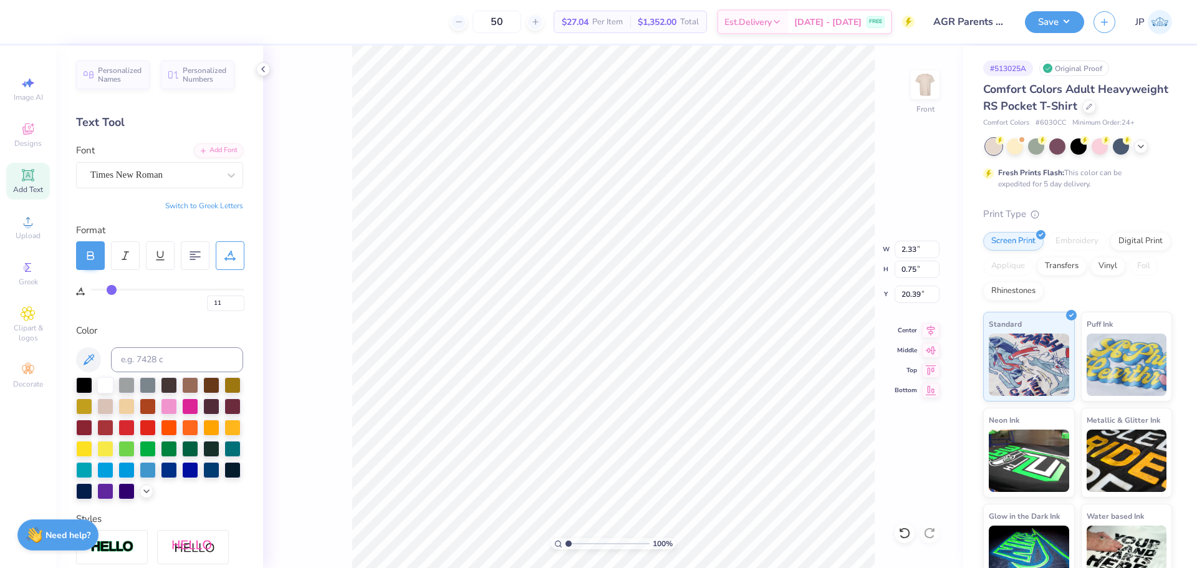
type input "13"
type input "14"
type input "15"
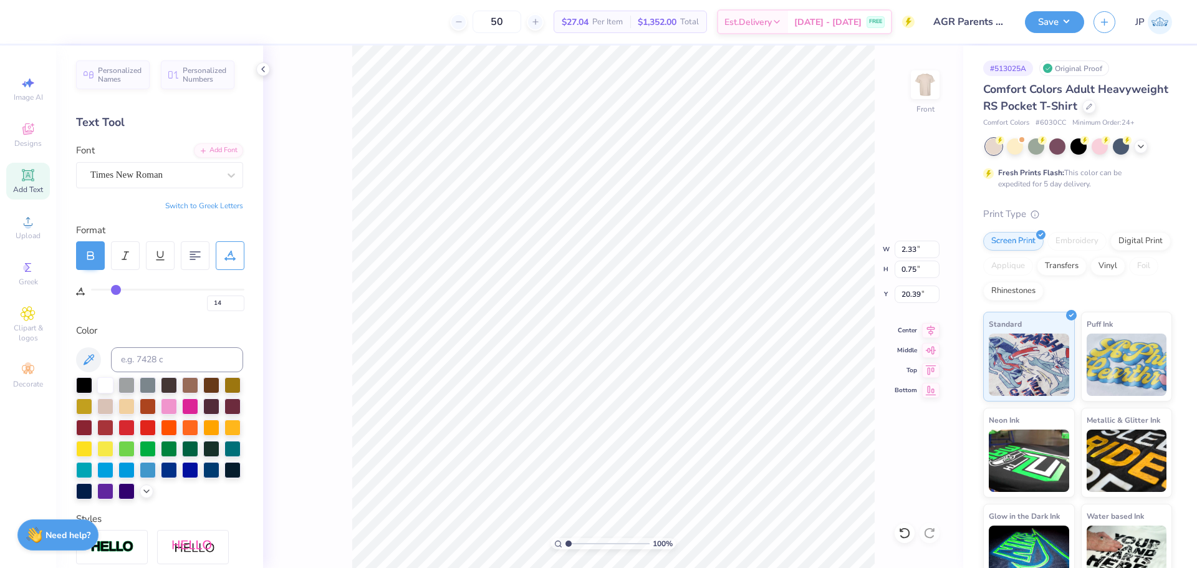
type input "15"
type input "16"
drag, startPoint x: 106, startPoint y: 287, endPoint x: 119, endPoint y: 284, distance: 13.6
type input "16"
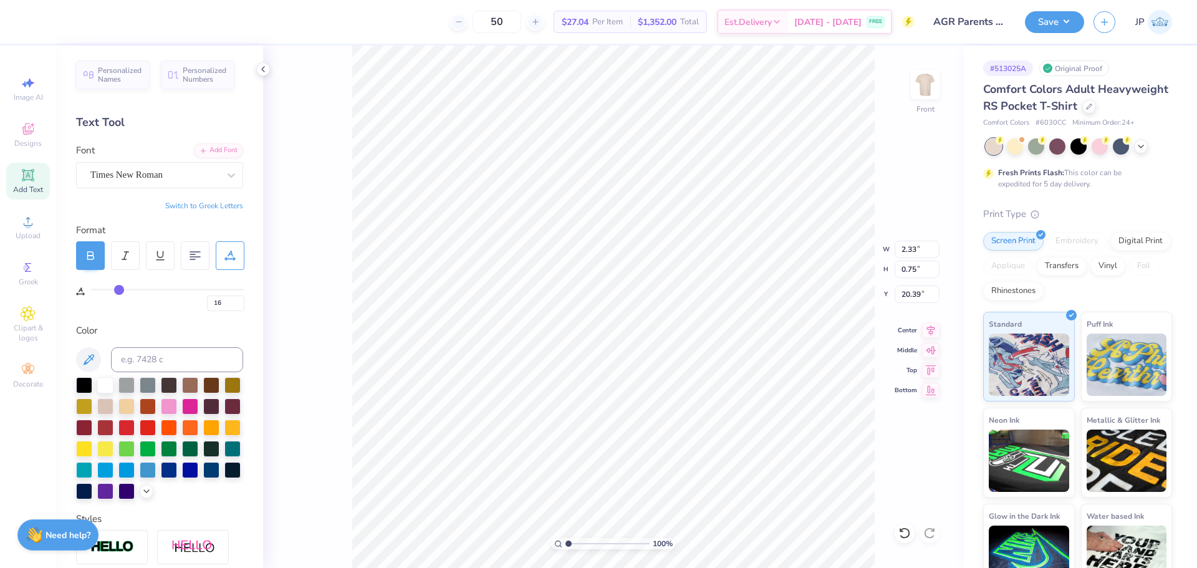
click at [119, 289] on input "range" at bounding box center [167, 290] width 153 height 2
type input "2.62"
type input "17"
type input "18"
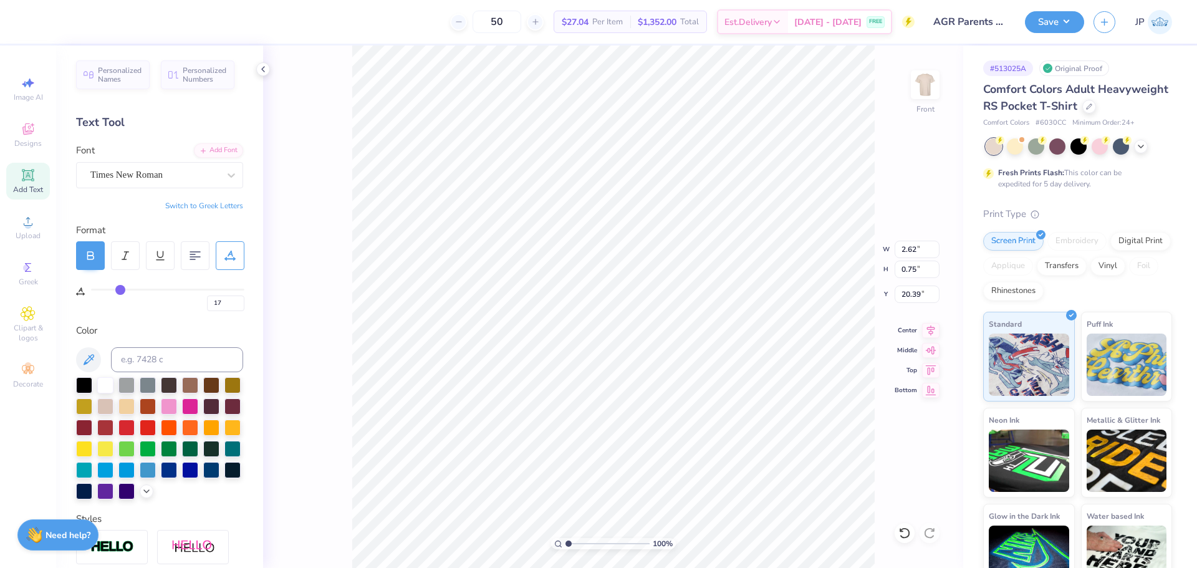
type input "18"
type input "19"
type input "20"
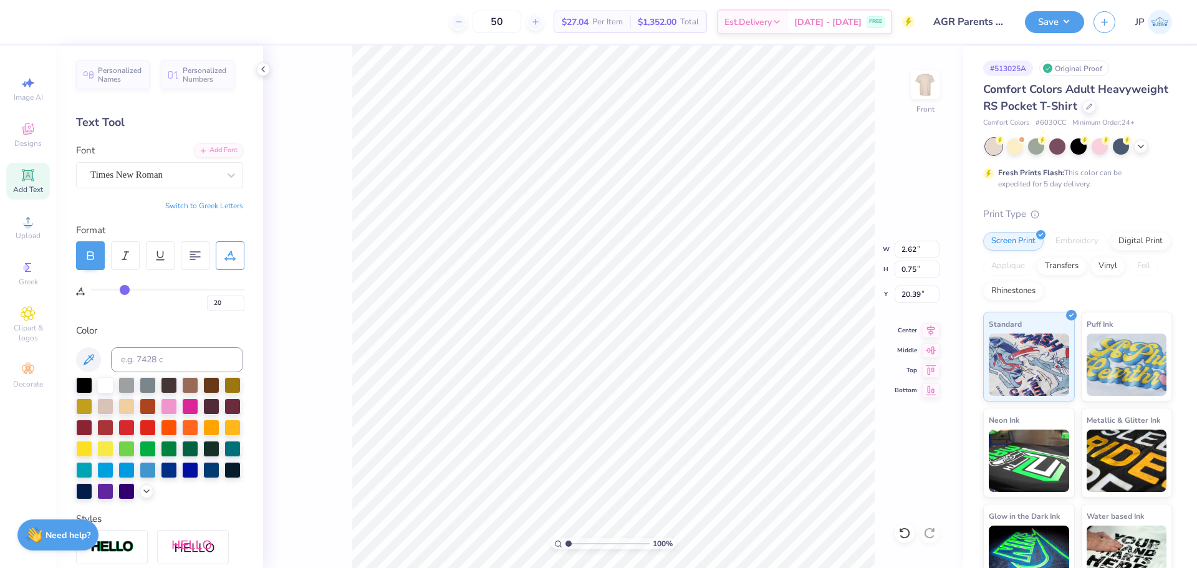
type input "22"
type input "23"
type input "25"
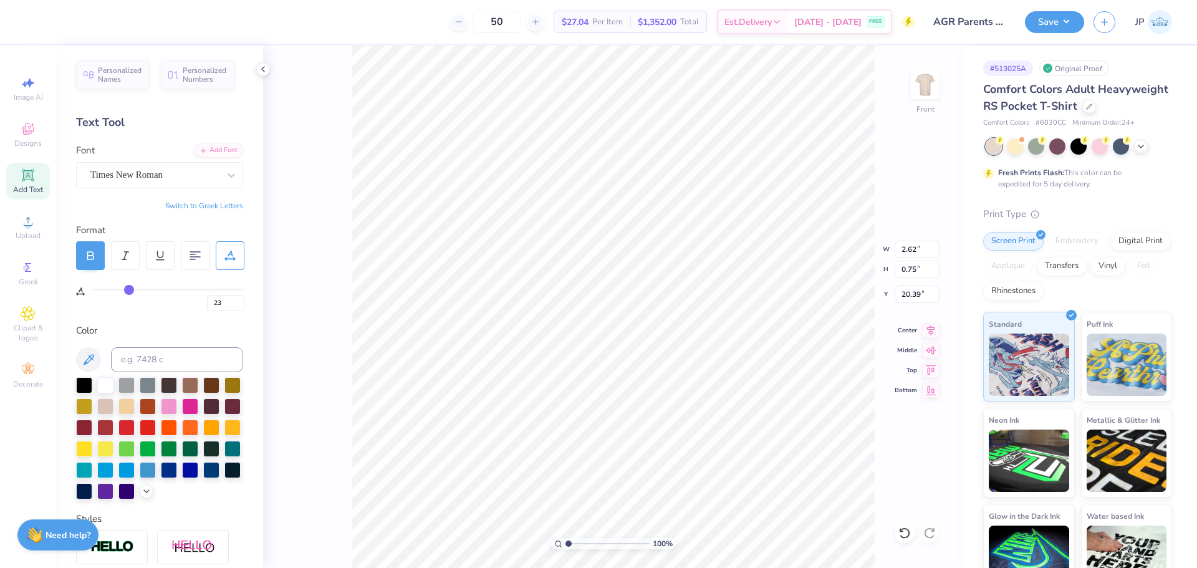
type input "25"
type input "26"
drag, startPoint x: 120, startPoint y: 289, endPoint x: 133, endPoint y: 292, distance: 13.3
type input "26"
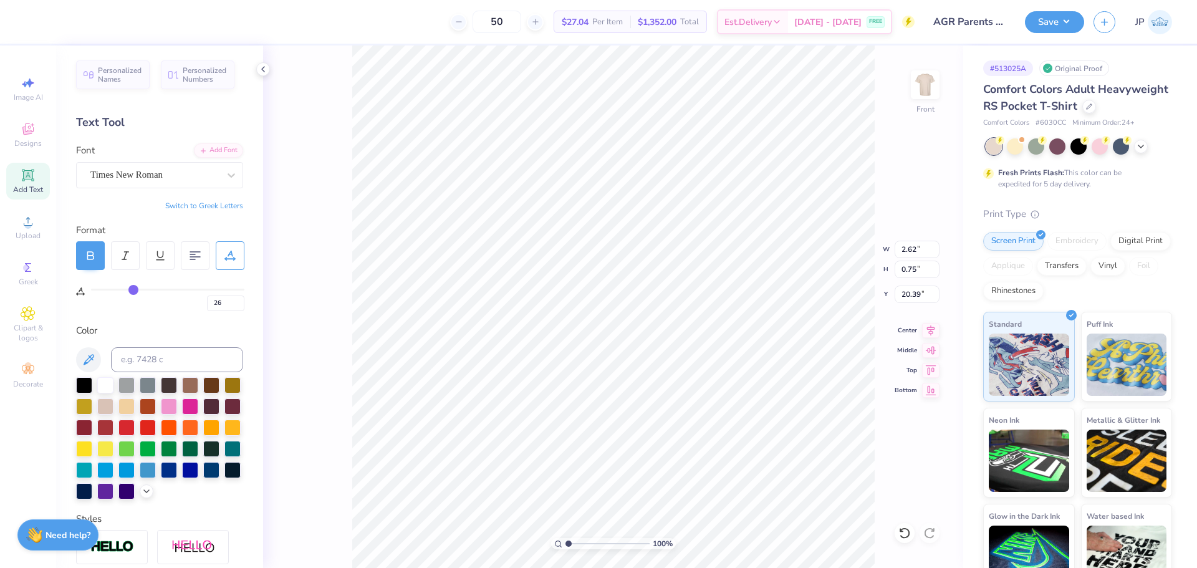
click at [133, 290] on input "range" at bounding box center [167, 290] width 153 height 2
type input "2.94"
type input "30"
type input "31"
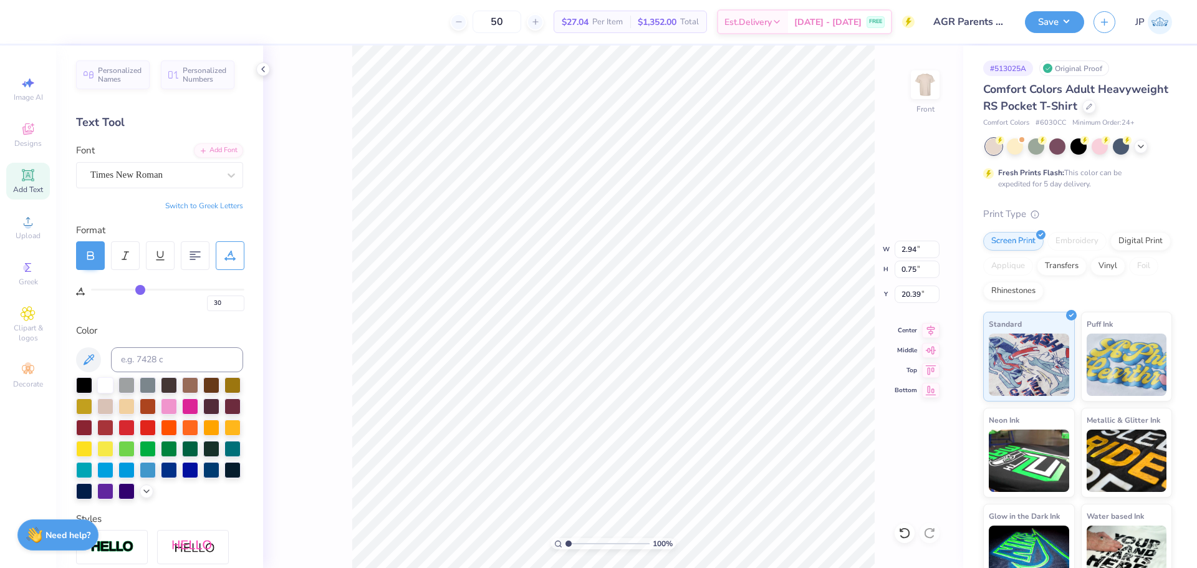
type input "31"
type input "33"
type input "36"
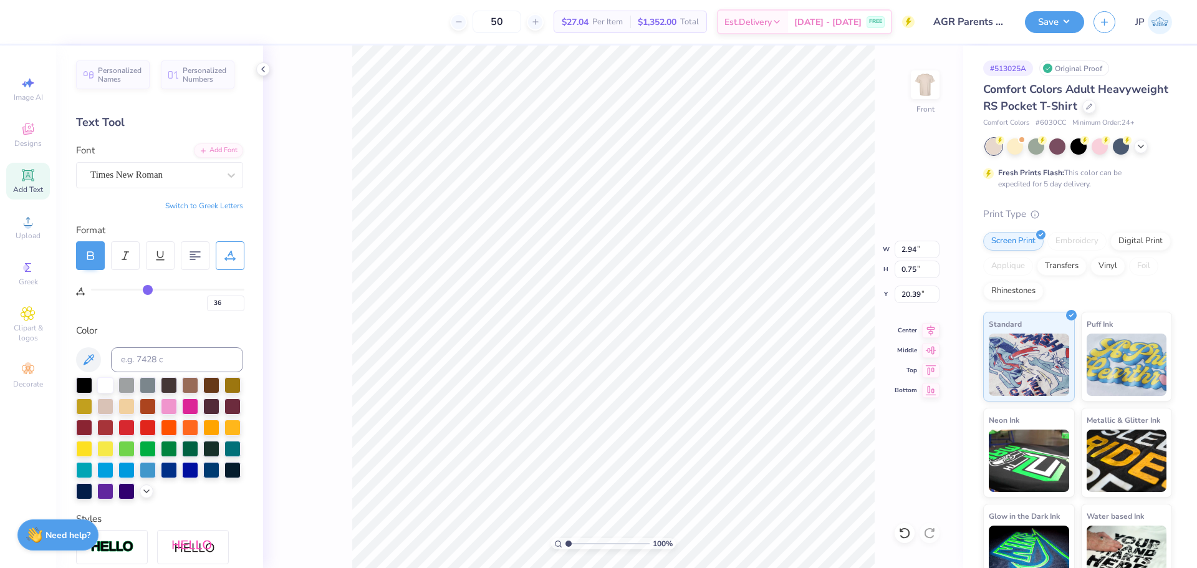
type input "38"
type input "41"
type input "43"
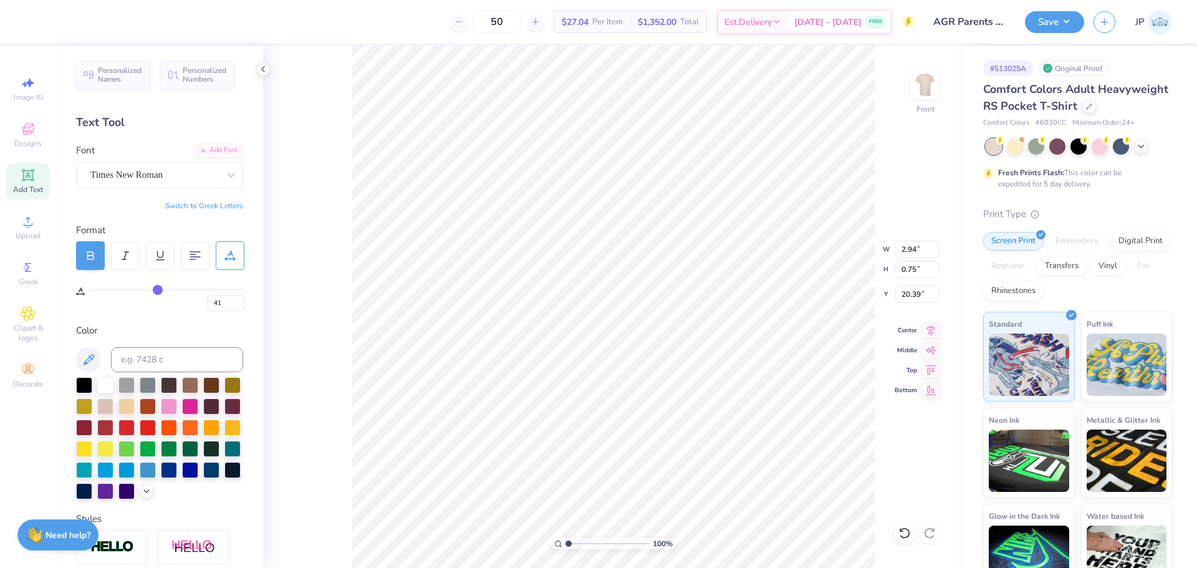
type input "43"
type input "44"
type input "45"
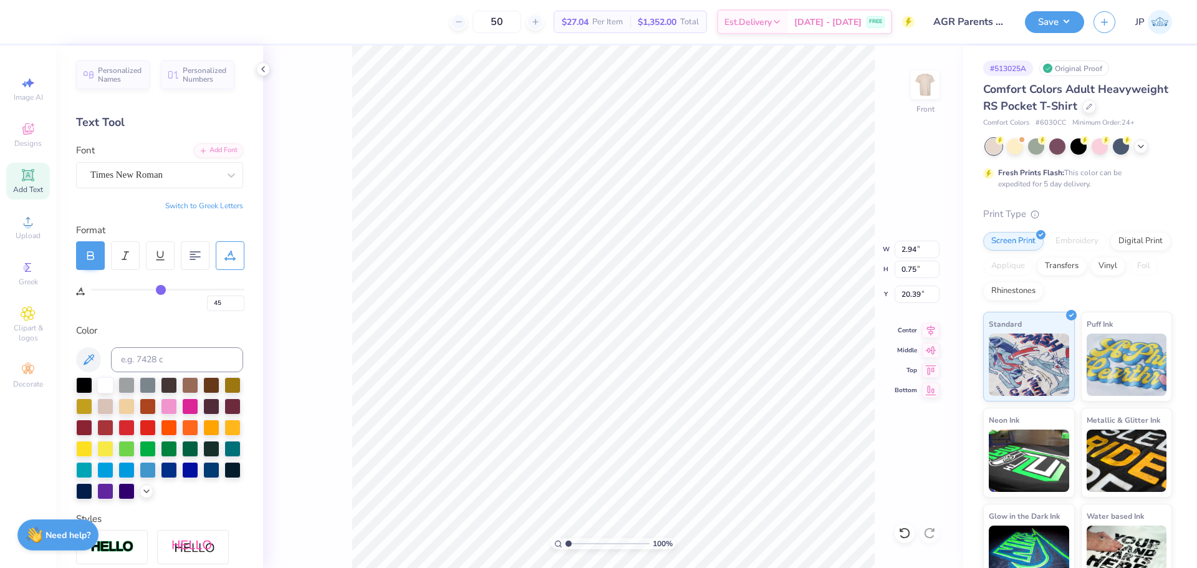
type input "46"
drag, startPoint x: 137, startPoint y: 292, endPoint x: 162, endPoint y: 294, distance: 25.0
type input "46"
click at [162, 290] on input "range" at bounding box center [167, 290] width 153 height 2
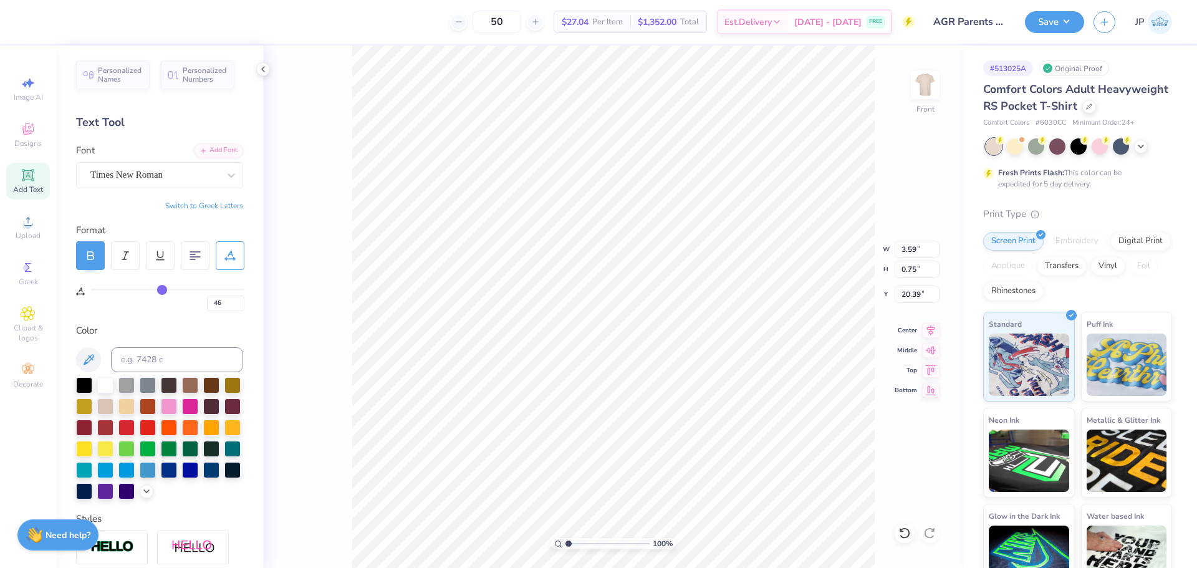
type input "4.70"
type input "0.98"
type input "45"
type input "46"
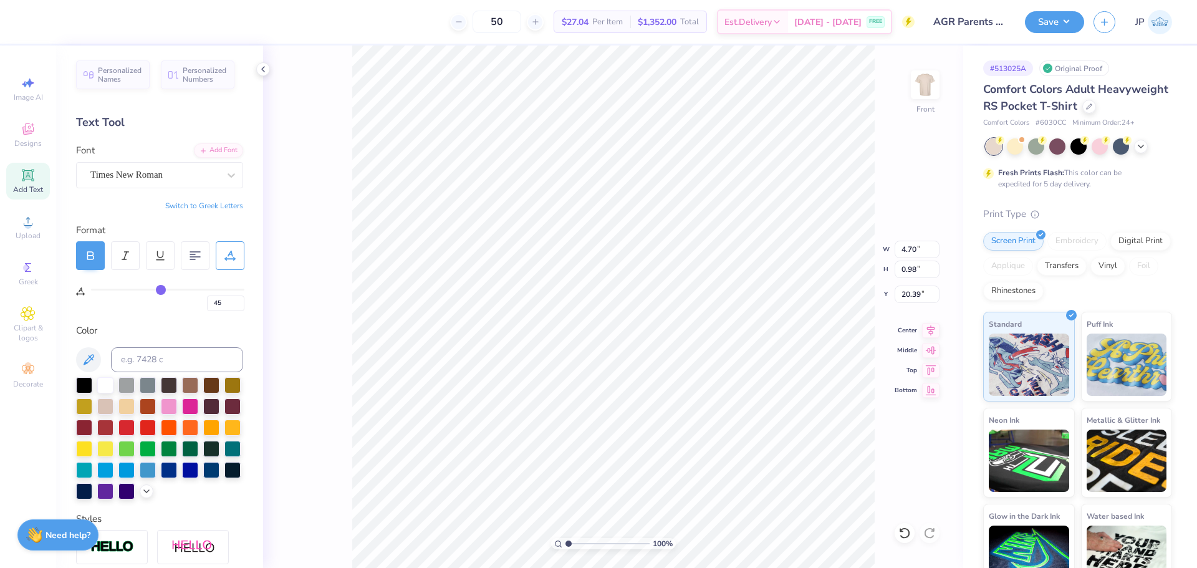
type input "46"
type input "47"
type input "48"
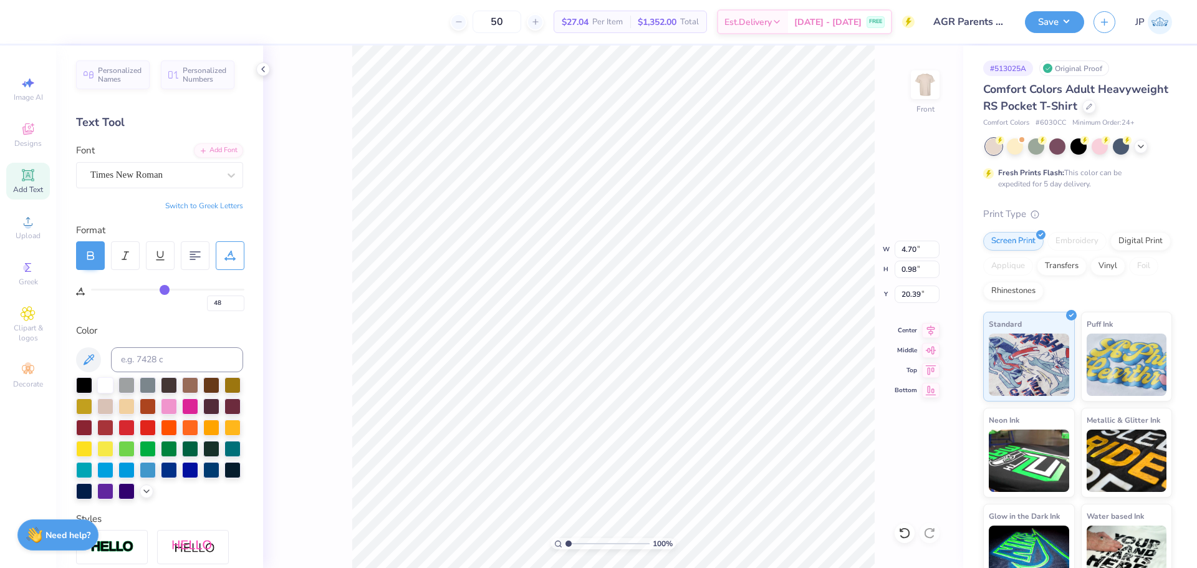
type input "49"
type input "50"
type input "51"
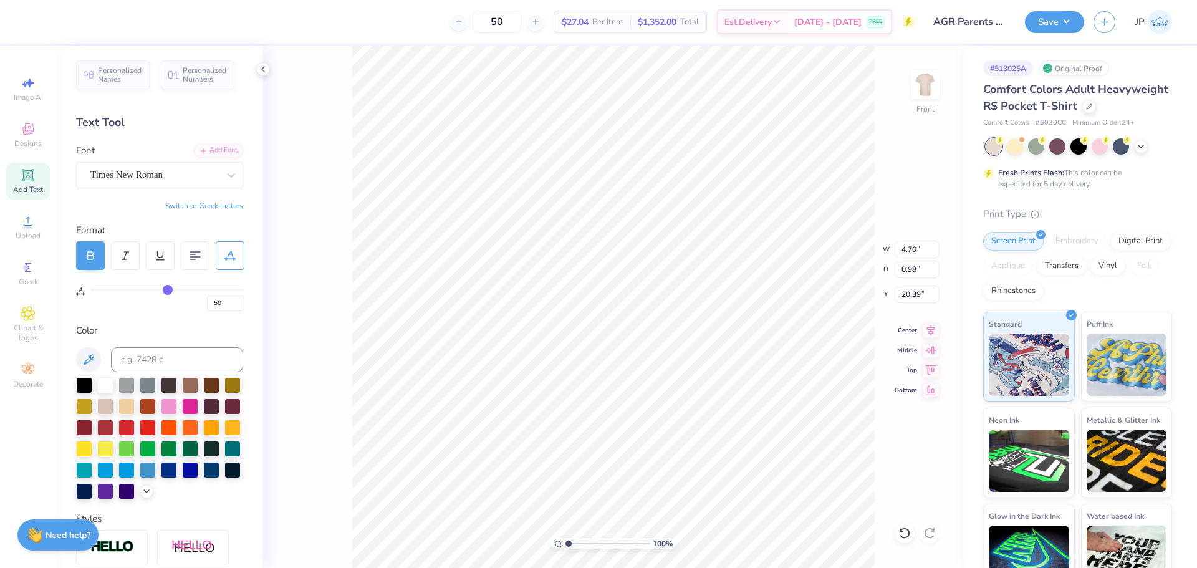
type input "51"
type input "52"
type input "53"
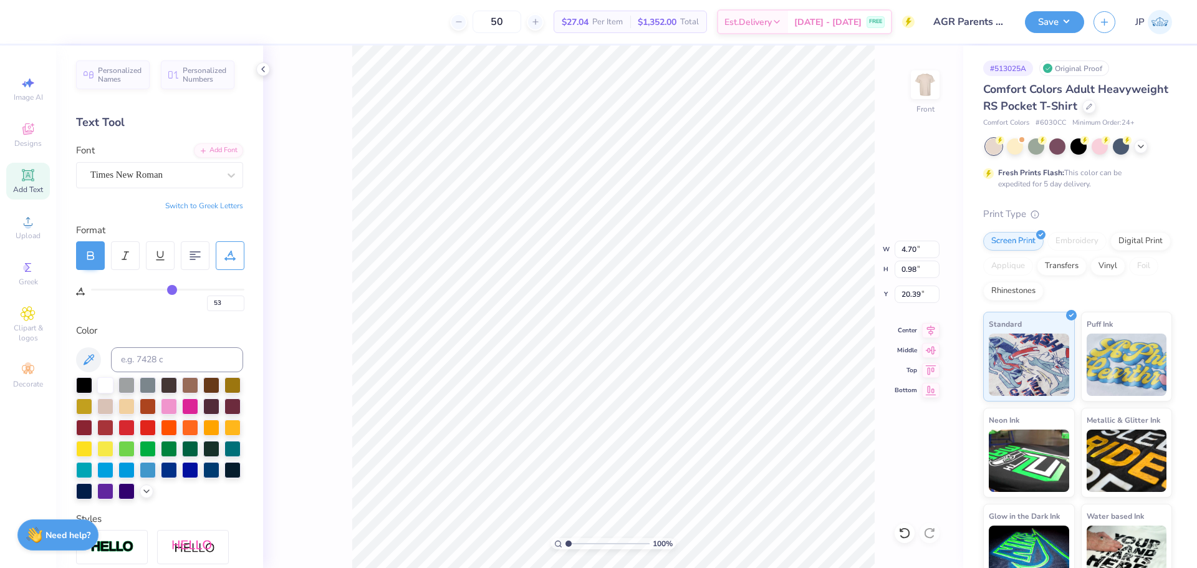
type input "54"
type input "55"
type input "56"
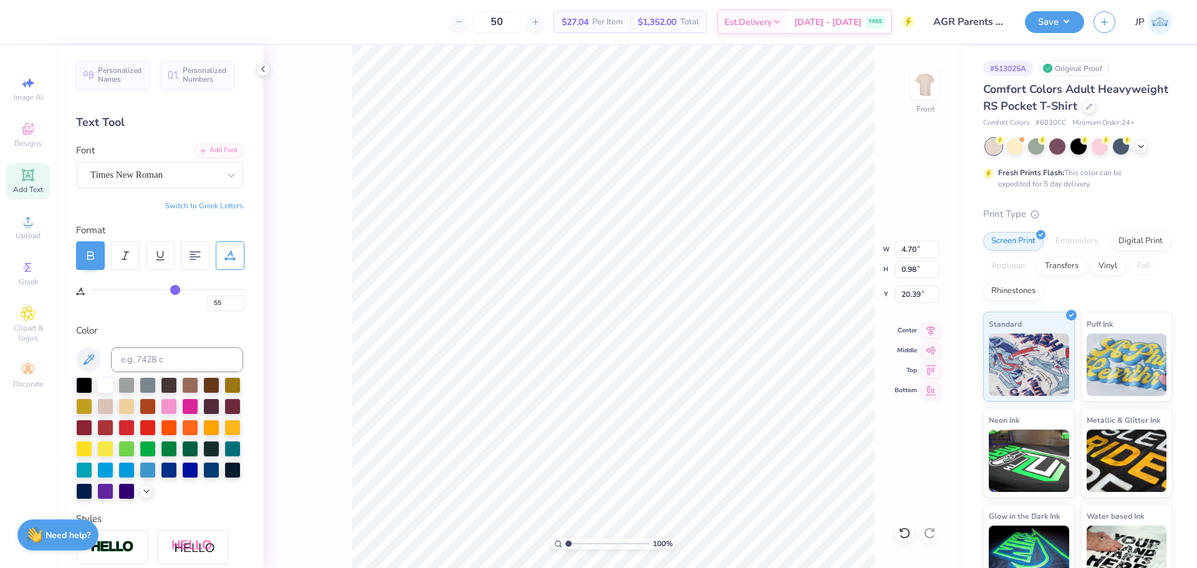
type input "56"
type input "57"
type input "58"
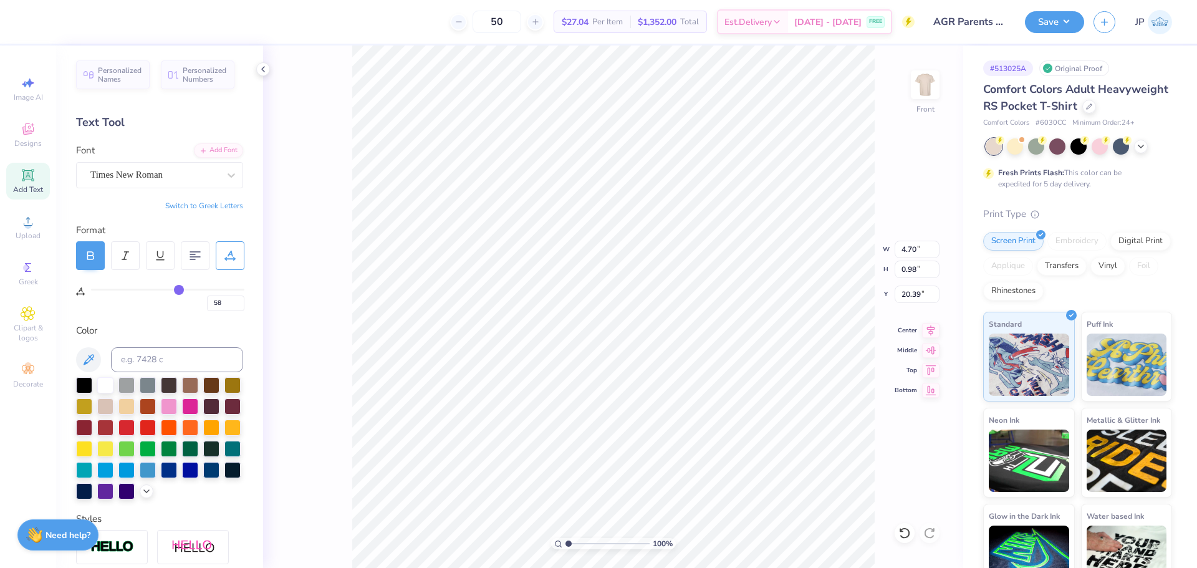
type input "59"
type input "60"
drag, startPoint x: 160, startPoint y: 290, endPoint x: 182, endPoint y: 292, distance: 22.0
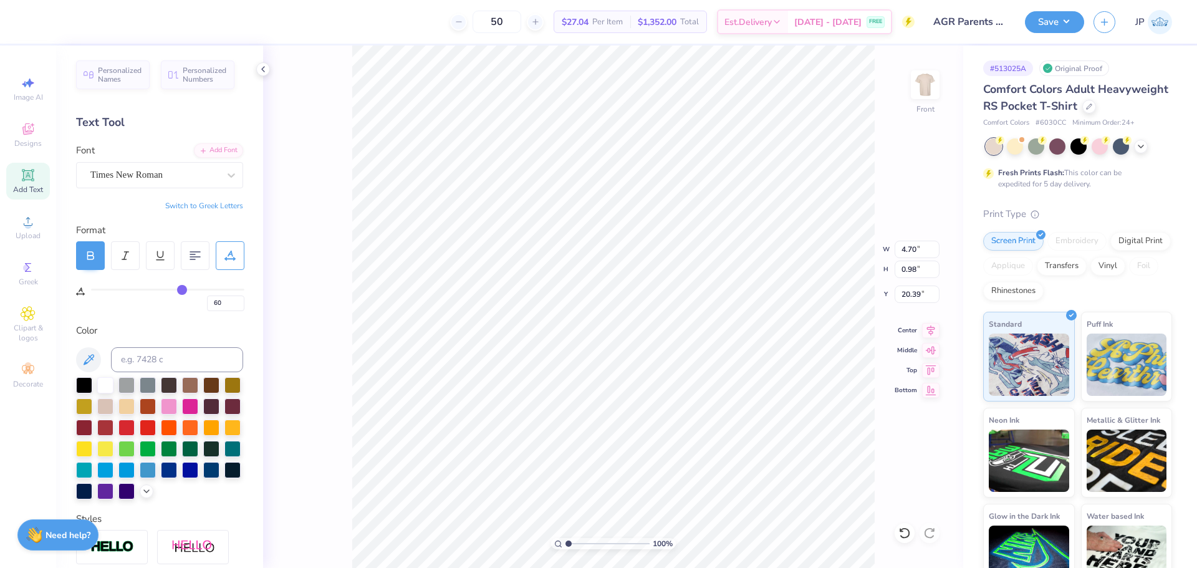
type input "60"
click at [182, 290] on input "range" at bounding box center [167, 290] width 153 height 2
click at [931, 335] on icon at bounding box center [930, 328] width 17 height 15
type input "4.88"
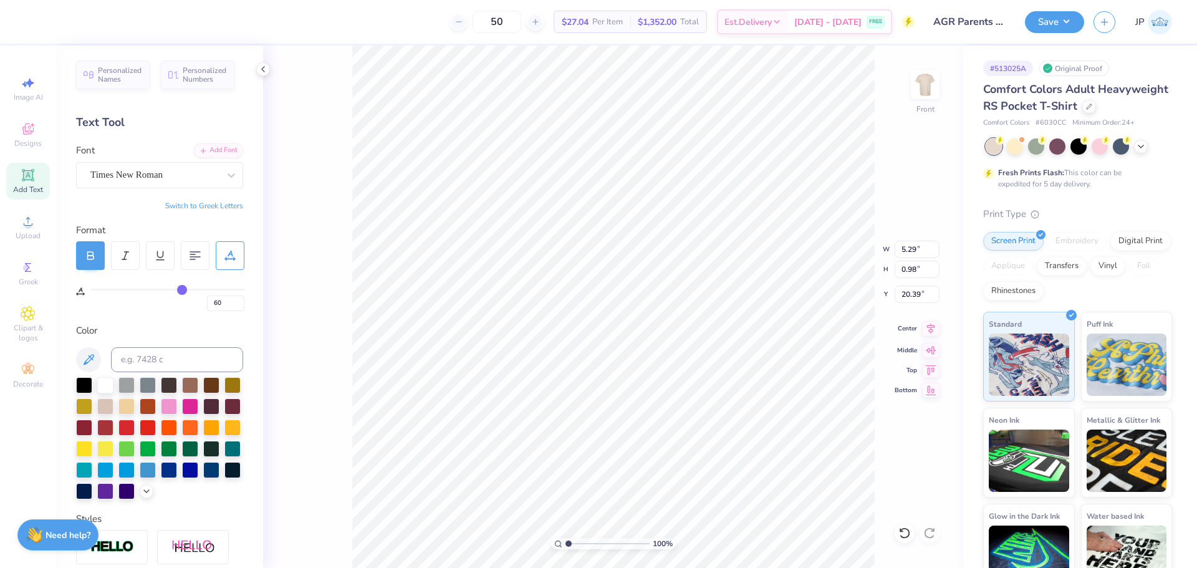
type input "0.90"
type input "61"
type input "62"
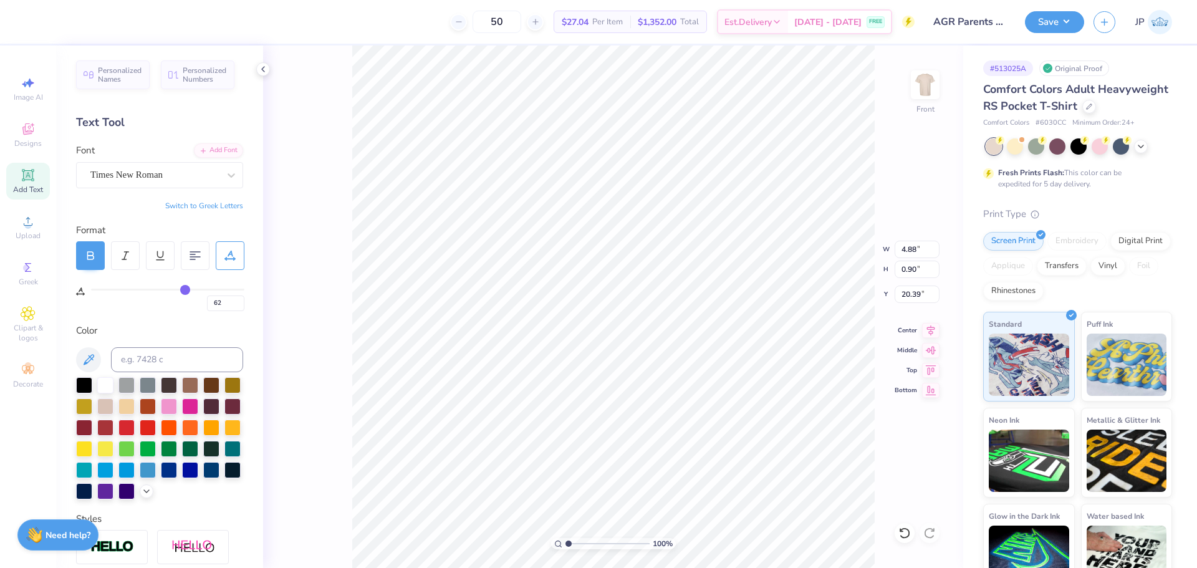
type input "63"
type input "65"
type input "66"
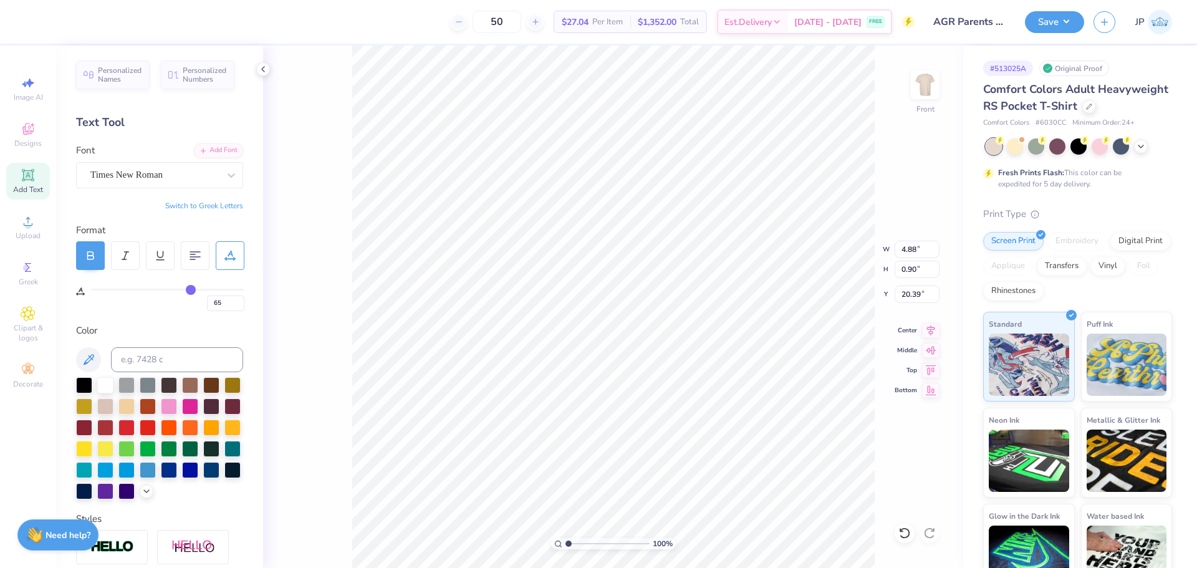
type input "66"
type input "67"
type input "68"
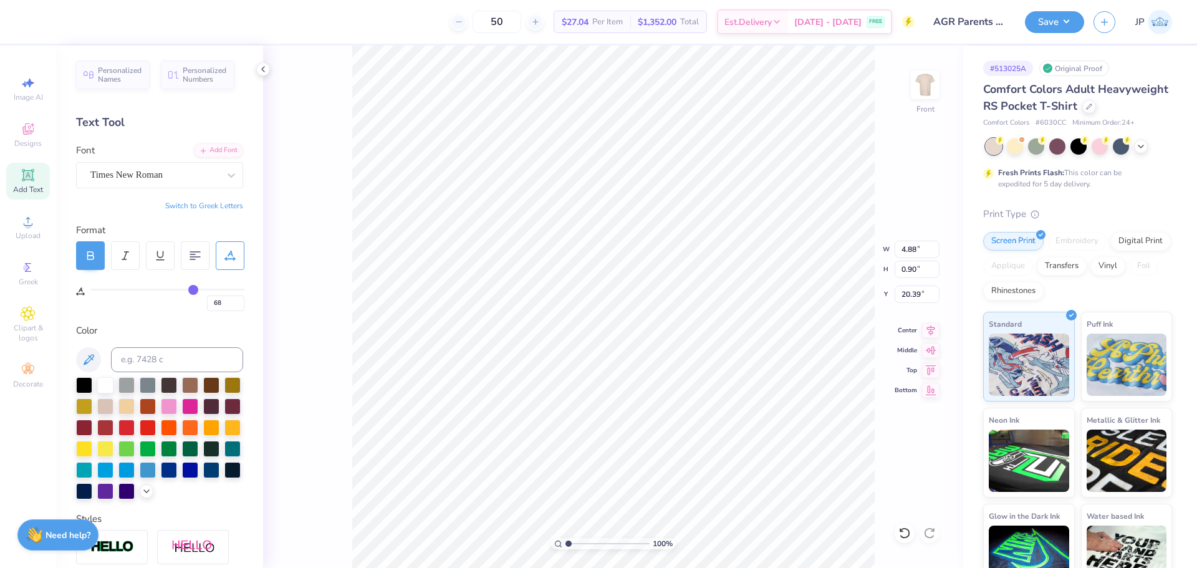
type input "69"
type input "70"
type input "71"
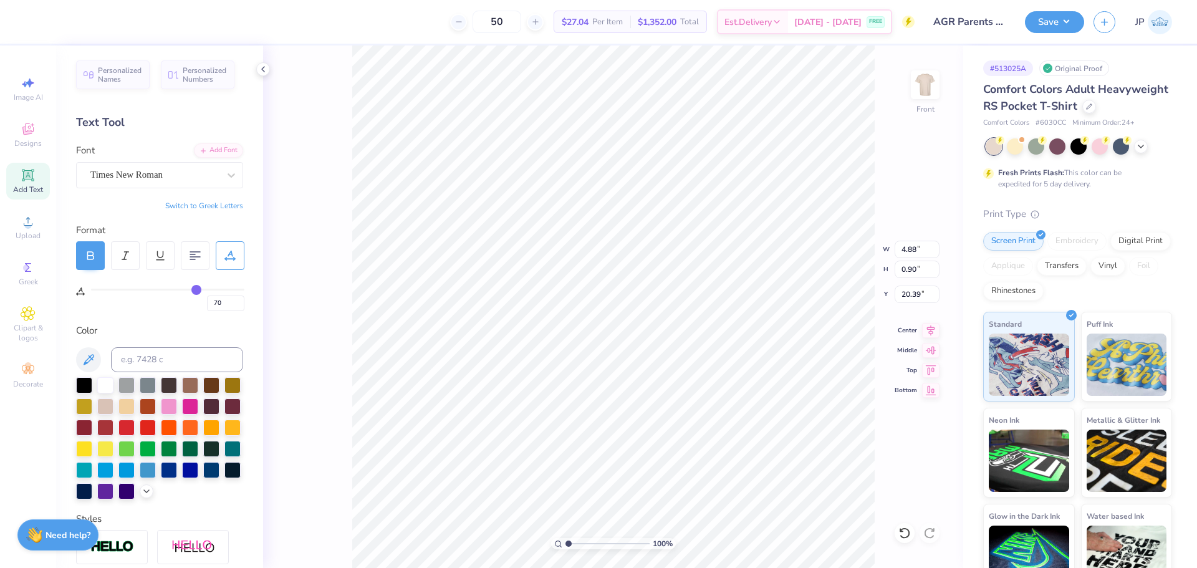
type input "71"
type input "72"
type input "73"
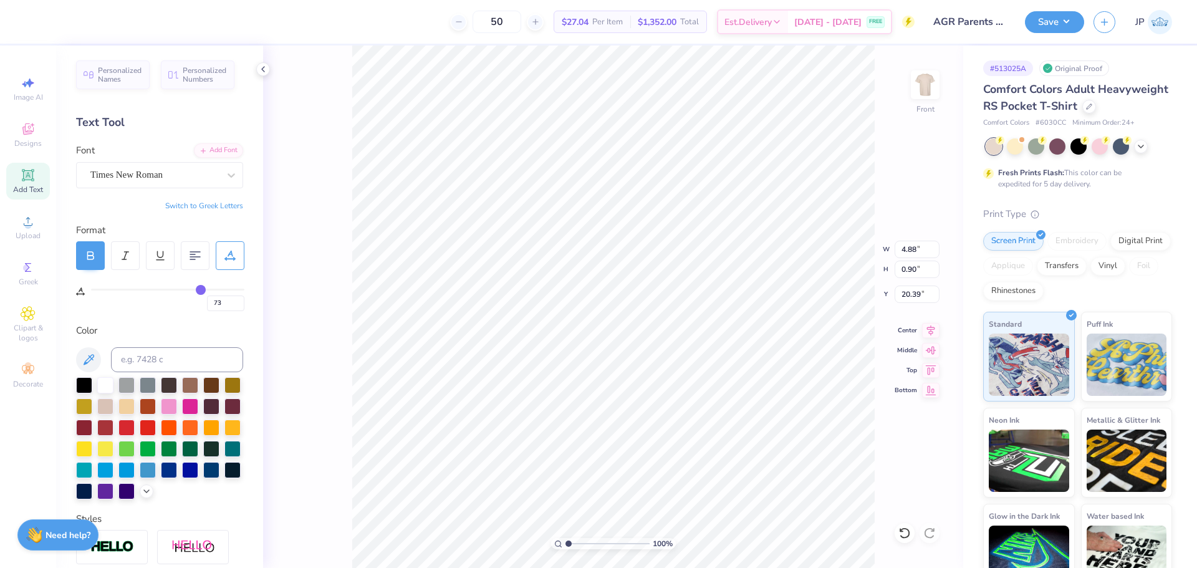
drag, startPoint x: 182, startPoint y: 292, endPoint x: 200, endPoint y: 292, distance: 18.1
type input "73"
click at [200, 290] on input "range" at bounding box center [167, 290] width 153 height 2
type input "5.39"
click at [931, 327] on icon at bounding box center [931, 328] width 8 height 11
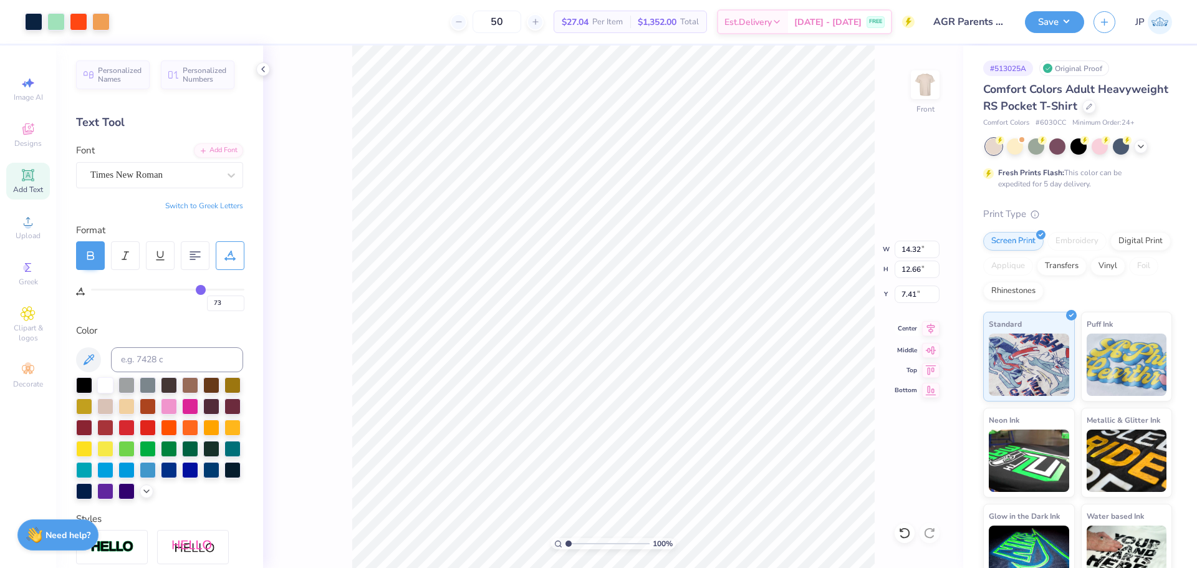
click at [926, 329] on icon at bounding box center [930, 328] width 17 height 15
click at [688, 429] on li "Group" at bounding box center [710, 431] width 98 height 24
click at [911, 252] on div "100 % Front" at bounding box center [613, 307] width 700 height 522
click at [906, 249] on input "14.32" at bounding box center [916, 249] width 45 height 17
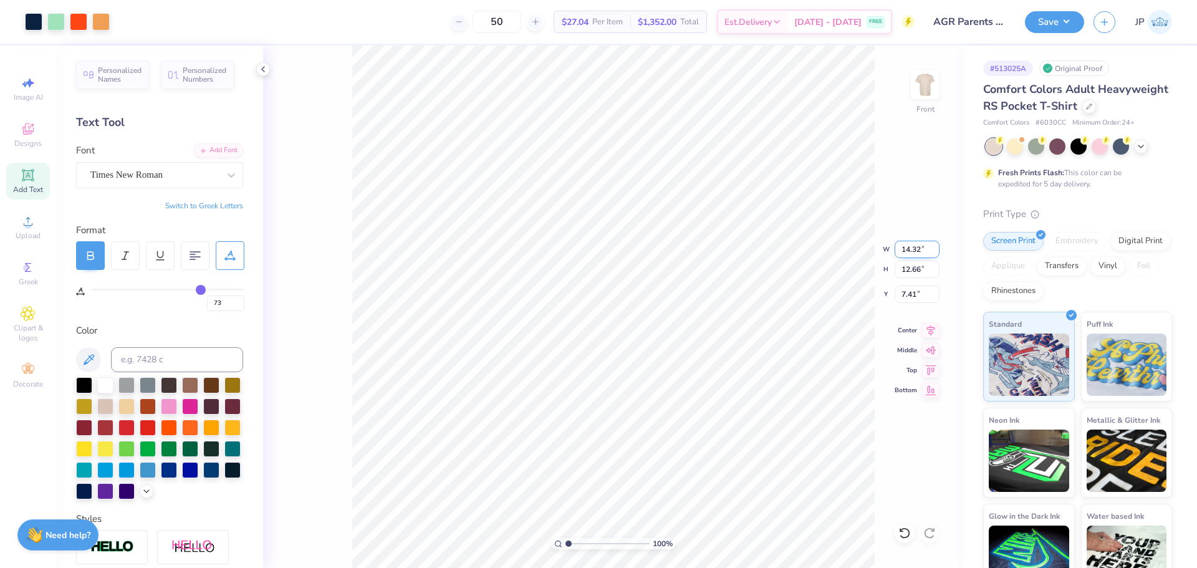
click at [906, 249] on input "14.32" at bounding box center [916, 249] width 45 height 17
click at [606, 428] on li "Group" at bounding box center [626, 431] width 98 height 24
click at [909, 249] on input "14.32" at bounding box center [916, 249] width 45 height 17
type input "12.00"
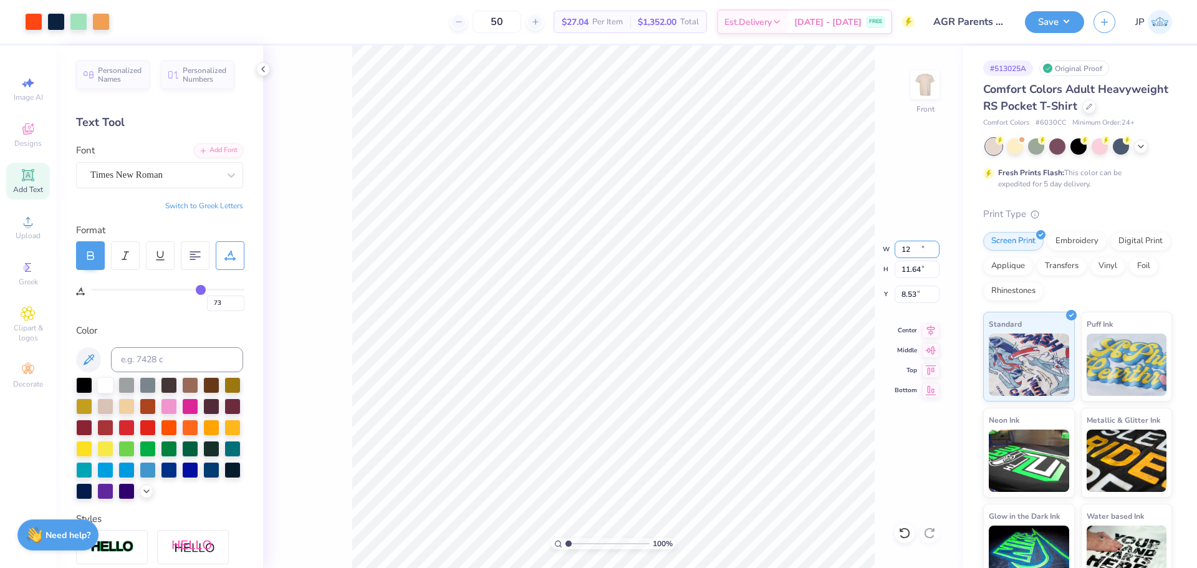
type input "11.64"
click at [906, 293] on input "8.53" at bounding box center [916, 293] width 45 height 17
type input "3.00"
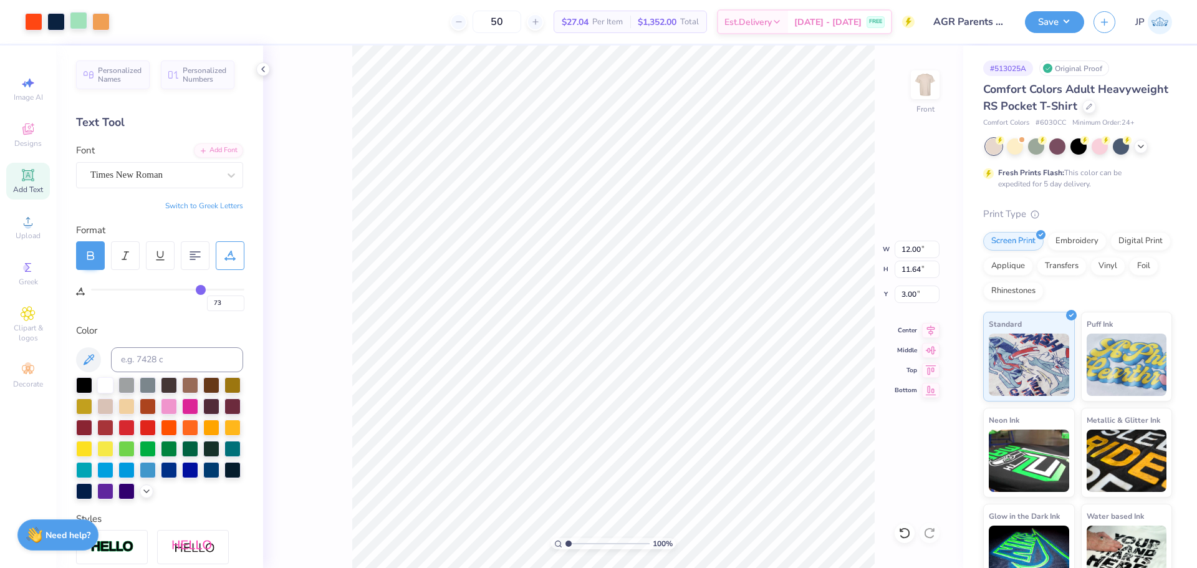
click at [85, 23] on div at bounding box center [78, 20] width 17 height 17
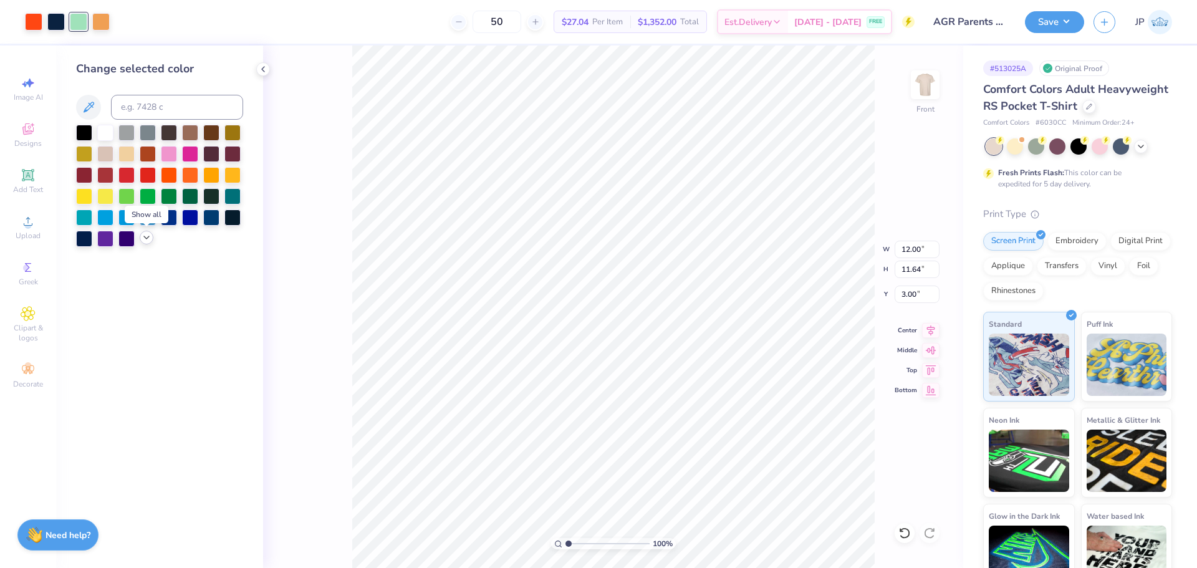
click at [146, 242] on icon at bounding box center [146, 237] width 10 height 10
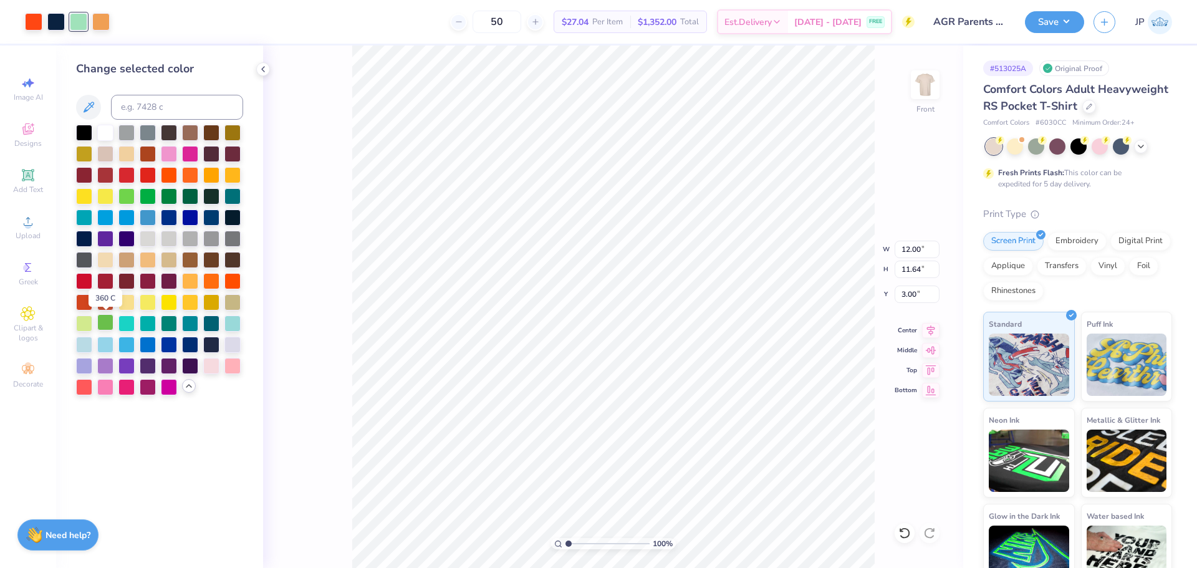
click at [104, 323] on div at bounding box center [105, 322] width 16 height 16
click at [84, 319] on div at bounding box center [84, 322] width 16 height 16
click at [130, 197] on div at bounding box center [126, 195] width 16 height 16
click at [100, 323] on div at bounding box center [105, 322] width 16 height 16
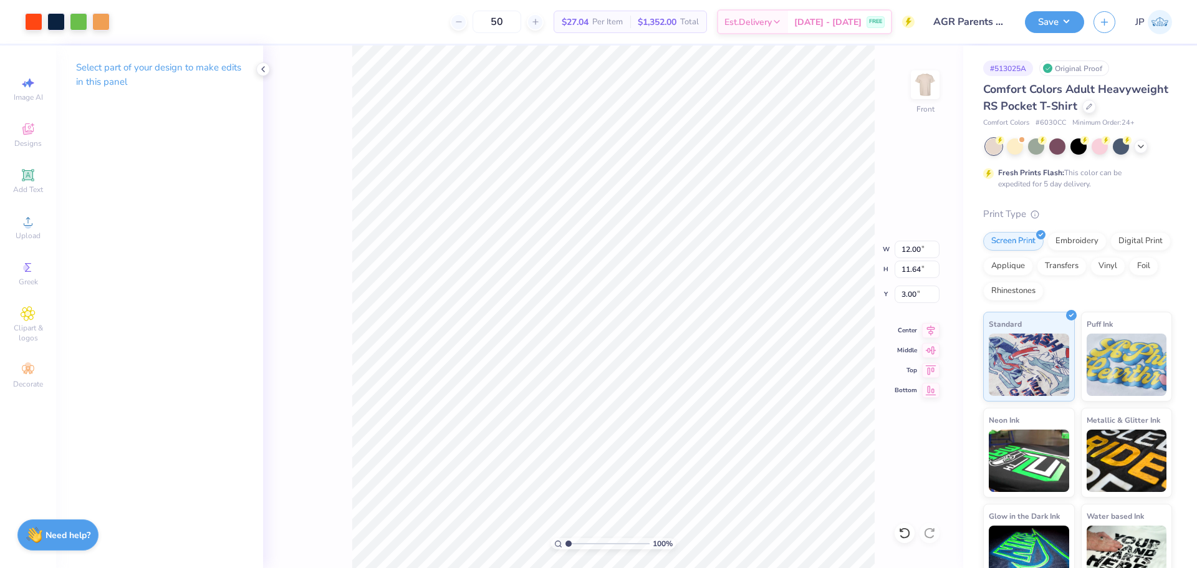
drag, startPoint x: 573, startPoint y: 541, endPoint x: 556, endPoint y: 529, distance: 20.9
click at [565, 538] on input "range" at bounding box center [607, 543] width 84 height 11
click at [920, 83] on img at bounding box center [925, 85] width 50 height 50
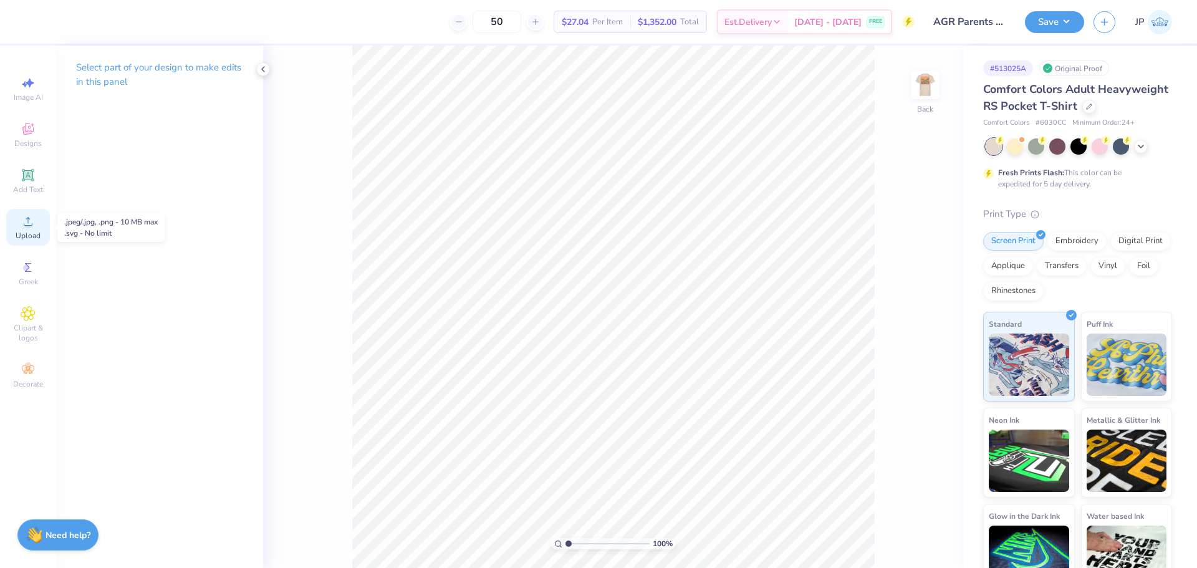
click at [36, 226] on div "Upload" at bounding box center [28, 227] width 44 height 37
click at [29, 227] on circle at bounding box center [27, 225] width 7 height 7
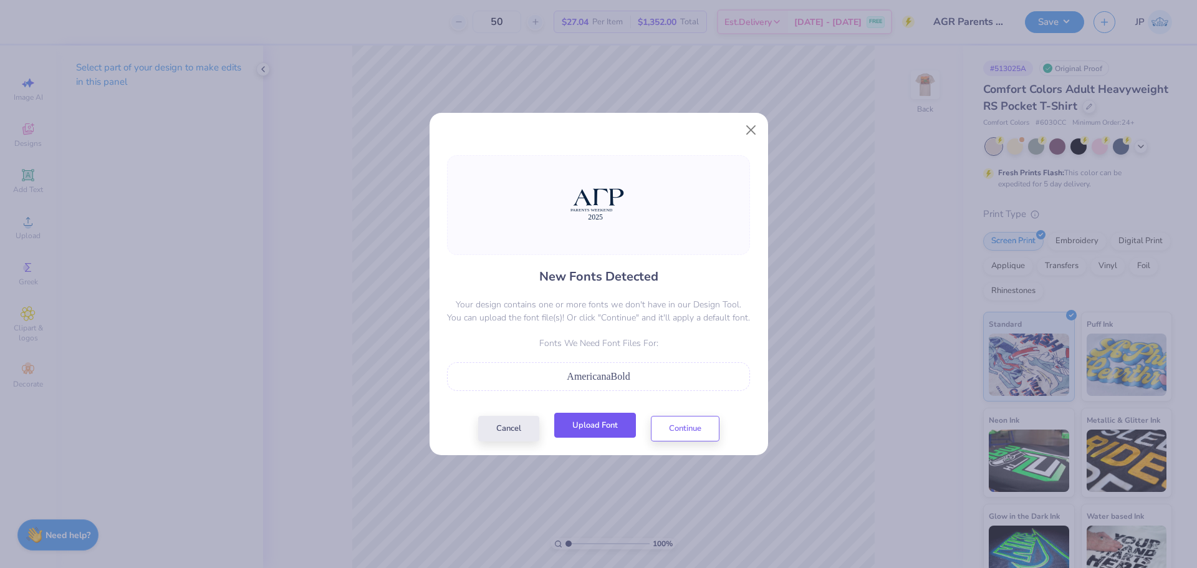
click at [598, 425] on button "Upload Font" at bounding box center [595, 426] width 82 height 26
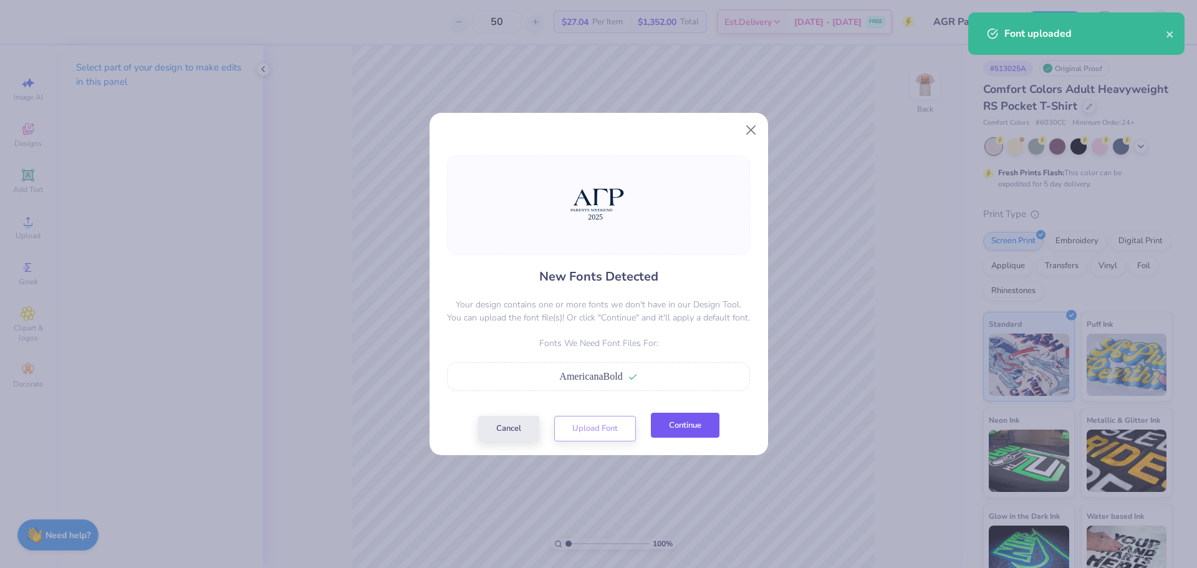
click at [687, 424] on button "Continue" at bounding box center [685, 426] width 69 height 26
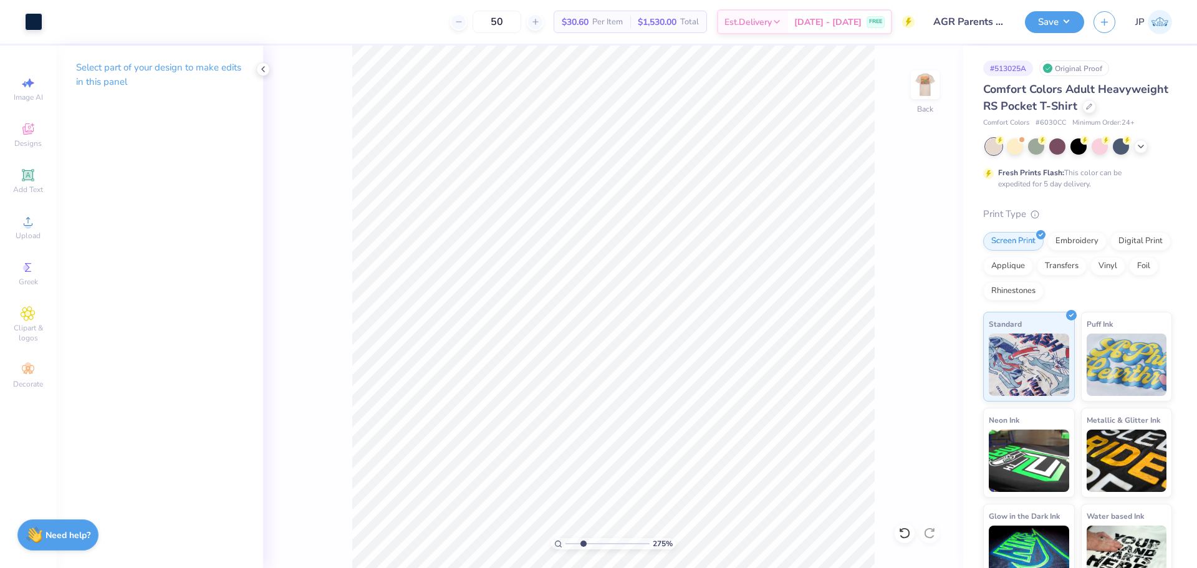
drag, startPoint x: 569, startPoint y: 543, endPoint x: 583, endPoint y: 543, distance: 13.7
type input "2.75"
click at [583, 543] on input "range" at bounding box center [607, 543] width 84 height 11
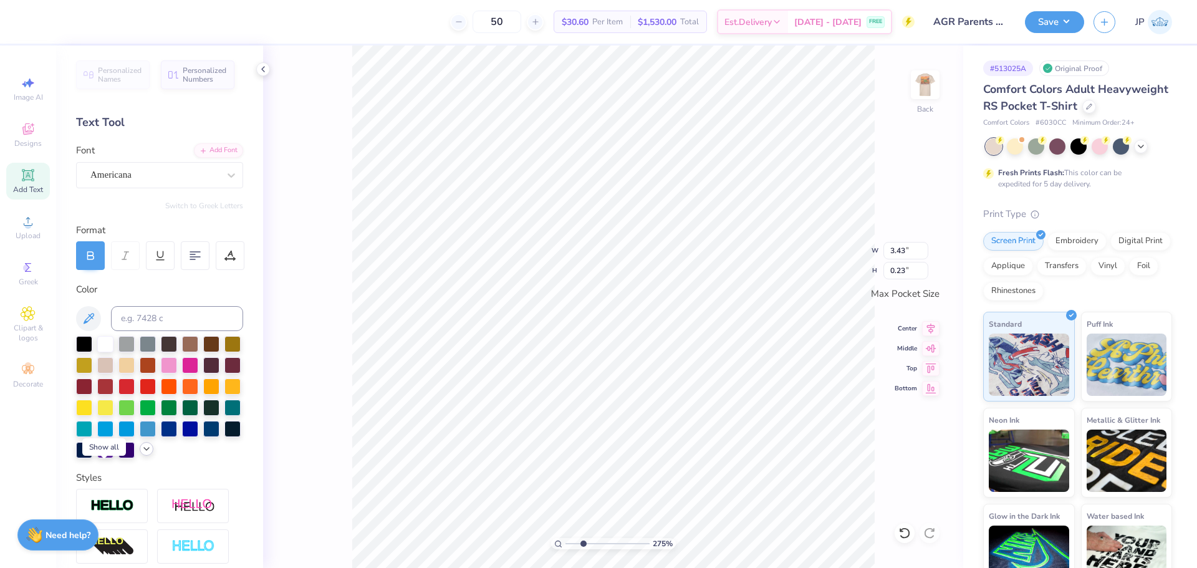
click at [144, 450] on polyline at bounding box center [146, 449] width 5 height 2
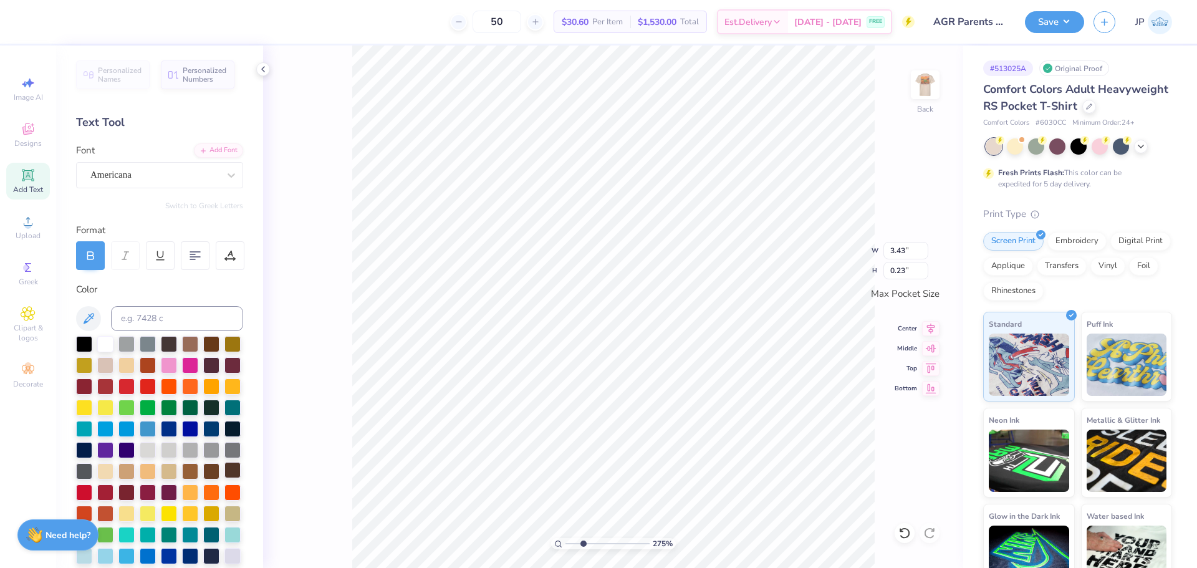
scroll to position [187, 0]
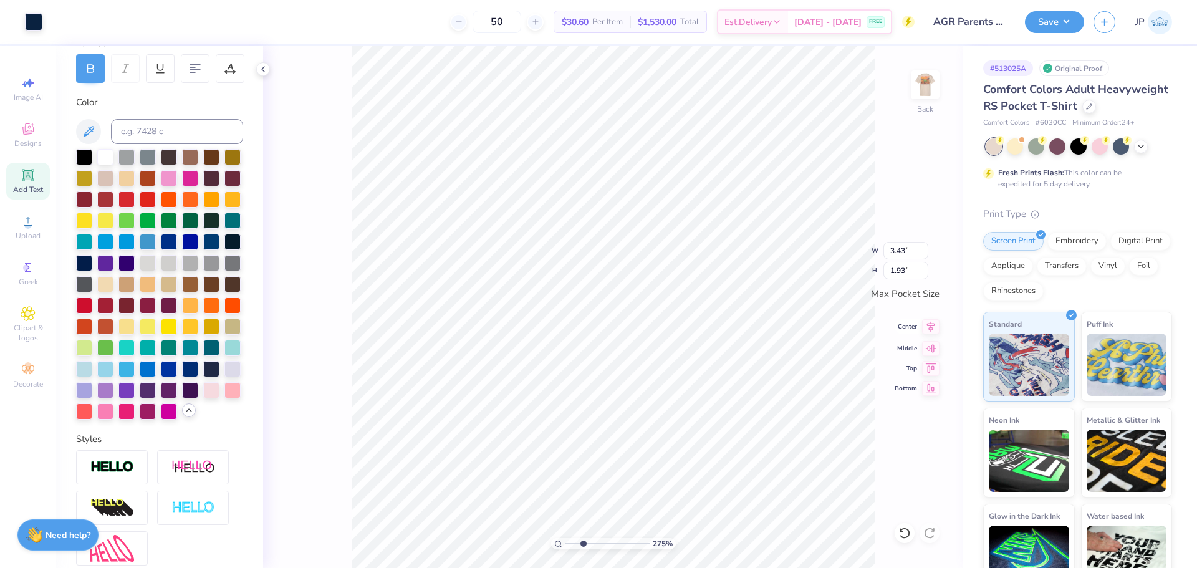
click at [929, 330] on icon at bounding box center [930, 326] width 17 height 15
drag, startPoint x: 928, startPoint y: 328, endPoint x: 884, endPoint y: 304, distance: 49.9
click at [927, 328] on icon at bounding box center [930, 326] width 17 height 15
click at [929, 323] on icon at bounding box center [930, 326] width 17 height 15
type input "3.13"
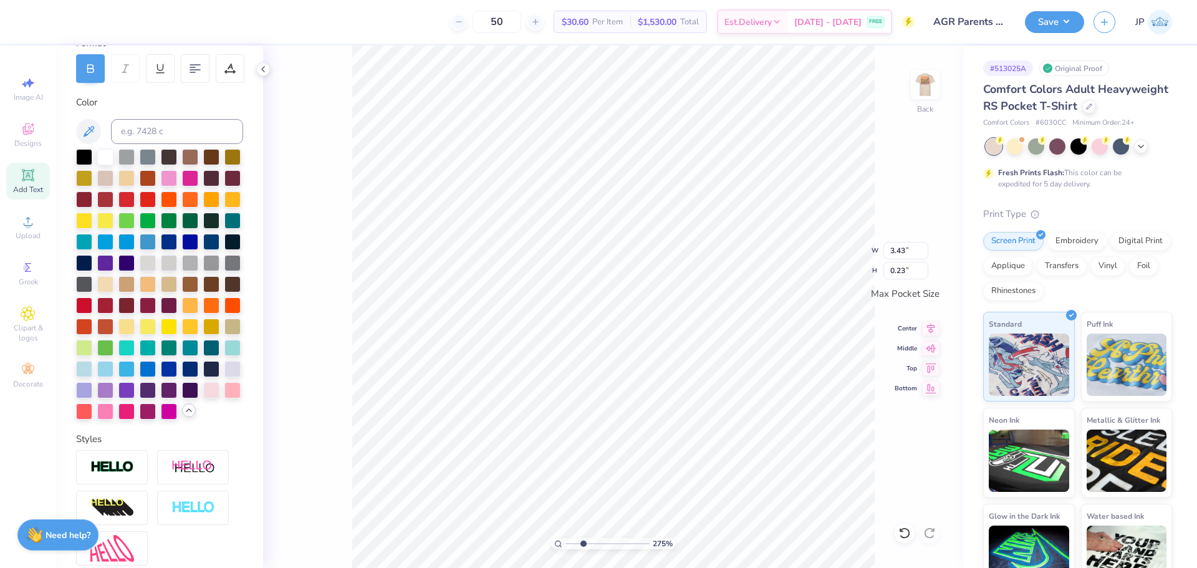
type input "1.04"
click at [929, 320] on icon at bounding box center [930, 326] width 17 height 15
drag, startPoint x: 931, startPoint y: 329, endPoint x: 886, endPoint y: 308, distance: 49.6
click at [929, 329] on icon at bounding box center [930, 328] width 17 height 15
drag, startPoint x: 933, startPoint y: 328, endPoint x: 909, endPoint y: 319, distance: 25.5
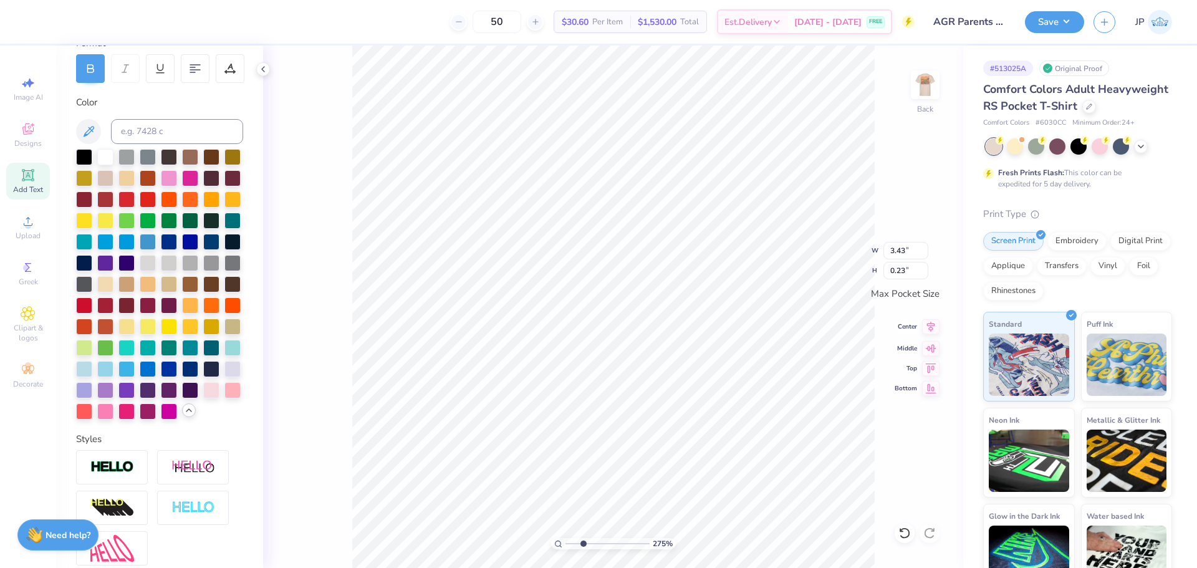
click at [931, 328] on icon at bounding box center [930, 326] width 17 height 15
click at [929, 326] on icon at bounding box center [930, 326] width 17 height 15
click at [226, 63] on icon at bounding box center [229, 68] width 11 height 11
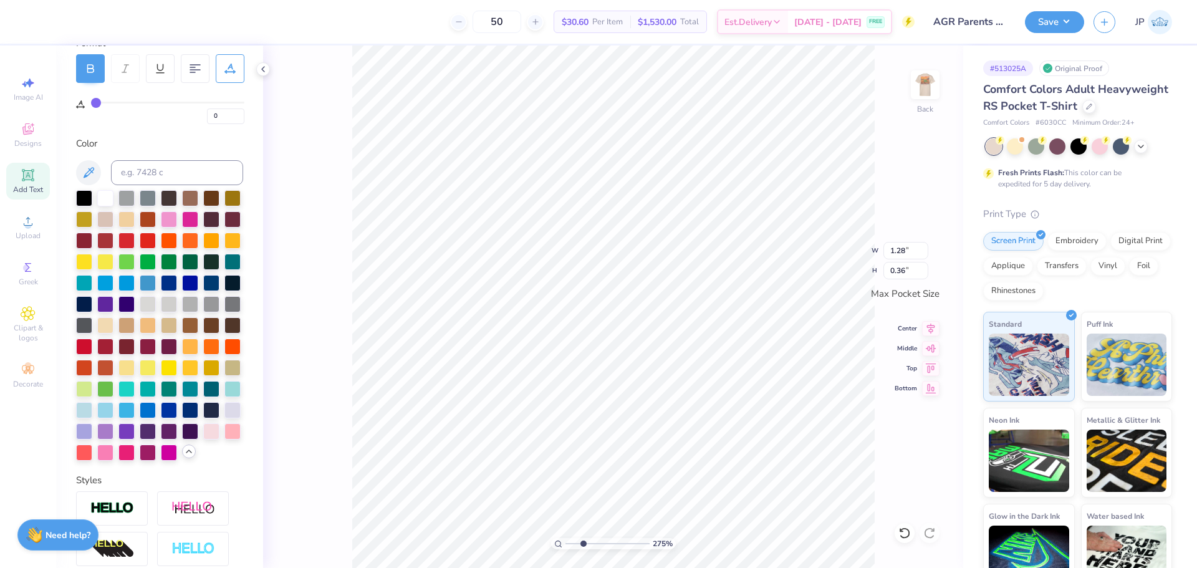
type input "2"
type input "4"
type input "6"
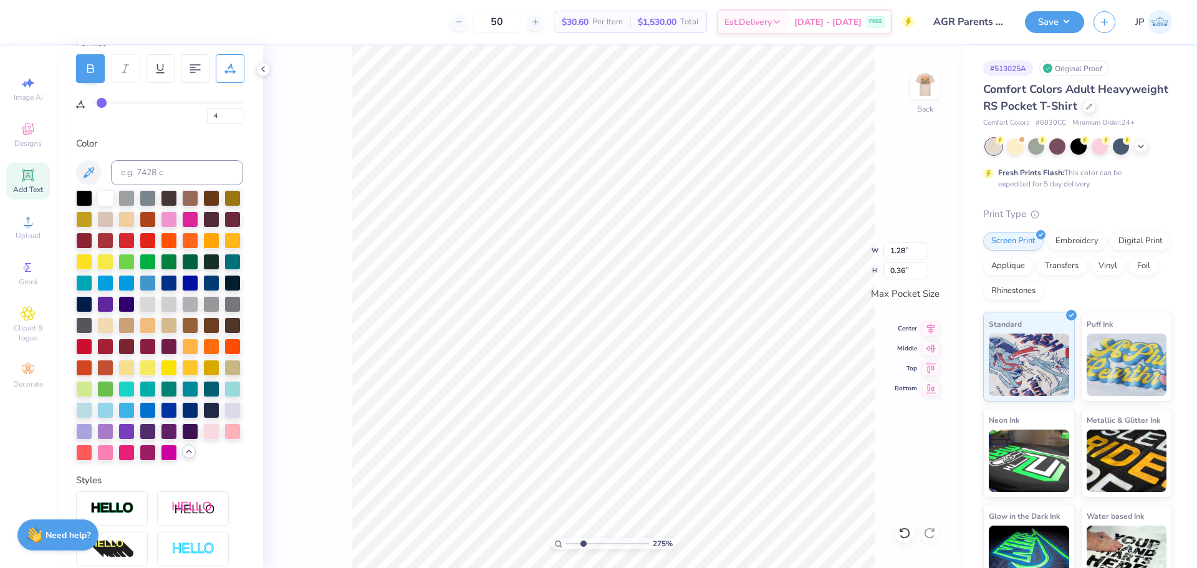
type input "6"
type input "7"
type input "8"
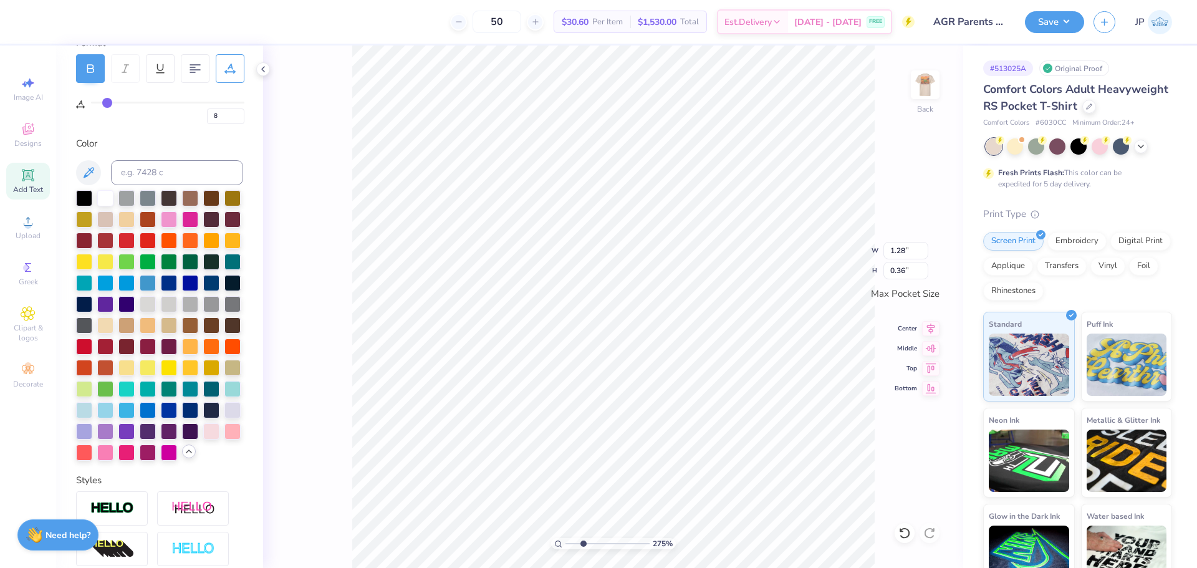
type input "9"
type input "10"
type input "11"
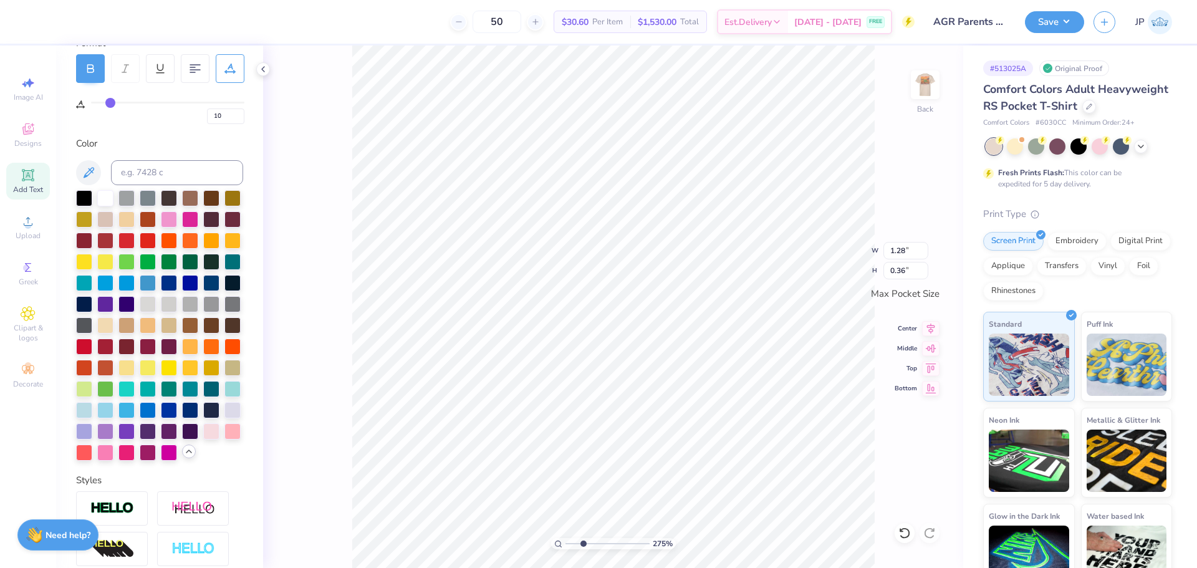
type input "11"
type input "12"
type input "13"
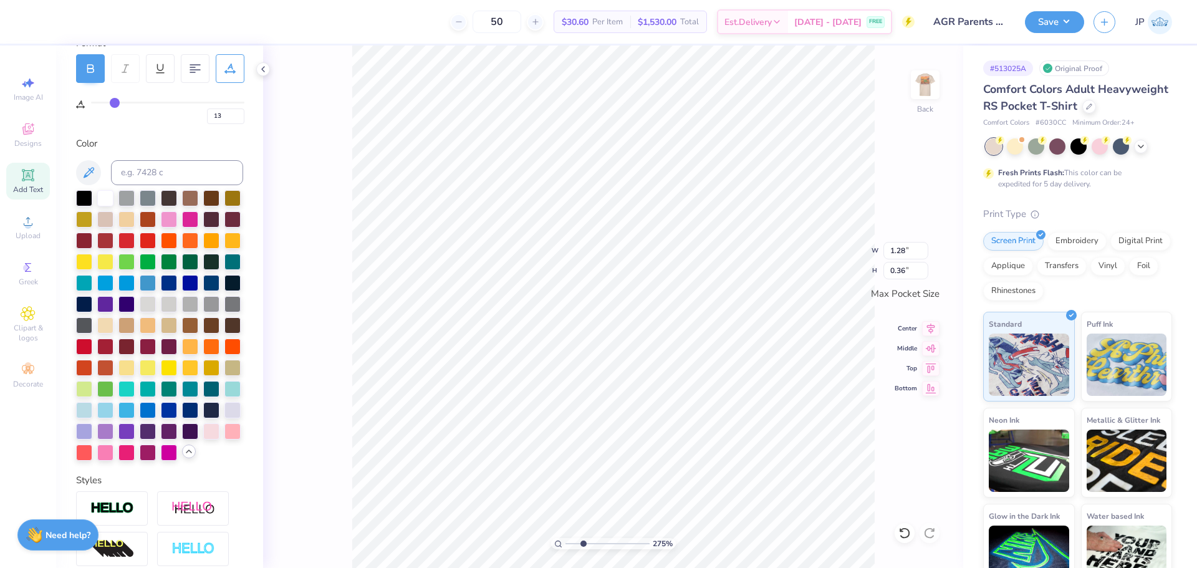
drag, startPoint x: 95, startPoint y: 103, endPoint x: 115, endPoint y: 107, distance: 20.3
type input "13"
click at [115, 103] on input "range" at bounding box center [167, 103] width 153 height 2
type input "1.45"
type input "0.35"
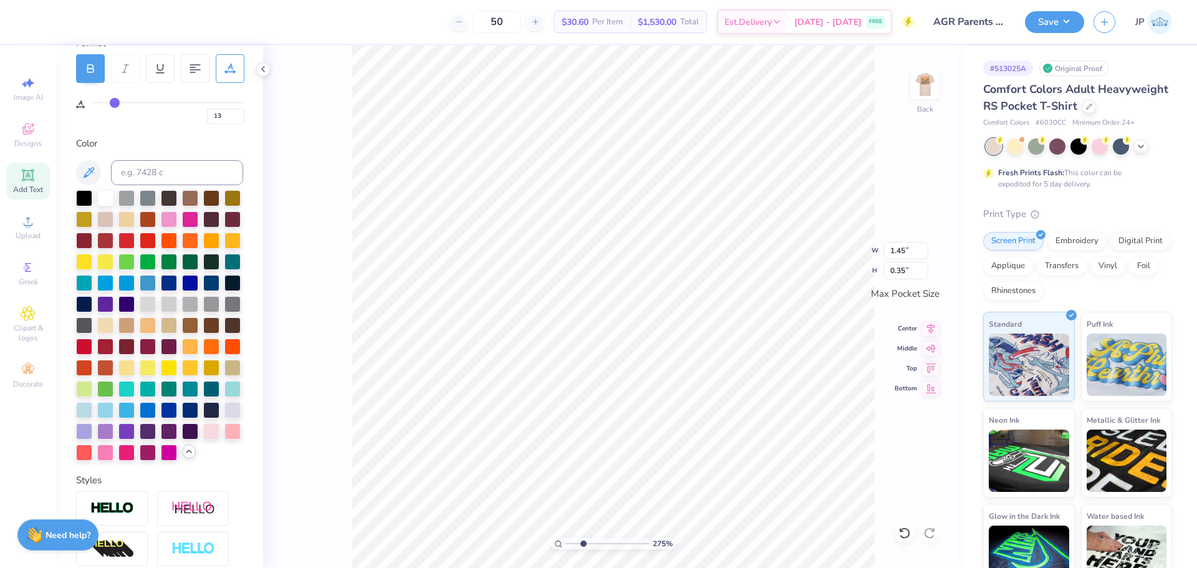
type input "14"
type input "17"
type input "21"
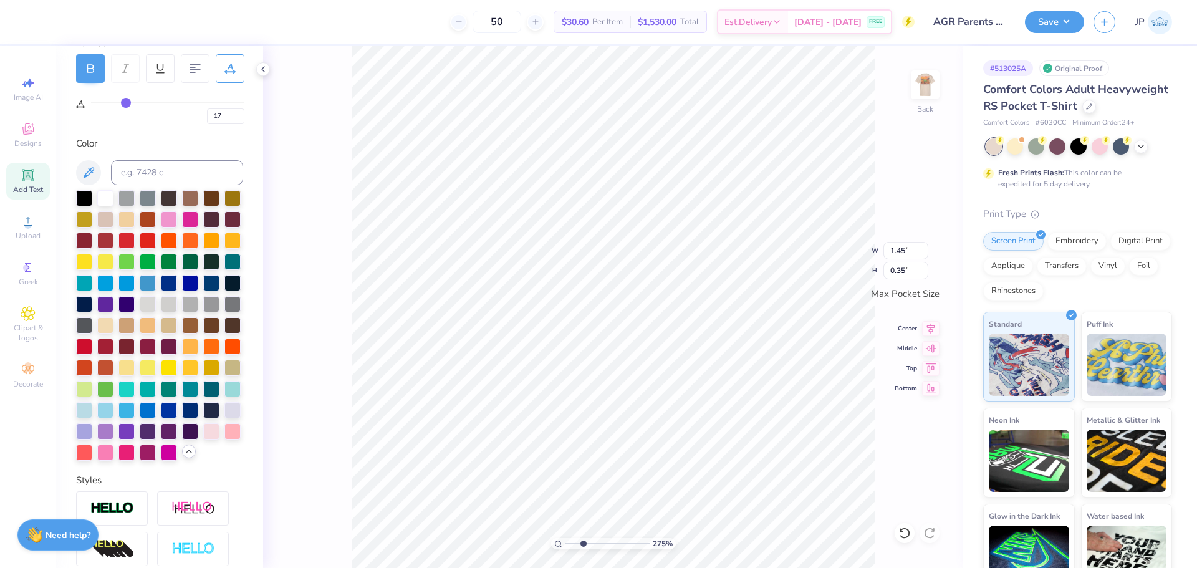
type input "21"
type input "25"
type input "29"
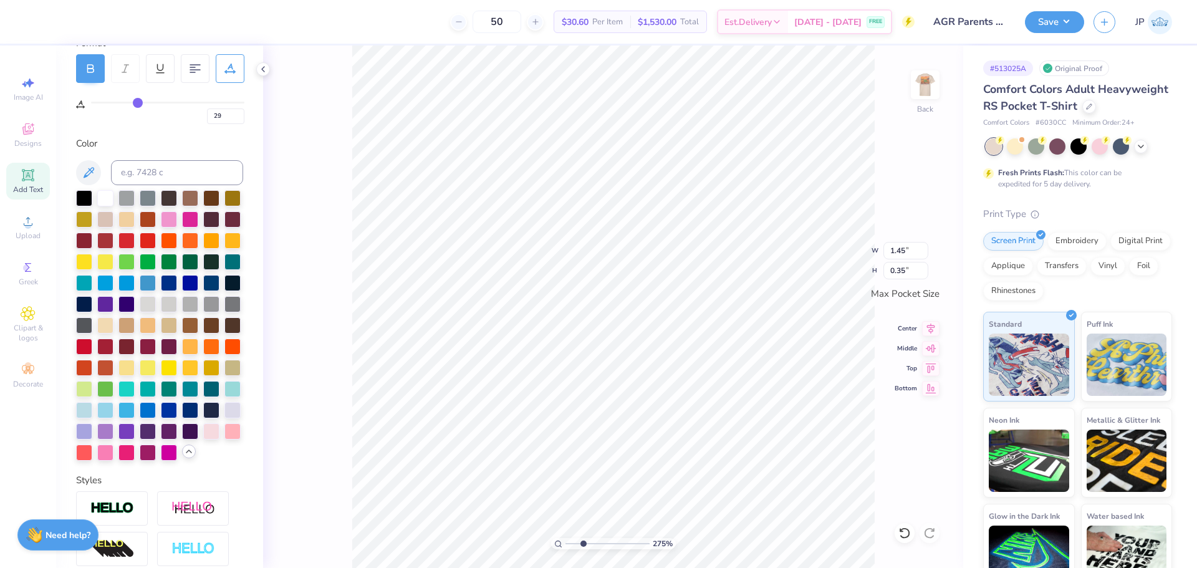
type input "32"
type input "33"
type input "34"
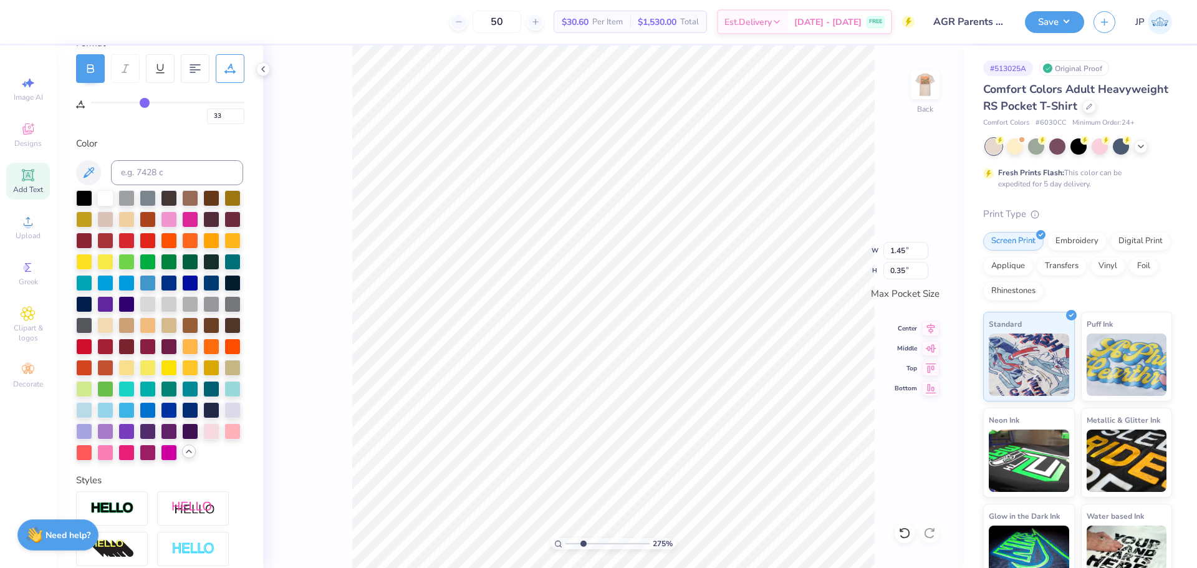
type input "34"
type input "35"
type input "36"
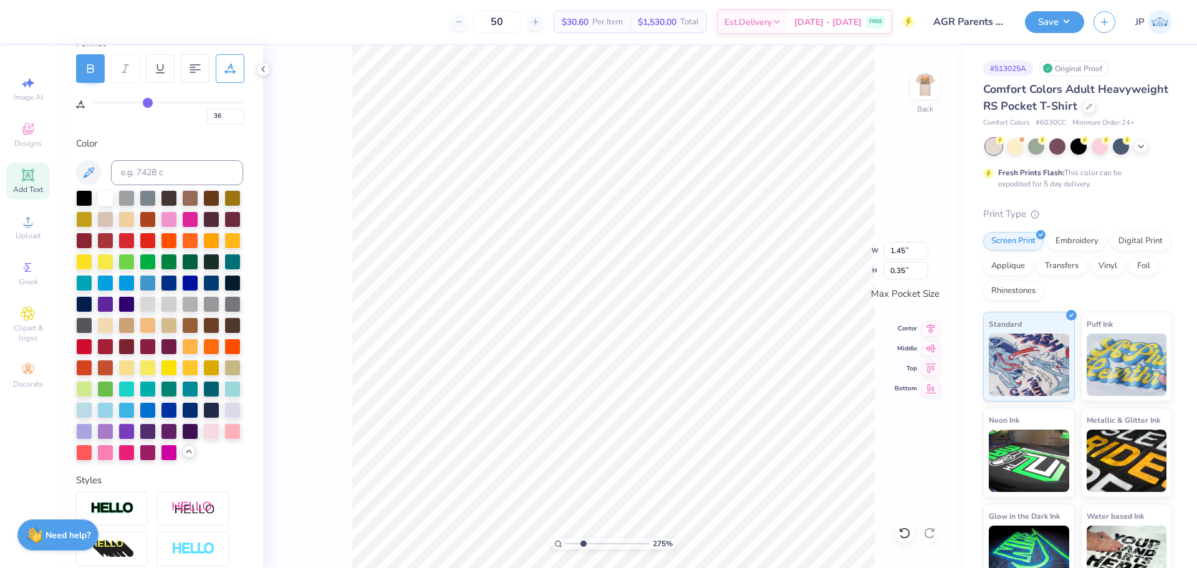
type input "37"
type input "38"
type input "39"
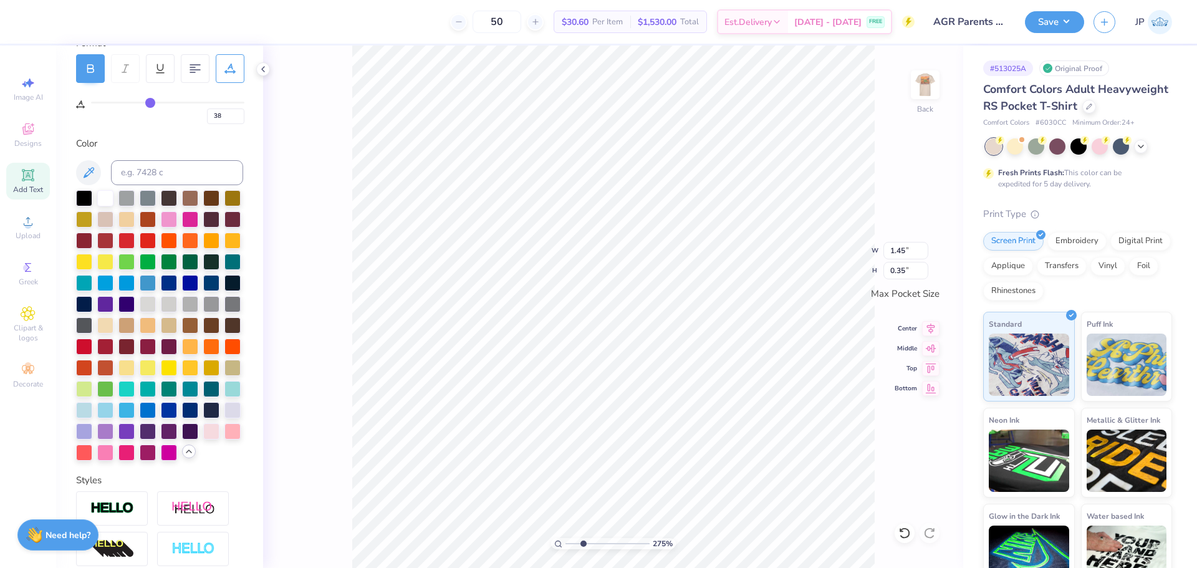
type input "39"
type input "40"
drag, startPoint x: 115, startPoint y: 107, endPoint x: 154, endPoint y: 113, distance: 39.1
type input "40"
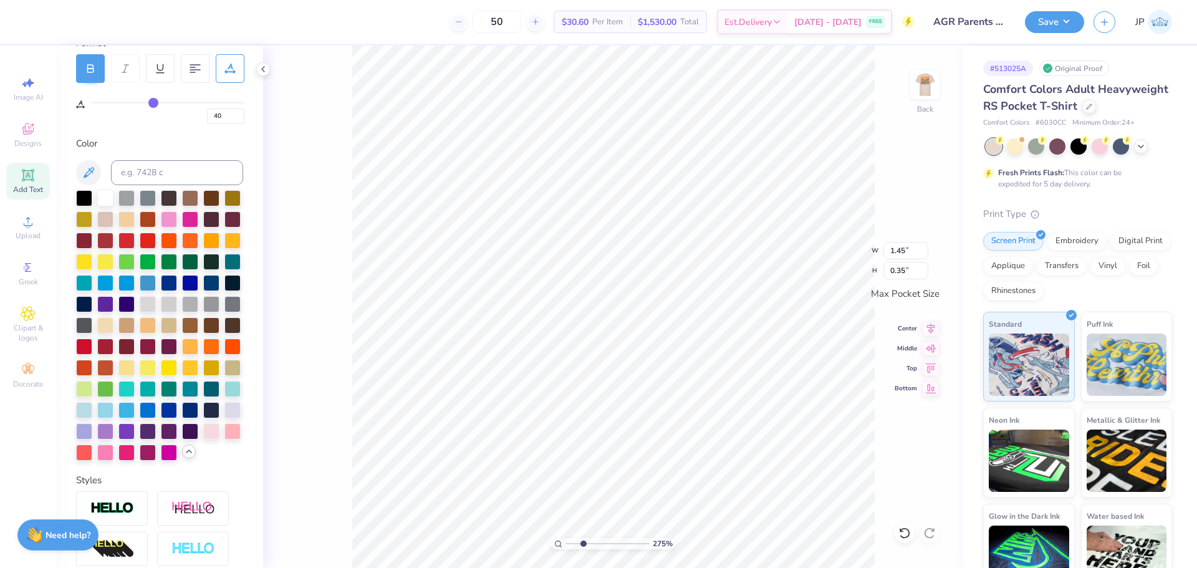
click at [154, 103] on input "range" at bounding box center [167, 103] width 153 height 2
type input "1.83"
drag, startPoint x: 159, startPoint y: 98, endPoint x: 167, endPoint y: 103, distance: 9.2
click at [167, 103] on div "40" at bounding box center [167, 109] width 153 height 29
type input "42"
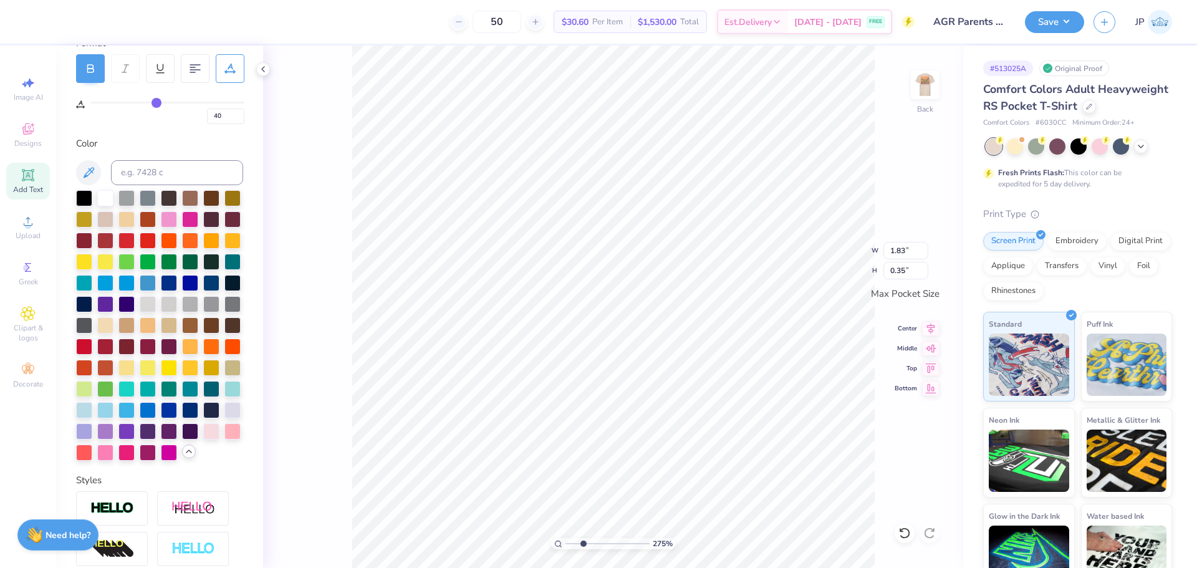
type input "42"
drag, startPoint x: 155, startPoint y: 102, endPoint x: 170, endPoint y: 105, distance: 14.6
click at [170, 103] on input "range" at bounding box center [167, 103] width 153 height 2
click at [934, 326] on icon at bounding box center [930, 326] width 17 height 15
click at [930, 328] on icon at bounding box center [930, 326] width 17 height 15
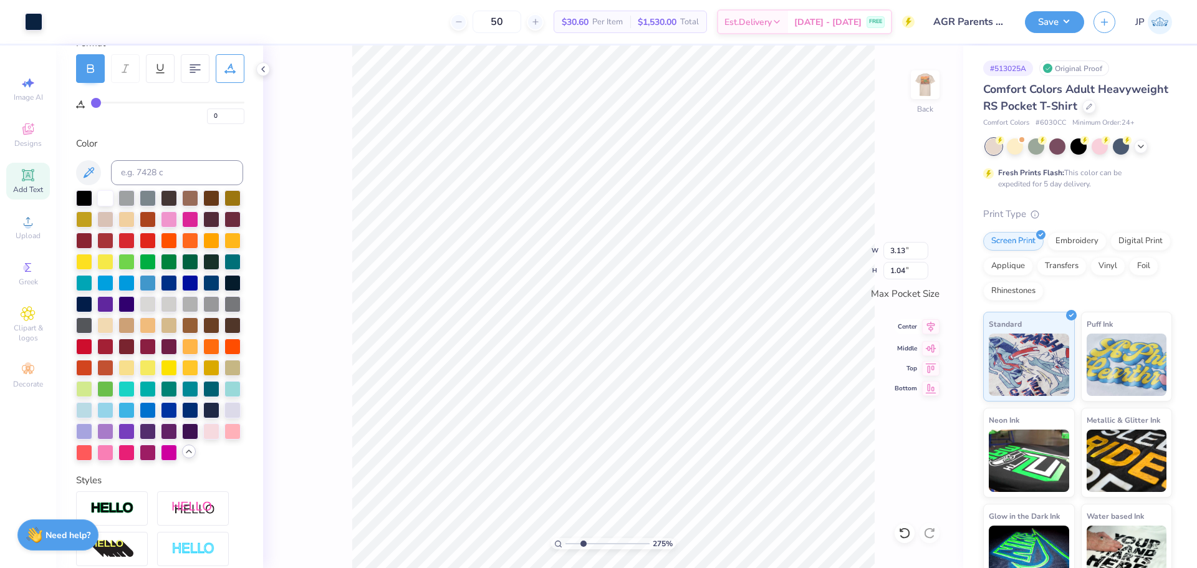
click at [929, 328] on icon at bounding box center [930, 326] width 17 height 15
drag, startPoint x: 585, startPoint y: 541, endPoint x: 532, endPoint y: 526, distance: 55.1
click at [565, 538] on input "range" at bounding box center [607, 543] width 84 height 11
click at [1049, 22] on button "Save" at bounding box center [1054, 20] width 59 height 22
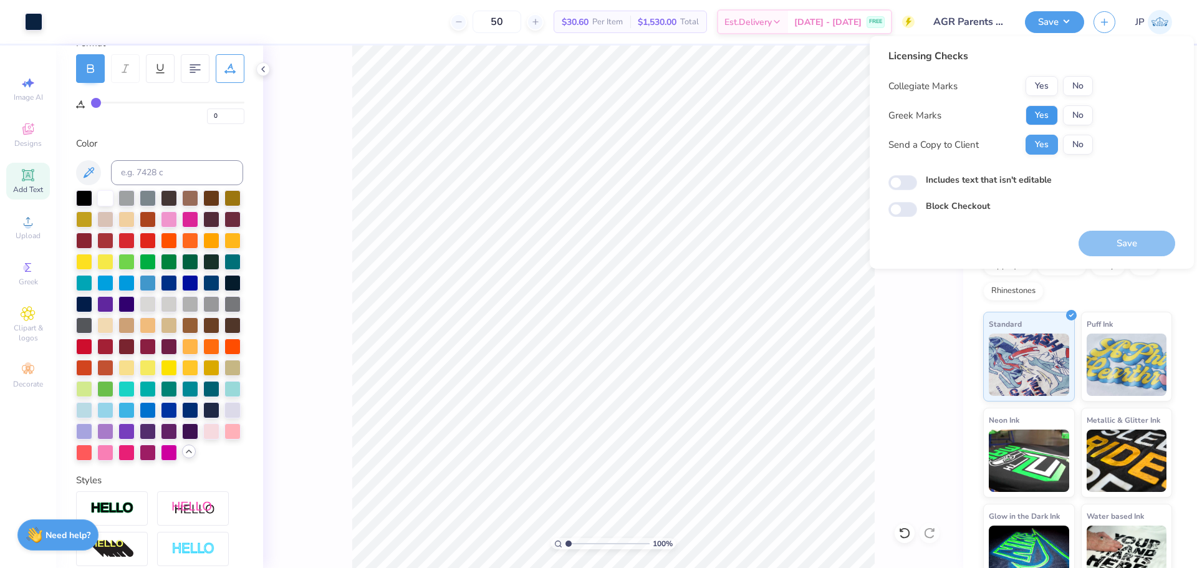
click at [1037, 113] on button "Yes" at bounding box center [1041, 115] width 32 height 20
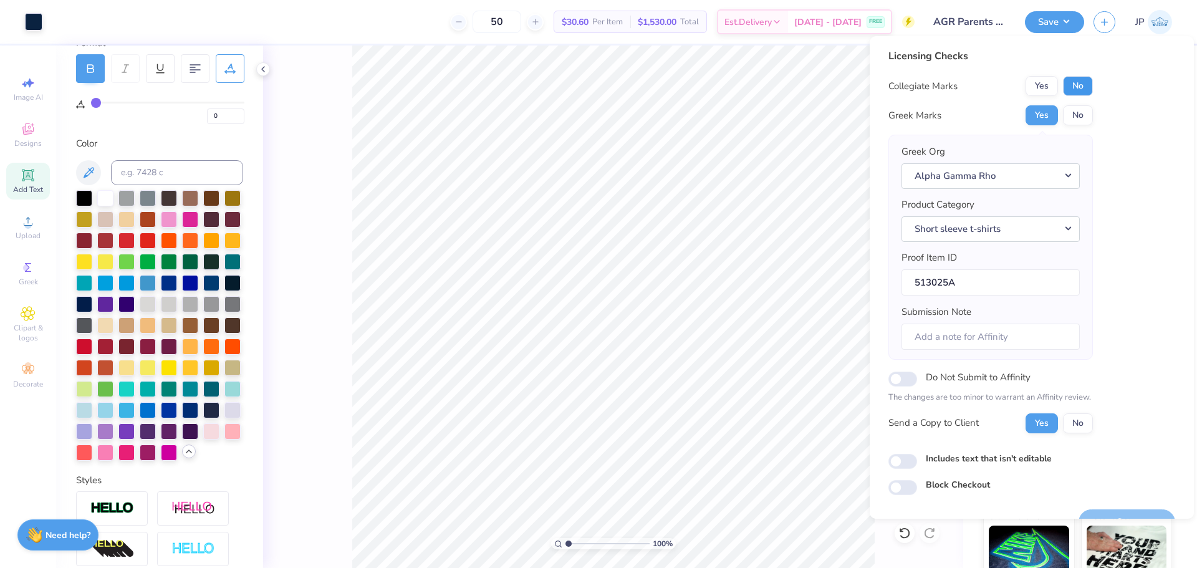
click at [1067, 82] on button "No" at bounding box center [1078, 86] width 30 height 20
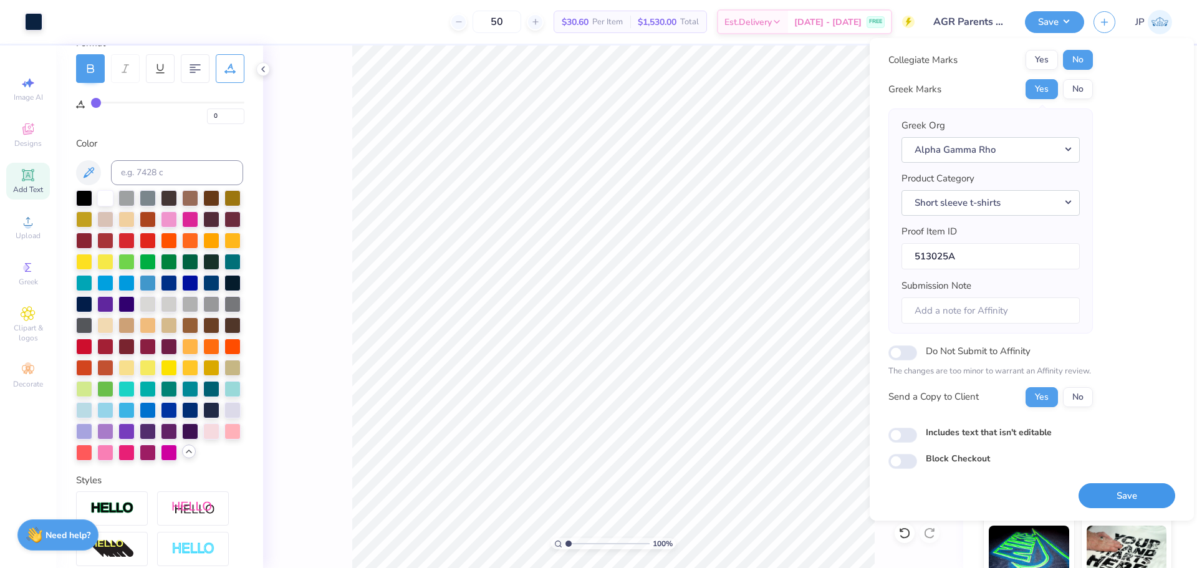
click at [1104, 489] on button "Save" at bounding box center [1126, 496] width 97 height 26
